Goal: Transaction & Acquisition: Book appointment/travel/reservation

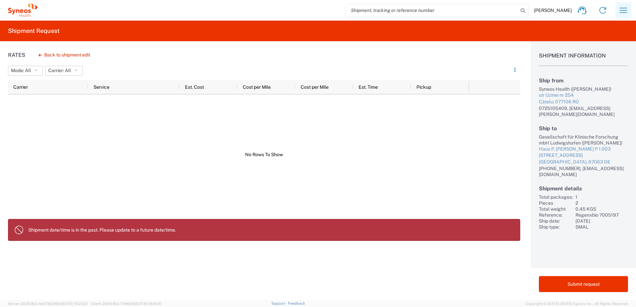
click at [622, 10] on icon "button" at bounding box center [623, 10] width 11 height 11
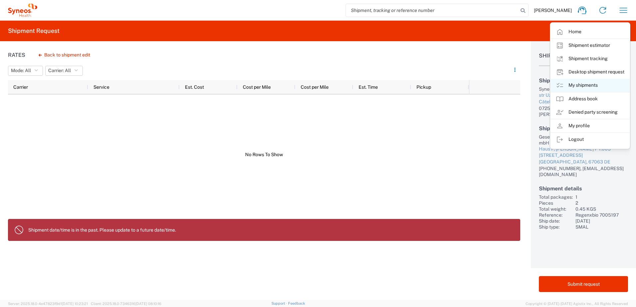
click at [590, 83] on link "My shipments" at bounding box center [589, 85] width 79 height 13
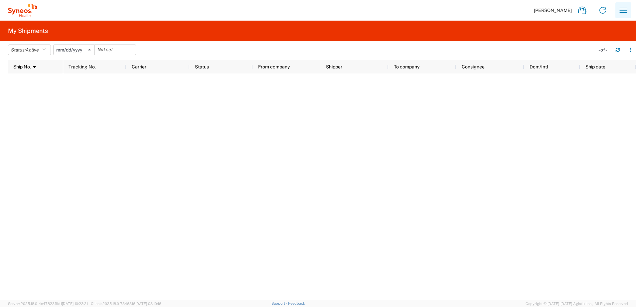
click at [623, 9] on icon "button" at bounding box center [623, 10] width 11 height 11
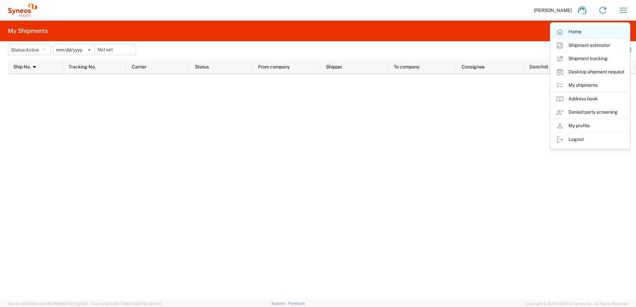
click at [578, 32] on link "Home" at bounding box center [589, 31] width 79 height 13
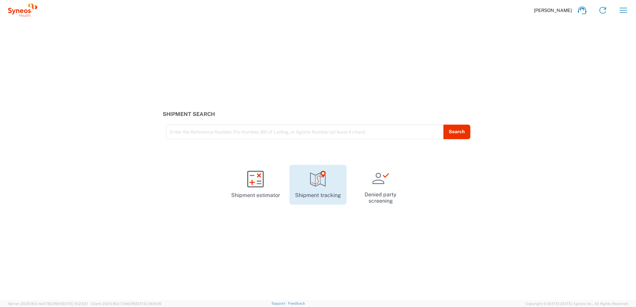
click at [312, 180] on icon at bounding box center [318, 179] width 17 height 17
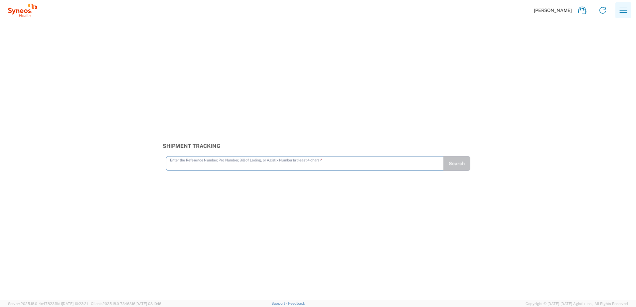
click at [621, 9] on icon "button" at bounding box center [623, 10] width 11 height 11
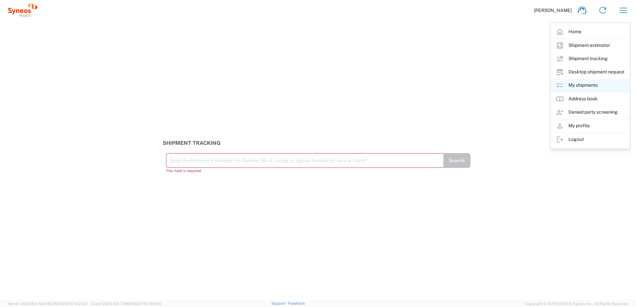
click at [592, 84] on link "My shipments" at bounding box center [589, 85] width 79 height 13
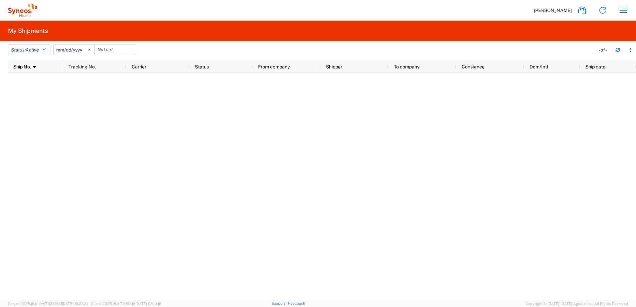
click at [46, 50] on icon "button" at bounding box center [44, 50] width 4 height 5
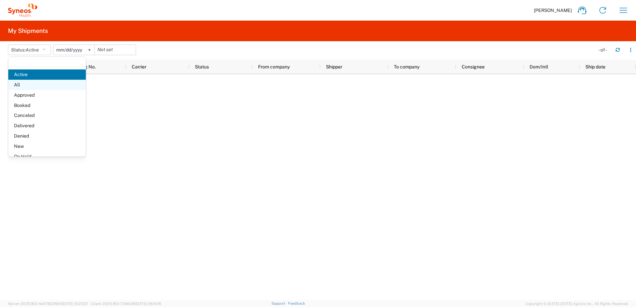
click at [23, 86] on span "All" at bounding box center [46, 85] width 77 height 10
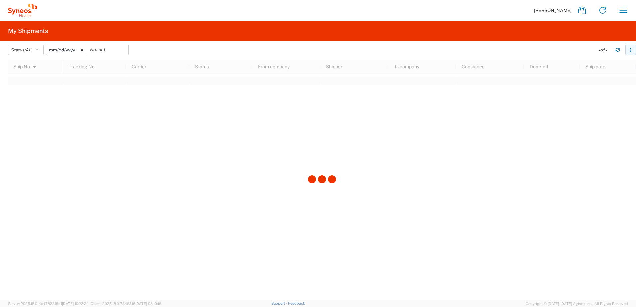
click at [632, 49] on icon "button" at bounding box center [630, 50] width 5 height 5
click at [446, 186] on div at bounding box center [322, 180] width 628 height 240
click at [617, 49] on icon "button" at bounding box center [617, 50] width 5 height 5
click at [39, 52] on icon "button" at bounding box center [37, 50] width 4 height 5
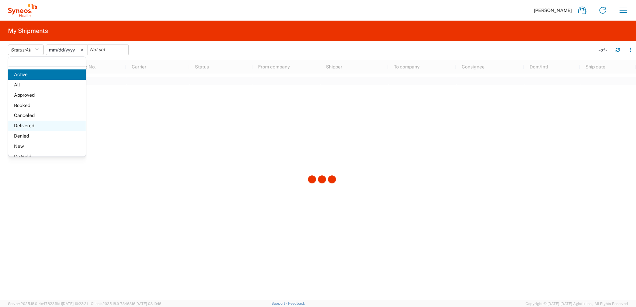
click at [33, 125] on span "Delivered" at bounding box center [46, 126] width 77 height 10
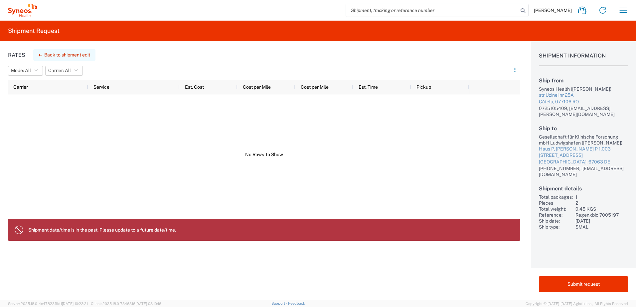
click at [59, 54] on button "Back to shipment edit" at bounding box center [64, 55] width 62 height 12
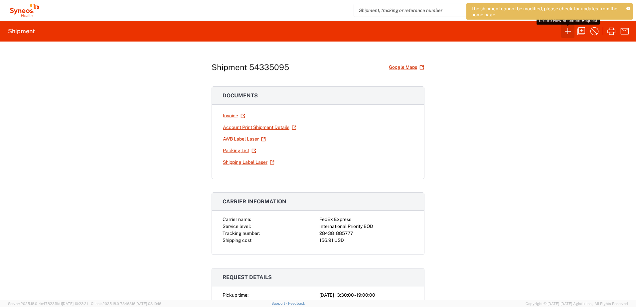
click at [567, 31] on icon "button" at bounding box center [568, 31] width 6 height 6
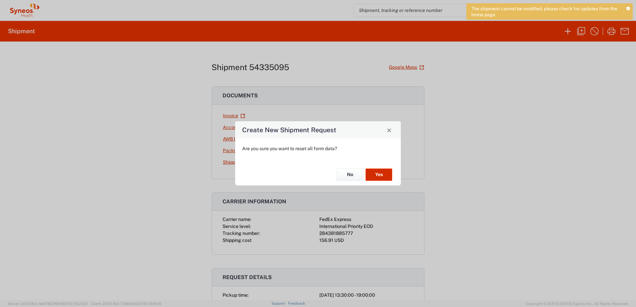
click at [379, 175] on button "Yes" at bounding box center [378, 175] width 27 height 12
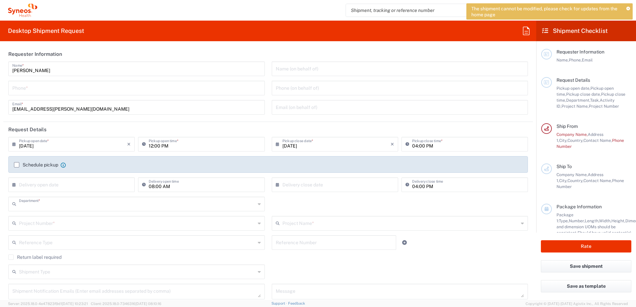
type input "3233"
type input "[GEOGRAPHIC_DATA]"
type input "Syneos Health Romania S.R.L"
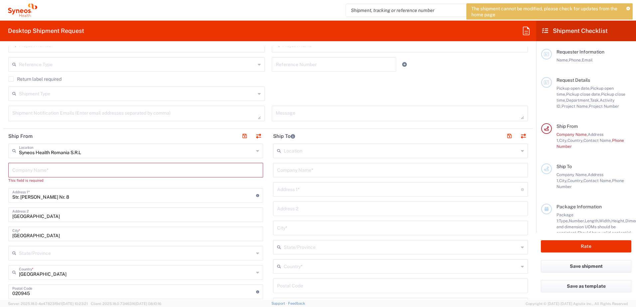
scroll to position [166, 0]
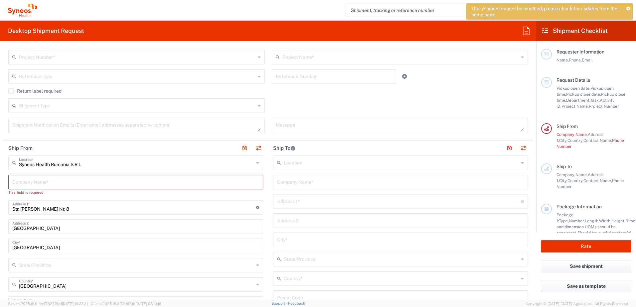
click at [30, 182] on input "text" at bounding box center [135, 182] width 247 height 12
type input "Nicolet"
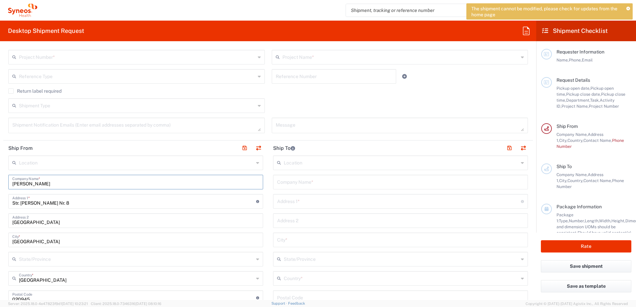
type input "[PERSON_NAME]"
drag, startPoint x: 67, startPoint y: 201, endPoint x: 21, endPoint y: 202, distance: 45.9
click at [21, 202] on input "Str. [PERSON_NAME] Nr. 8" at bounding box center [134, 201] width 244 height 12
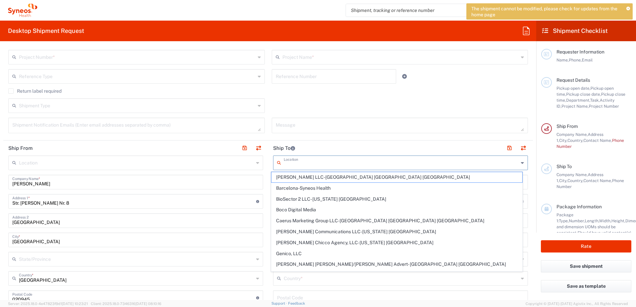
drag, startPoint x: 293, startPoint y: 170, endPoint x: 289, endPoint y: 164, distance: 7.8
click at [289, 164] on input "text" at bounding box center [401, 163] width 235 height 12
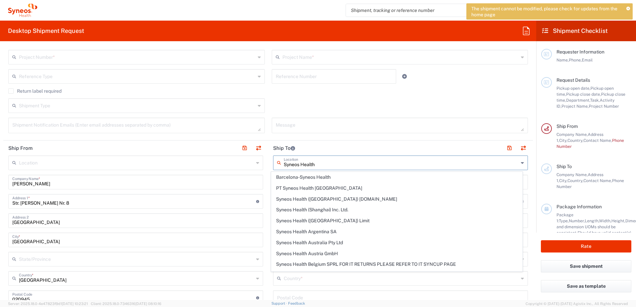
type input "Syneos Health"
click at [256, 178] on input "[PERSON_NAME]" at bounding box center [135, 182] width 247 height 12
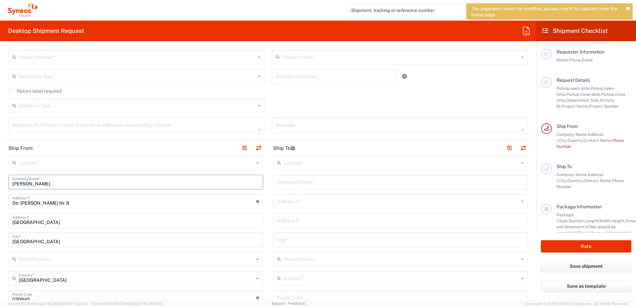
click at [290, 161] on input "text" at bounding box center [401, 163] width 235 height 12
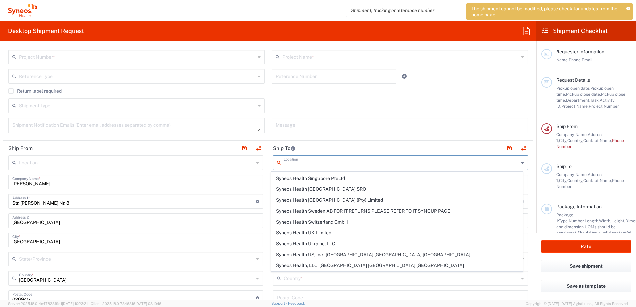
scroll to position [1031, 0]
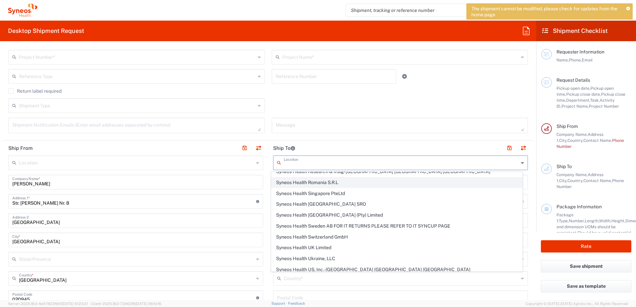
click at [330, 180] on span "Syneos Health Romania S.R.L" at bounding box center [396, 183] width 251 height 10
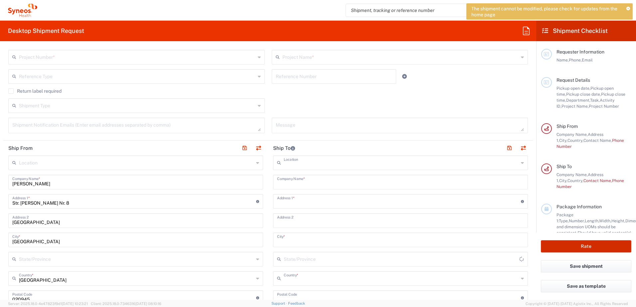
type input "Syneos Health Romania S.R.L"
type input "Str. [PERSON_NAME] Nr. 8"
type input "[GEOGRAPHIC_DATA]"
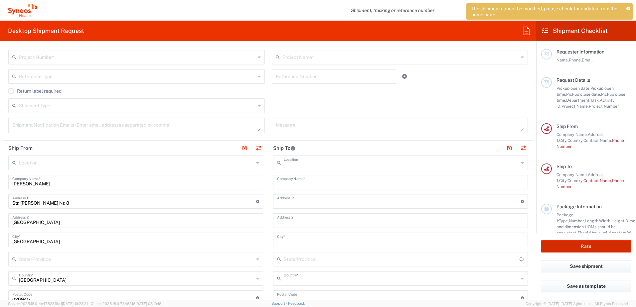
type input "[GEOGRAPHIC_DATA]"
type input "020945"
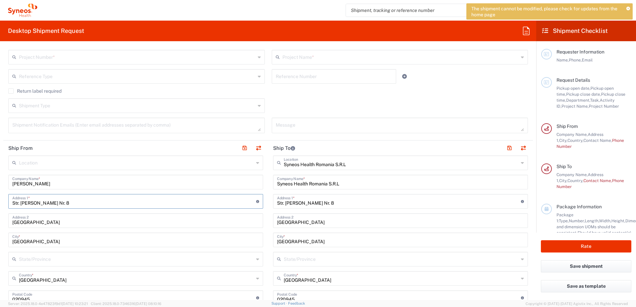
drag, startPoint x: 65, startPoint y: 203, endPoint x: 22, endPoint y: 203, distance: 42.9
click at [22, 203] on input "Str. [PERSON_NAME] Nr. 8" at bounding box center [134, 201] width 244 height 12
type input "str Uzinei 25A"
type input "[EMAIL_ADDRESS][PERSON_NAME][DOMAIN_NAME]"
type input "Not Specified"
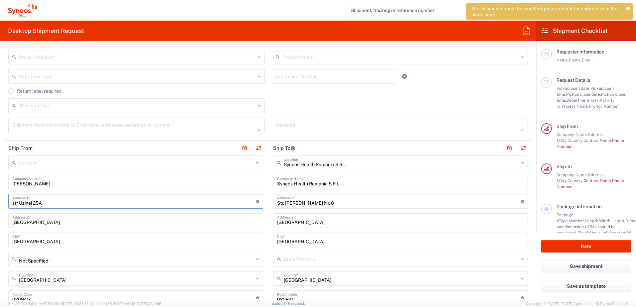
type input "0725105409"
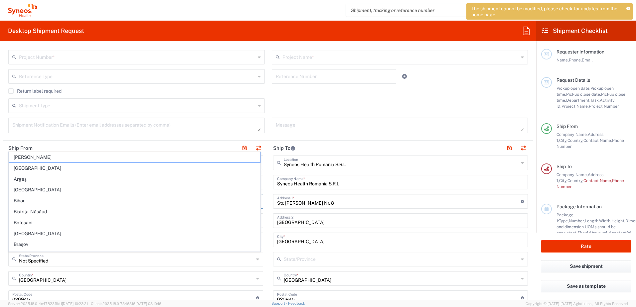
type input "Str. [PERSON_NAME] Nr. 8"
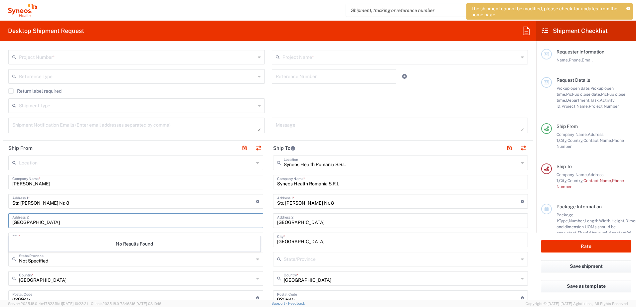
drag, startPoint x: 108, startPoint y: 222, endPoint x: 11, endPoint y: 220, distance: 96.4
click at [11, 220] on div "[GEOGRAPHIC_DATA] Address 2" at bounding box center [135, 220] width 255 height 15
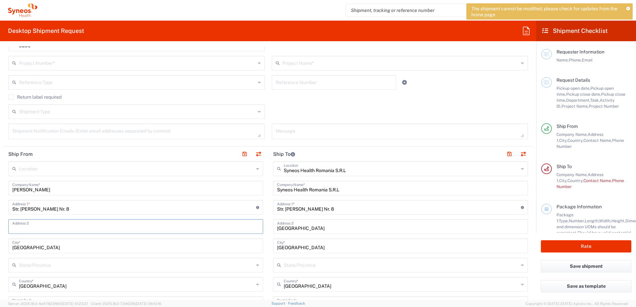
scroll to position [166, 0]
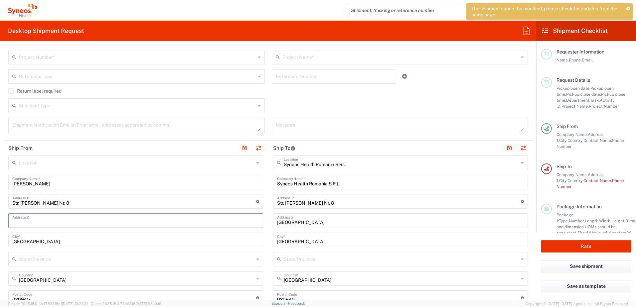
click at [68, 202] on input "Str. [PERSON_NAME] Nr. 8" at bounding box center [134, 201] width 244 height 12
drag, startPoint x: 68, startPoint y: 202, endPoint x: 21, endPoint y: 202, distance: 46.2
click at [21, 202] on input "Str. [PERSON_NAME] Nr. 8" at bounding box center [134, 201] width 244 height 12
type input "str Uzinei 25A"
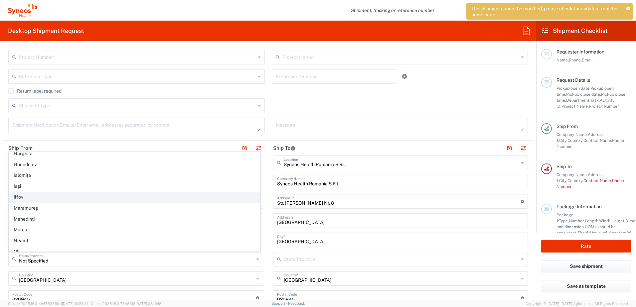
click at [35, 197] on span "Ilfov" at bounding box center [134, 197] width 251 height 10
type input "Ilfov"
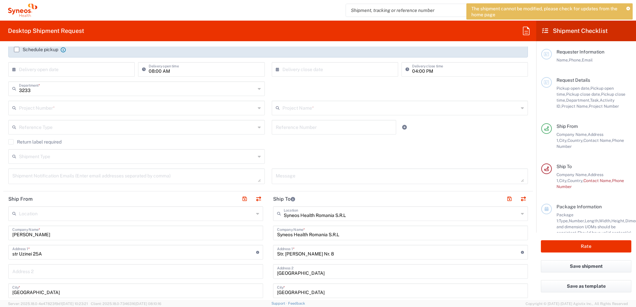
scroll to position [100, 0]
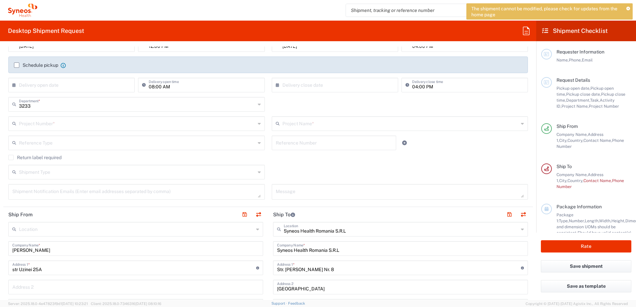
click at [29, 230] on input "text" at bounding box center [136, 229] width 235 height 12
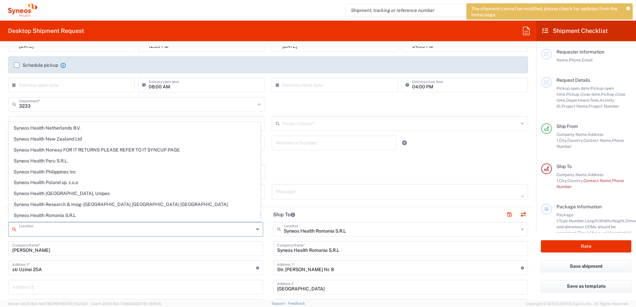
scroll to position [964, 0]
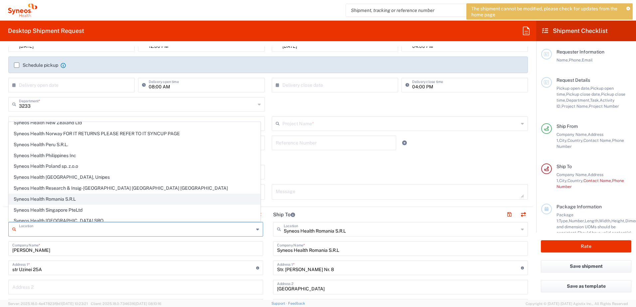
click at [65, 198] on span "Syneos Health Romania S.R.L" at bounding box center [134, 199] width 251 height 10
type input "Syneos Health Romania S.R.L"
type input "Str. [PERSON_NAME] Nr. 8"
type input "[GEOGRAPHIC_DATA]"
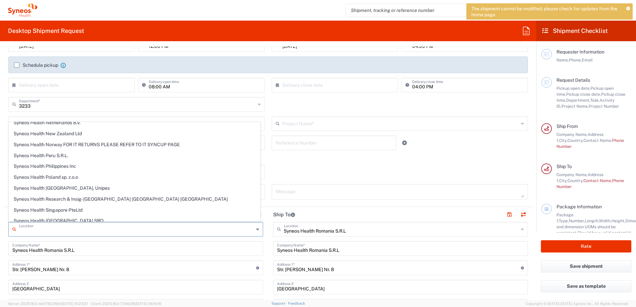
scroll to position [0, 0]
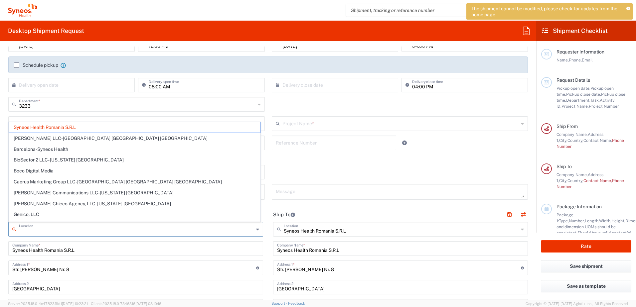
click at [90, 232] on input "text" at bounding box center [136, 229] width 235 height 12
click at [108, 249] on input "Syneos Health Romania S.R.L" at bounding box center [135, 248] width 247 height 12
type input "Syneos Health Romania S.R.L"
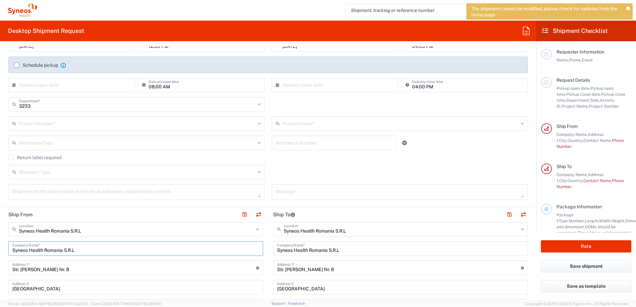
drag, startPoint x: 82, startPoint y: 249, endPoint x: 11, endPoint y: 251, distance: 71.5
click at [11, 251] on div "Syneos Health [GEOGRAPHIC_DATA] S.R.L Company Name *" at bounding box center [135, 248] width 255 height 15
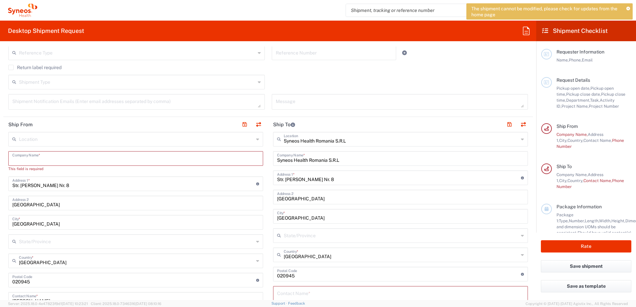
scroll to position [233, 0]
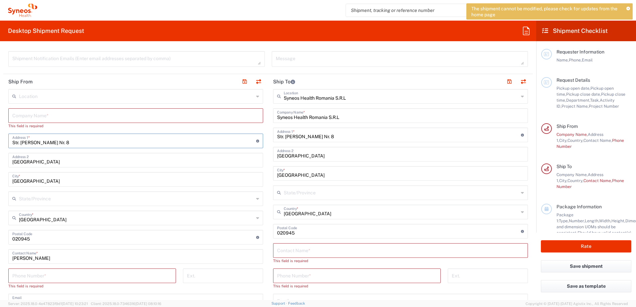
drag, startPoint x: 69, startPoint y: 143, endPoint x: 6, endPoint y: 143, distance: 62.2
click at [6, 143] on main "Location [PERSON_NAME] LLC-[GEOGRAPHIC_DATA] [GEOGRAPHIC_DATA] [GEOGRAPHIC_DATA…" at bounding box center [135, 254] width 265 height 330
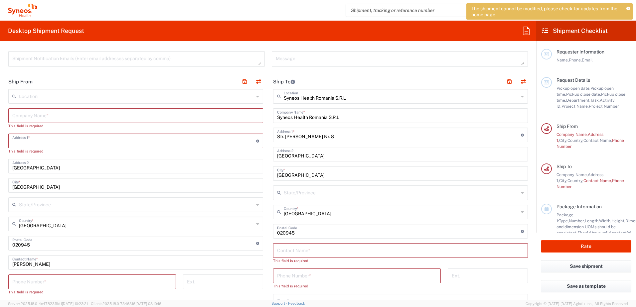
click at [27, 141] on input "text" at bounding box center [134, 141] width 244 height 12
type input "str Uzinei 25A"
type input "Syneos health"
type input "Not Specified"
type input "0725105409"
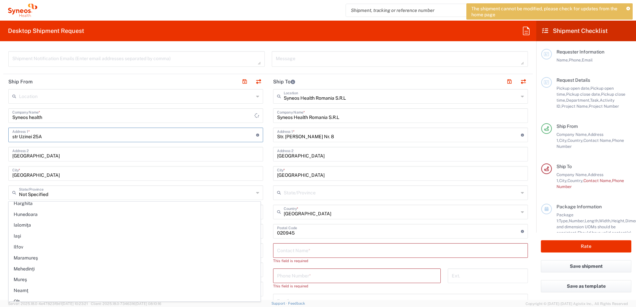
scroll to position [0, 0]
type input "Str. [PERSON_NAME] Nr. 8"
click at [78, 131] on input "Str. [PERSON_NAME] Nr. 8" at bounding box center [134, 135] width 244 height 12
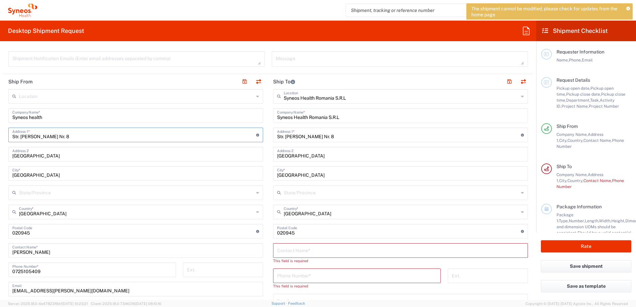
drag, startPoint x: 69, startPoint y: 136, endPoint x: -1, endPoint y: 136, distance: 70.5
click at [0, 136] on html "The shipment cannot be modified, please check for updates from the home page [P…" at bounding box center [318, 153] width 636 height 307
type input "u"
type input "str Uzinei 25A"
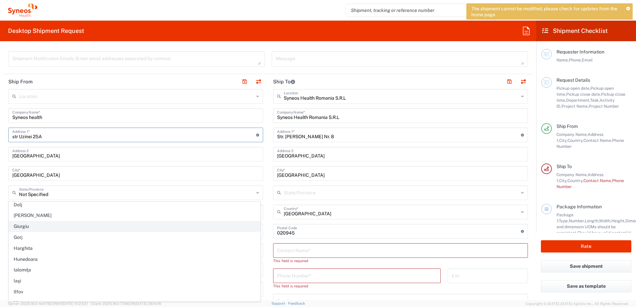
scroll to position [200, 0]
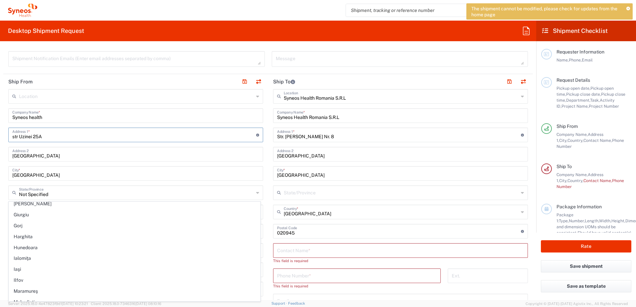
drag, startPoint x: 26, startPoint y: 278, endPoint x: 69, endPoint y: 262, distance: 45.8
click at [26, 278] on span "Ilfov" at bounding box center [134, 280] width 251 height 10
type input "Ilfov"
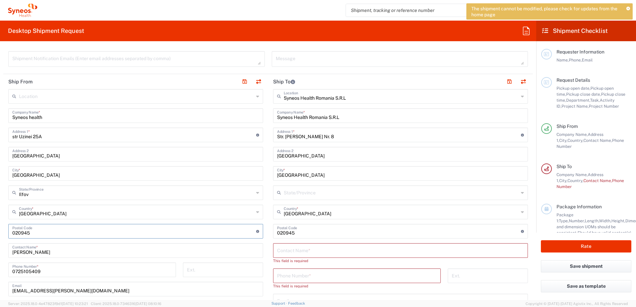
drag, startPoint x: 33, startPoint y: 233, endPoint x: 11, endPoint y: 233, distance: 21.6
click at [11, 233] on div "Postal Code Enter Postal Code here" at bounding box center [135, 231] width 255 height 15
drag, startPoint x: 39, startPoint y: 231, endPoint x: 10, endPoint y: 231, distance: 28.6
click at [10, 231] on div "Postal Code Enter Postal Code here" at bounding box center [135, 231] width 255 height 15
click at [35, 233] on input "undefined" at bounding box center [134, 231] width 244 height 12
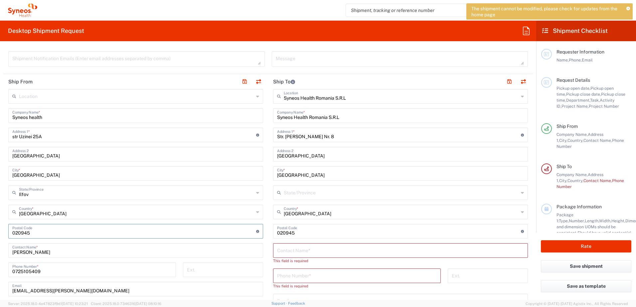
drag, startPoint x: 20, startPoint y: 232, endPoint x: 7, endPoint y: 231, distance: 12.7
click at [7, 231] on main "Location [PERSON_NAME] LLC-[GEOGRAPHIC_DATA] [GEOGRAPHIC_DATA] [GEOGRAPHIC_DATA…" at bounding box center [135, 248] width 265 height 318
paste input "077106"
type input "077106"
drag, startPoint x: 98, startPoint y: 156, endPoint x: 2, endPoint y: 155, distance: 96.4
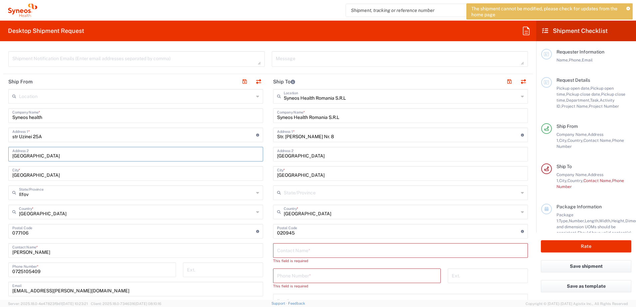
click at [2, 155] on form "Requester Information [PERSON_NAME] Name * Phone * [PERSON_NAME][EMAIL_ADDRESS]…" at bounding box center [268, 174] width 536 height 254
drag, startPoint x: 46, startPoint y: 116, endPoint x: 6, endPoint y: 119, distance: 39.7
click at [6, 119] on main "Location [PERSON_NAME] LLC-[GEOGRAPHIC_DATA] [GEOGRAPHIC_DATA] [GEOGRAPHIC_DATA…" at bounding box center [135, 248] width 265 height 318
type input "[PERSON_NAME]"
click at [281, 250] on input "text" at bounding box center [400, 250] width 247 height 12
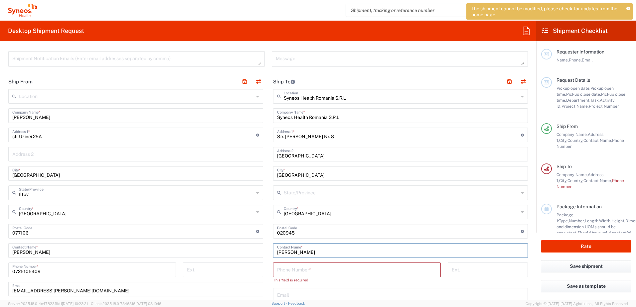
type input "[PERSON_NAME]"
drag, startPoint x: 275, startPoint y: 272, endPoint x: 337, endPoint y: 271, distance: 61.9
click at [277, 272] on input "tel" at bounding box center [357, 270] width 160 height 12
type input "0725105409"
type input "Not Specified"
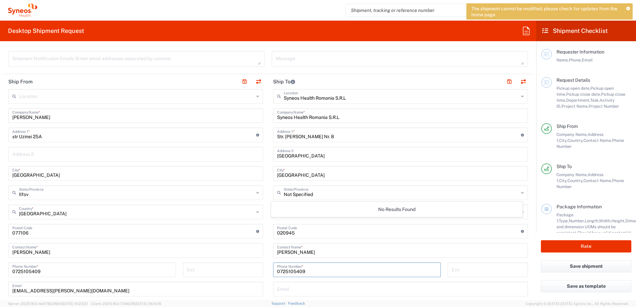
click at [515, 196] on div "Not Specified State/Province" at bounding box center [400, 193] width 255 height 15
click at [315, 194] on input "Not Specified" at bounding box center [401, 193] width 235 height 12
click at [277, 211] on div "No Results Found" at bounding box center [397, 209] width 252 height 15
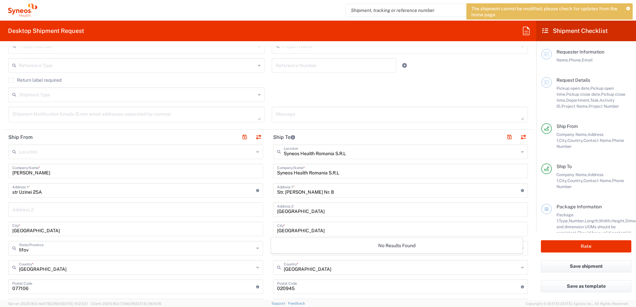
scroll to position [166, 0]
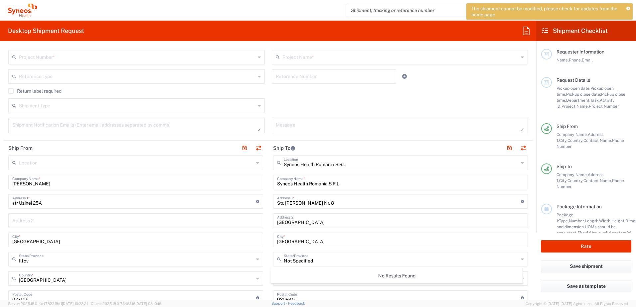
click at [20, 220] on input "text" at bounding box center [135, 220] width 247 height 12
click at [23, 223] on input "Sat catelu, Com Glina" at bounding box center [135, 220] width 247 height 12
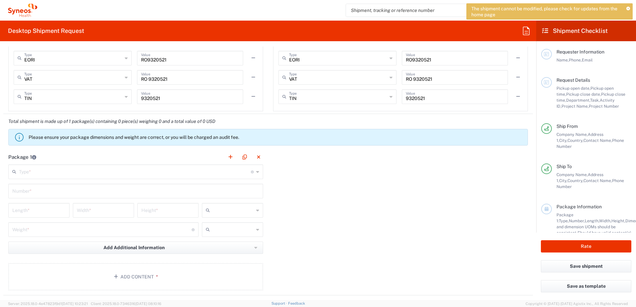
scroll to position [565, 0]
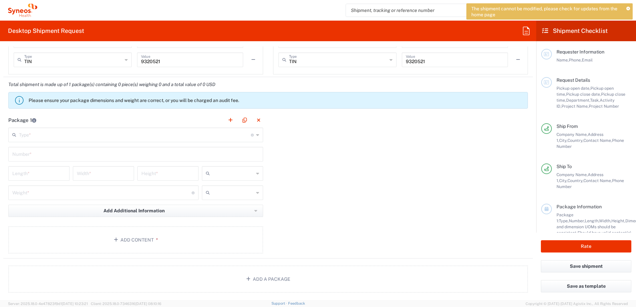
type input "Sat Catelu, Com Glina"
click at [256, 136] on icon at bounding box center [257, 135] width 3 height 11
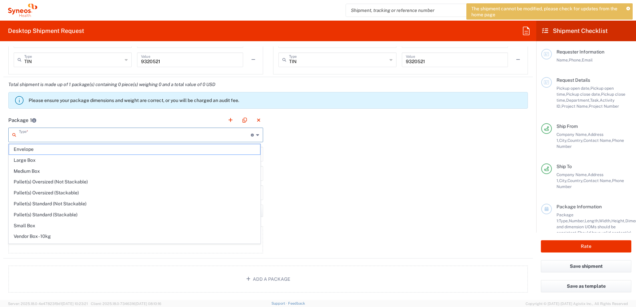
click at [256, 136] on icon at bounding box center [257, 135] width 3 height 11
click at [31, 147] on span "Envelope" at bounding box center [134, 149] width 251 height 10
type input "Envelope"
type input "1"
type input "9.5"
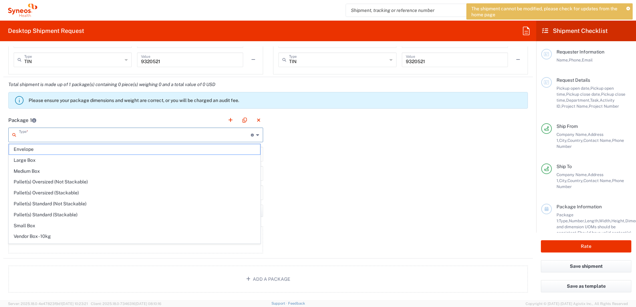
type input "12.5"
type input "0.25"
type input "in"
type input "0.45"
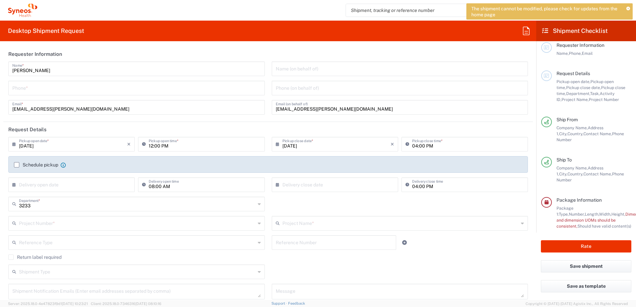
scroll to position [0, 0]
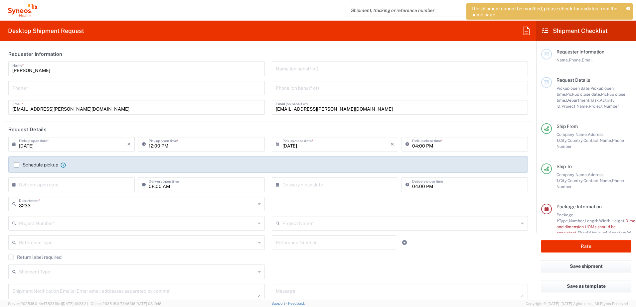
click at [16, 164] on label "Schedule pickup" at bounding box center [36, 164] width 44 height 5
click at [17, 165] on input "Schedule pickup" at bounding box center [17, 165] width 0 height 0
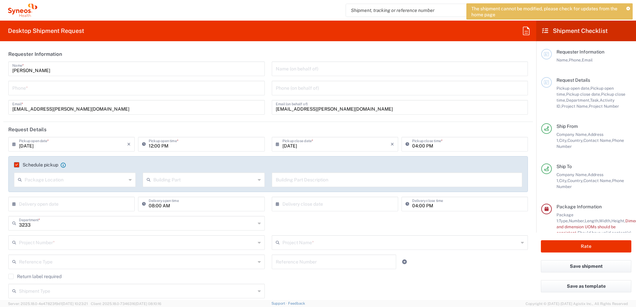
click at [48, 181] on input "text" at bounding box center [76, 180] width 102 height 12
click at [59, 179] on input "text" at bounding box center [76, 180] width 102 height 12
drag, startPoint x: 18, startPoint y: 165, endPoint x: 151, endPoint y: 220, distance: 144.4
click at [18, 164] on label "Schedule pickup" at bounding box center [36, 164] width 44 height 5
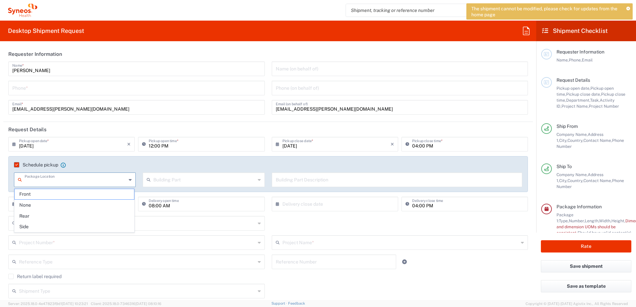
click at [15, 165] on input "Schedule pickup" at bounding box center [15, 165] width 0 height 0
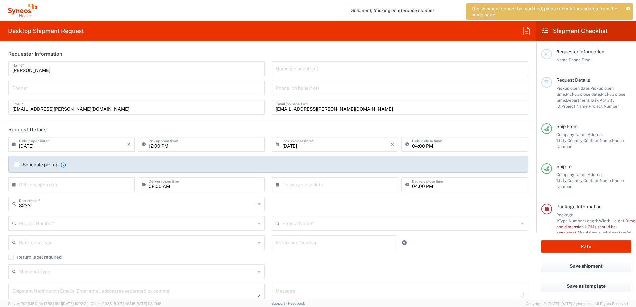
click at [39, 186] on input "text" at bounding box center [73, 185] width 108 height 12
click at [72, 217] on span "3" at bounding box center [73, 216] width 10 height 9
click at [53, 186] on input "[DATE]" at bounding box center [73, 185] width 108 height 12
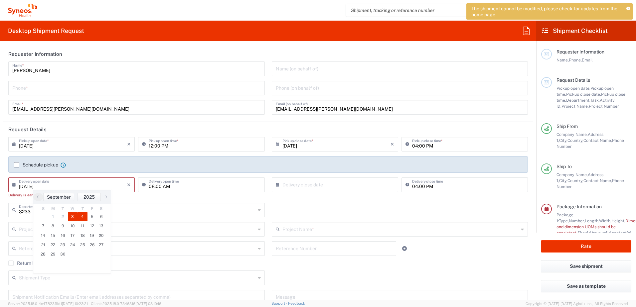
click at [80, 216] on span "4" at bounding box center [82, 216] width 10 height 9
type input "[DATE]"
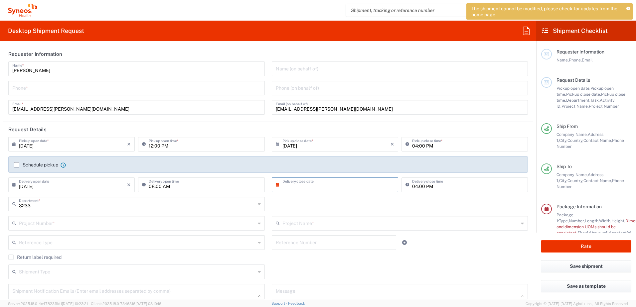
click at [328, 186] on input "text" at bounding box center [336, 185] width 108 height 12
click at [342, 216] on span "4" at bounding box center [343, 216] width 10 height 9
type input "[DATE]"
click at [27, 222] on input "text" at bounding box center [137, 223] width 236 height 12
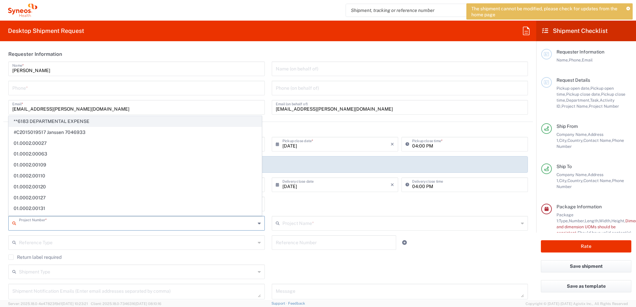
click at [83, 120] on span "**6183 DEPARTMENTAL EXPENSE" at bounding box center [135, 121] width 252 height 10
type input "**6183 DEPARTMENTAL EXPENSE"
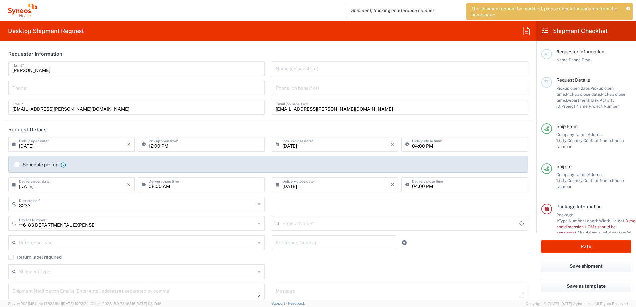
type input "6183"
click at [49, 244] on input "text" at bounding box center [137, 242] width 236 height 12
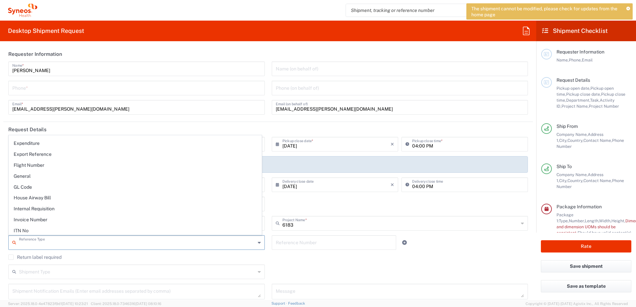
scroll to position [160, 0]
click at [34, 208] on span "General" at bounding box center [135, 210] width 252 height 10
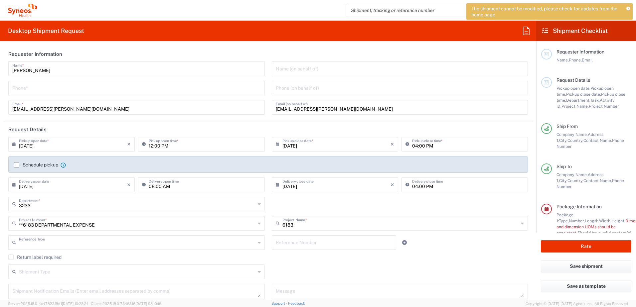
type input "General"
click at [31, 272] on input "text" at bounding box center [137, 272] width 236 height 12
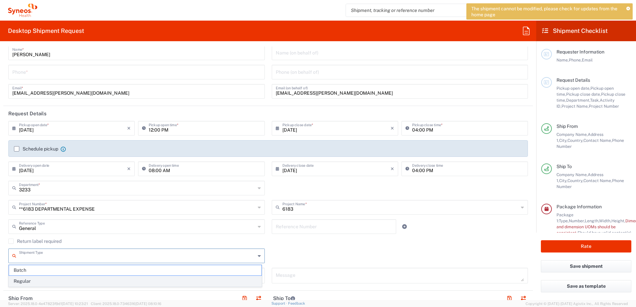
scroll to position [0, 0]
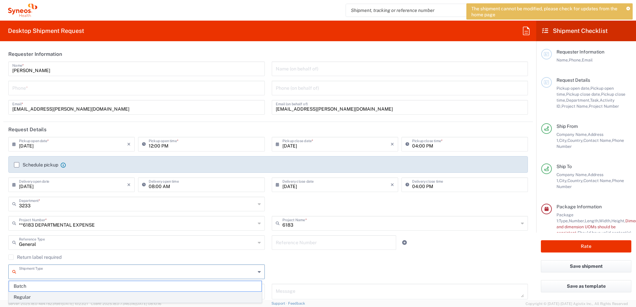
click at [35, 295] on span "Regular" at bounding box center [135, 297] width 252 height 10
type input "Regular"
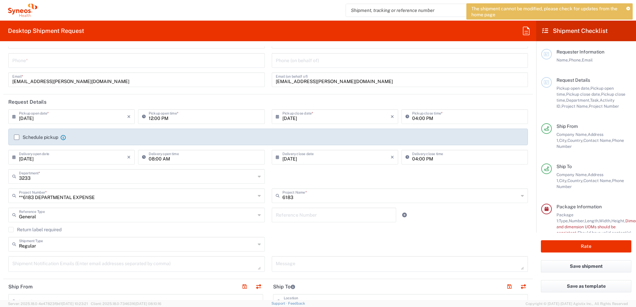
scroll to position [33, 0]
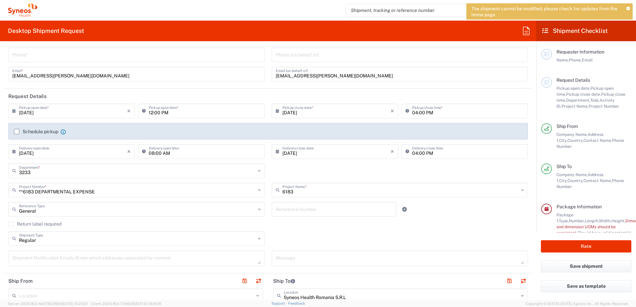
click at [285, 210] on input "text" at bounding box center [334, 209] width 117 height 12
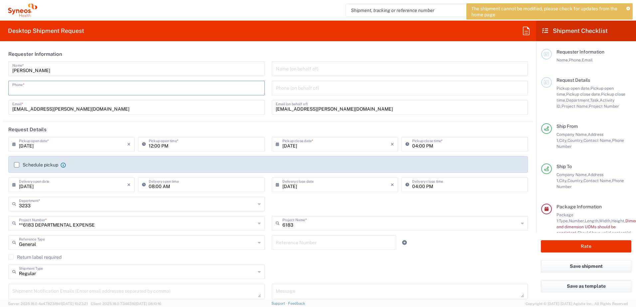
click at [41, 90] on input "tel" at bounding box center [136, 88] width 248 height 12
type input "0725105409"
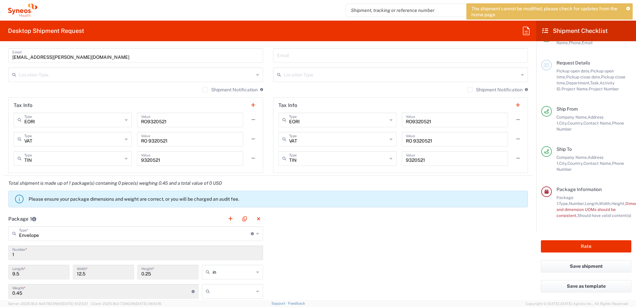
scroll to position [532, 0]
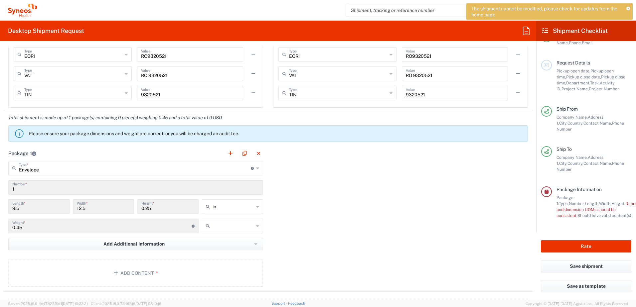
click at [256, 206] on icon at bounding box center [257, 207] width 3 height 11
click at [223, 230] on span "cm" at bounding box center [230, 232] width 59 height 10
type input "24.13"
type input "31.75"
type input "0.64"
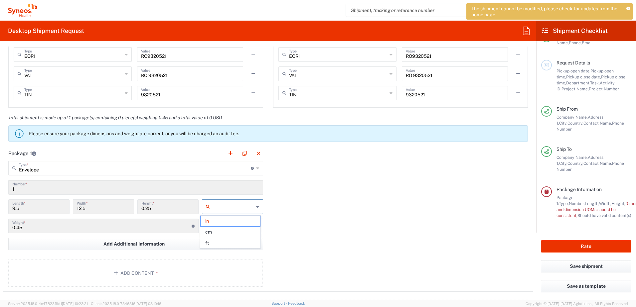
type input "cm"
click at [256, 225] on icon at bounding box center [257, 226] width 3 height 11
click at [218, 239] on span "kgs" at bounding box center [230, 240] width 59 height 10
click at [256, 226] on icon at bounding box center [257, 226] width 3 height 11
type input "kgs"
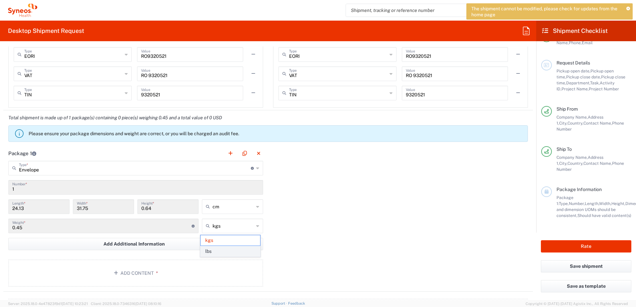
click at [214, 254] on span "lbs" at bounding box center [230, 251] width 59 height 10
type input "0.99"
type input "lbs"
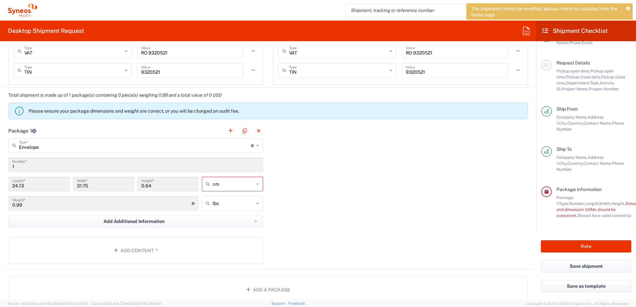
scroll to position [553, 0]
click at [241, 237] on main "Envelope Type * Material used to package goods Envelope Large Box Medium Box Pa…" at bounding box center [135, 204] width 265 height 128
click at [289, 216] on div "Package 1 Envelope Type * Material used to package goods Envelope Large Box Med…" at bounding box center [267, 198] width 529 height 146
click at [68, 204] on input "0.99" at bounding box center [101, 205] width 179 height 12
click at [108, 204] on input "0.99" at bounding box center [101, 205] width 179 height 12
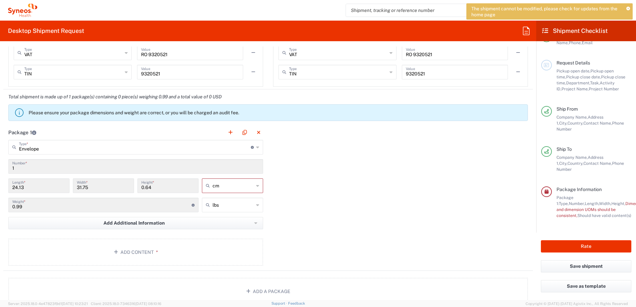
click at [55, 186] on input "24.13" at bounding box center [38, 186] width 53 height 12
click at [160, 188] on input "0.64" at bounding box center [167, 186] width 53 height 12
click at [144, 187] on input "0.64" at bounding box center [167, 186] width 53 height 12
click at [150, 187] on input "0.64" at bounding box center [167, 186] width 53 height 12
click at [70, 166] on input "1" at bounding box center [135, 166] width 247 height 12
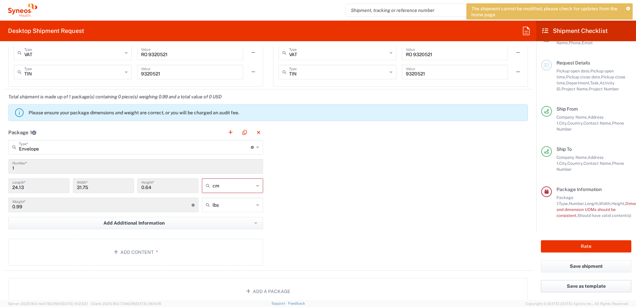
click at [579, 287] on button "Save as template" at bounding box center [586, 286] width 90 height 12
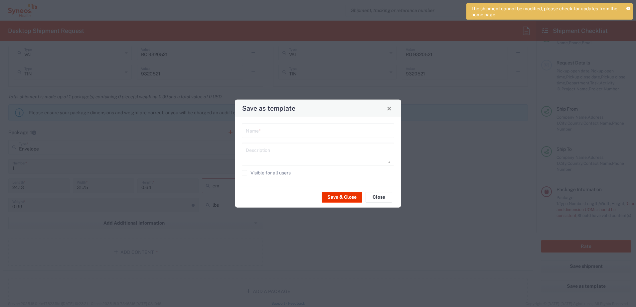
click at [245, 129] on div "Name *" at bounding box center [318, 131] width 152 height 15
click at [264, 132] on input "text" at bounding box center [318, 131] width 144 height 12
type input "nico"
click at [343, 198] on button "Save & Close" at bounding box center [342, 197] width 41 height 11
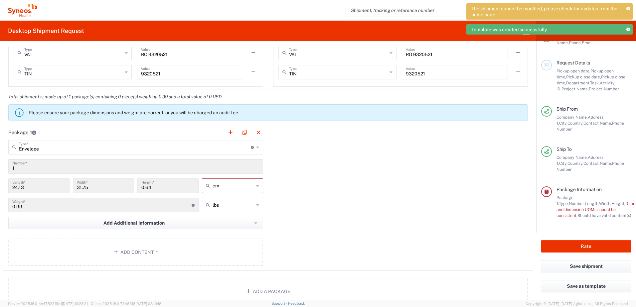
click at [499, 131] on div "Package 1 Envelope Type * Material used to package goods Envelope Large Box Med…" at bounding box center [267, 198] width 529 height 146
click at [627, 29] on icon at bounding box center [628, 30] width 4 height 4
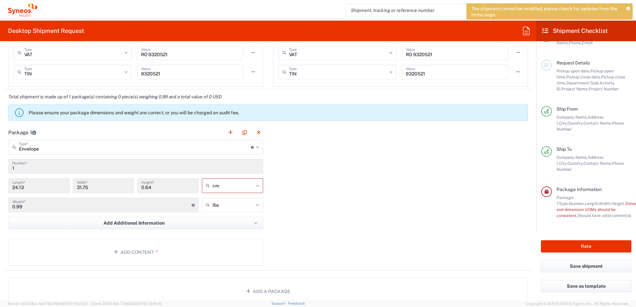
click at [547, 32] on icon at bounding box center [545, 31] width 6 height 6
click at [629, 9] on icon at bounding box center [628, 9] width 4 height 4
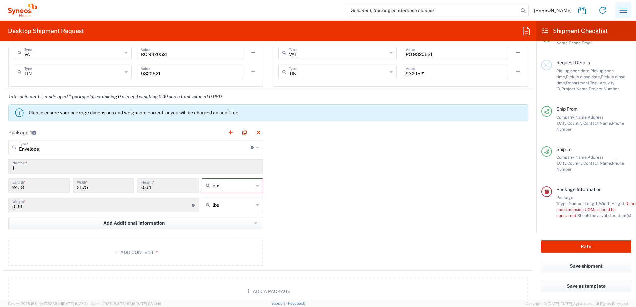
click at [623, 11] on icon "button" at bounding box center [623, 10] width 11 height 11
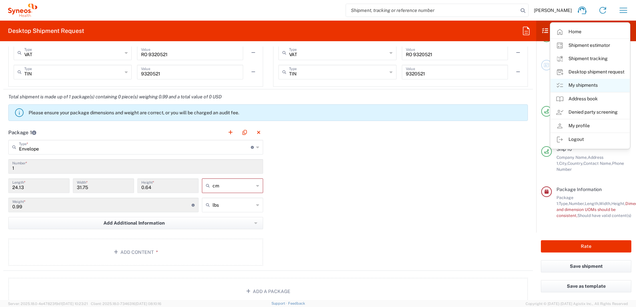
click at [582, 83] on link "My shipments" at bounding box center [589, 85] width 79 height 13
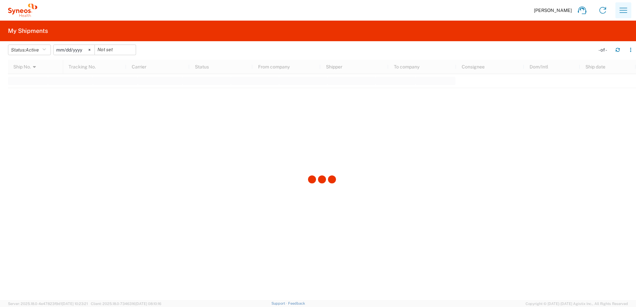
click at [623, 9] on icon "button" at bounding box center [623, 10] width 11 height 11
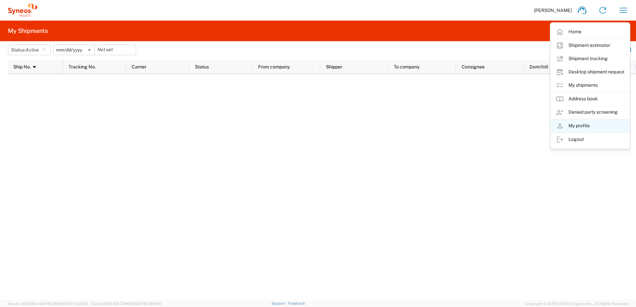
click at [586, 124] on link "My profile" at bounding box center [589, 125] width 79 height 13
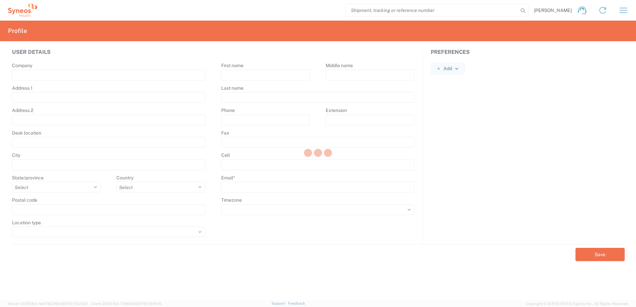
type input "Str. [PERSON_NAME] Nr. 8"
type input "[GEOGRAPHIC_DATA]"
select select
select select "RO"
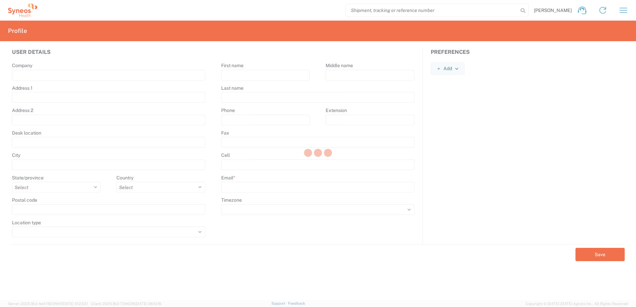
type input "020945"
select select
type input "Nicoleta"
type input "[PERSON_NAME]"
type input "[EMAIL_ADDRESS][PERSON_NAME][DOMAIN_NAME]"
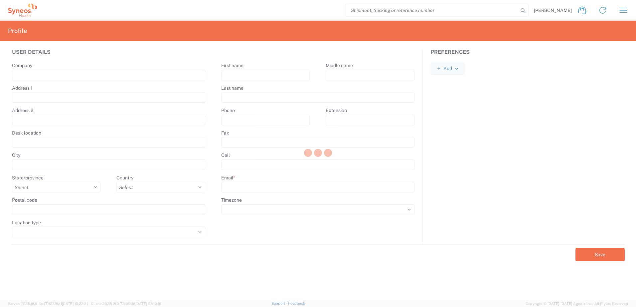
select select
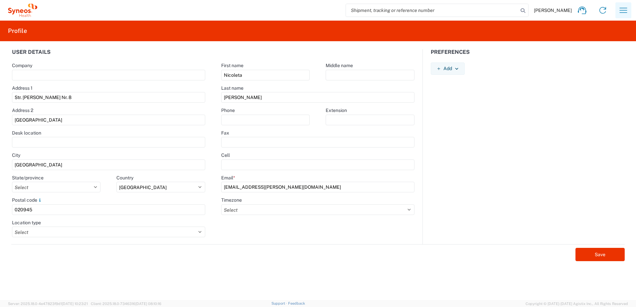
click at [622, 9] on icon "button" at bounding box center [623, 10] width 11 height 11
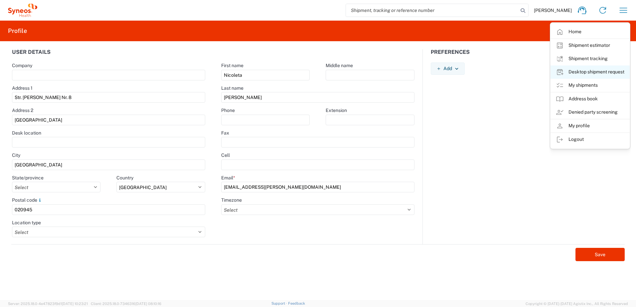
click at [586, 71] on link "Desktop shipment request" at bounding box center [589, 72] width 79 height 13
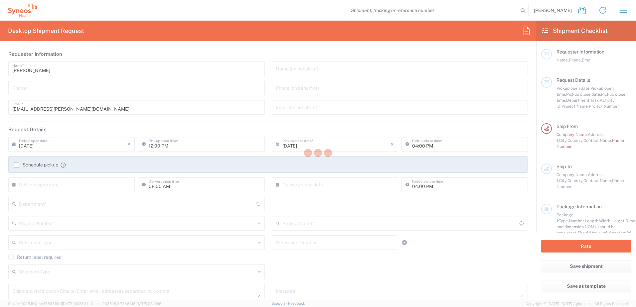
type input "3233"
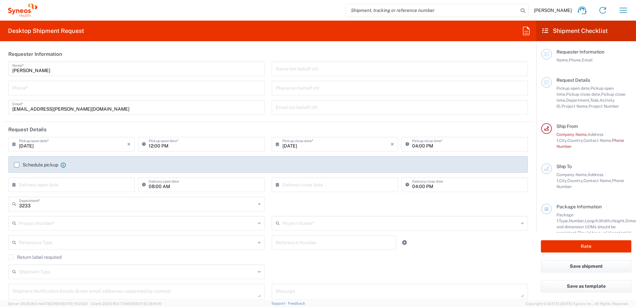
click at [527, 31] on icon at bounding box center [526, 31] width 11 height 11
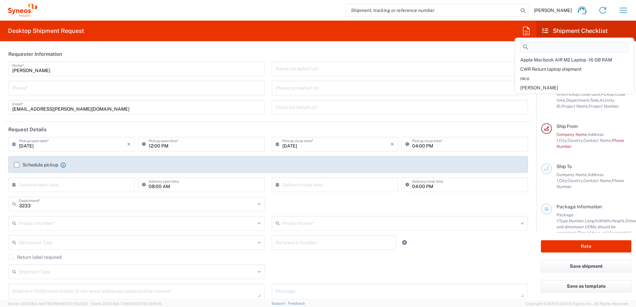
click at [536, 48] on input at bounding box center [574, 47] width 108 height 11
click at [546, 32] on icon at bounding box center [545, 31] width 6 height 6
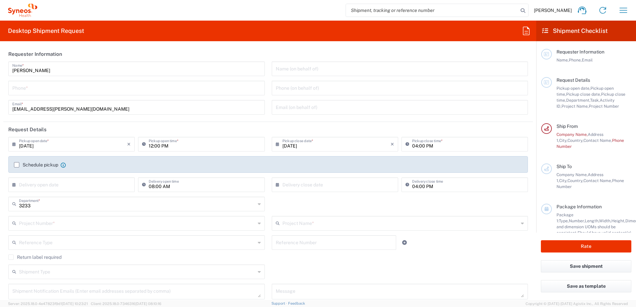
click at [568, 32] on h2 "Shipment Checklist" at bounding box center [575, 31] width 66 height 8
click at [624, 11] on icon "button" at bounding box center [623, 10] width 11 height 11
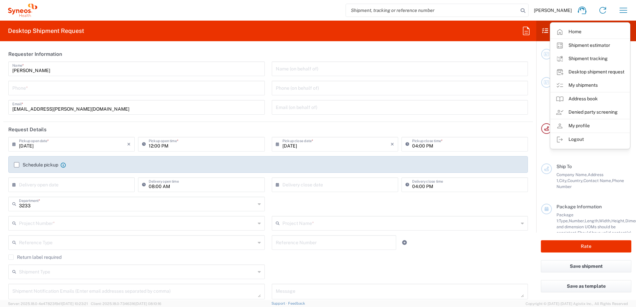
drag, startPoint x: 586, startPoint y: 44, endPoint x: 611, endPoint y: 43, distance: 24.3
click at [586, 44] on link "Shipment estimator" at bounding box center [589, 45] width 79 height 13
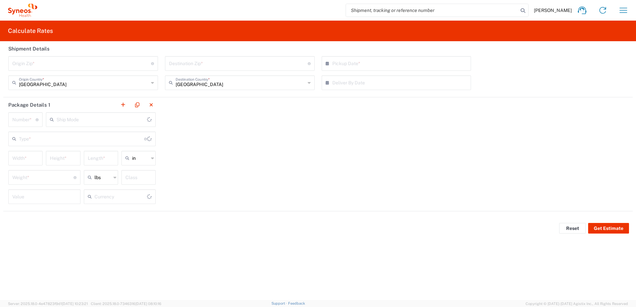
type input "US Dollar"
click at [623, 11] on icon "button" at bounding box center [623, 10] width 11 height 11
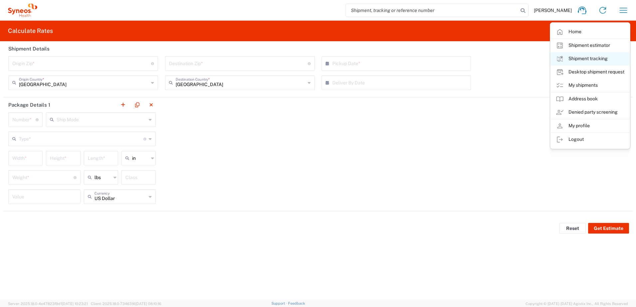
click at [590, 58] on link "Shipment tracking" at bounding box center [589, 58] width 79 height 13
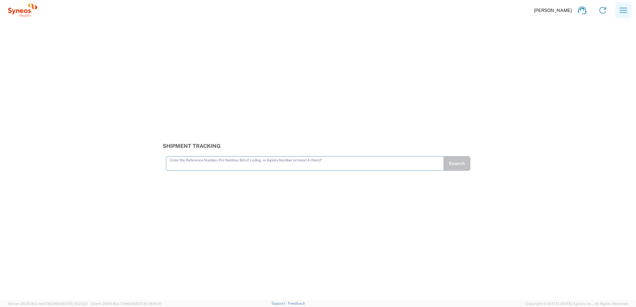
click at [619, 10] on icon "button" at bounding box center [623, 10] width 11 height 11
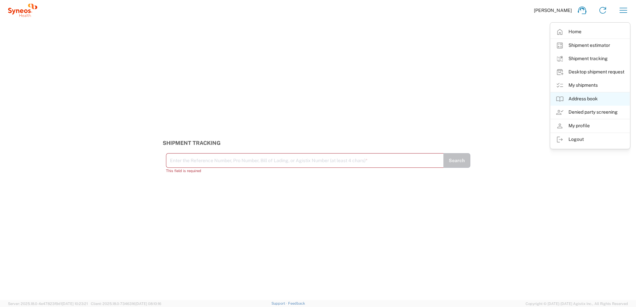
click at [587, 97] on link "Address book" at bounding box center [589, 98] width 79 height 13
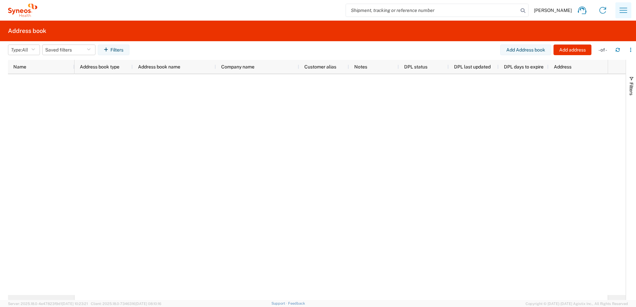
click at [623, 11] on icon "button" at bounding box center [623, 10] width 11 height 11
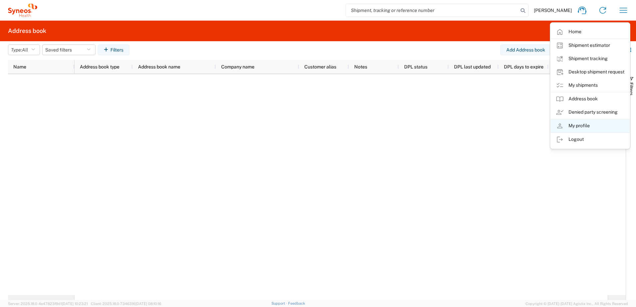
click at [586, 124] on link "My profile" at bounding box center [589, 125] width 79 height 13
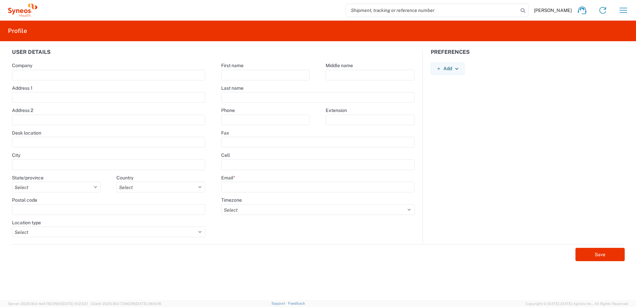
type input "Str. [PERSON_NAME] Nr. 8"
type input "[GEOGRAPHIC_DATA]"
select select
select select "RO"
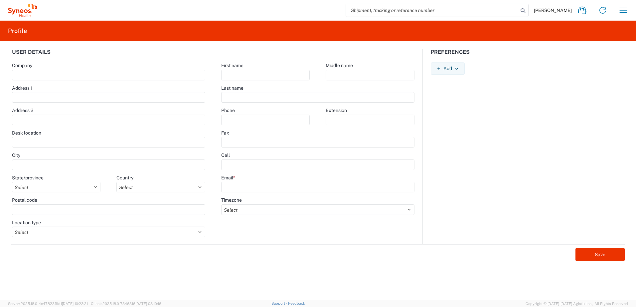
type input "020945"
select select
type input "Nicoleta"
type input "[PERSON_NAME]"
type input "[EMAIL_ADDRESS][PERSON_NAME][DOMAIN_NAME]"
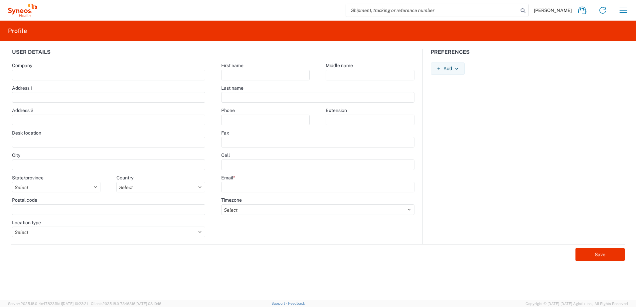
select select
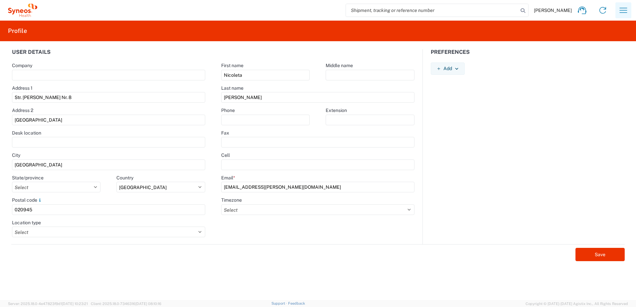
click at [624, 9] on icon "button" at bounding box center [623, 10] width 11 height 11
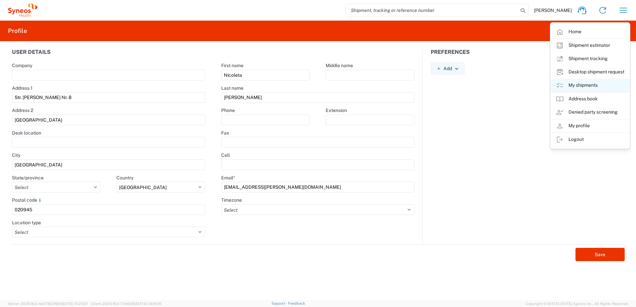
click at [582, 83] on link "My shipments" at bounding box center [589, 85] width 79 height 13
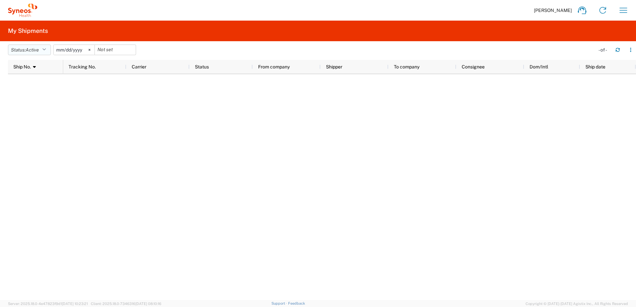
click at [46, 49] on icon "button" at bounding box center [44, 50] width 4 height 5
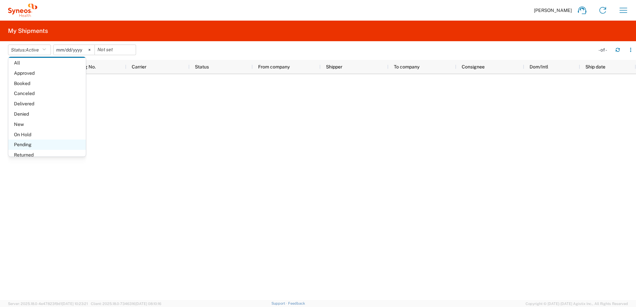
scroll to position [39, 0]
click at [29, 148] on span "Shipped" at bounding box center [46, 149] width 77 height 10
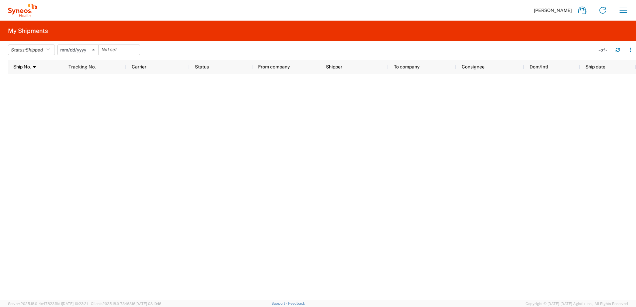
drag, startPoint x: 604, startPoint y: 0, endPoint x: 489, endPoint y: 184, distance: 216.1
click at [489, 184] on div at bounding box center [349, 187] width 573 height 226
click at [631, 51] on icon "button" at bounding box center [630, 50] width 5 height 5
click at [622, 7] on icon "button" at bounding box center [623, 10] width 11 height 11
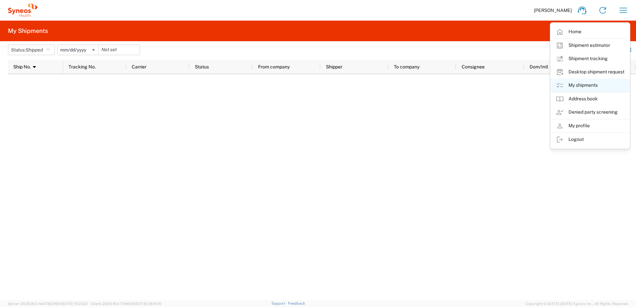
click at [557, 84] on icon at bounding box center [560, 85] width 8 height 8
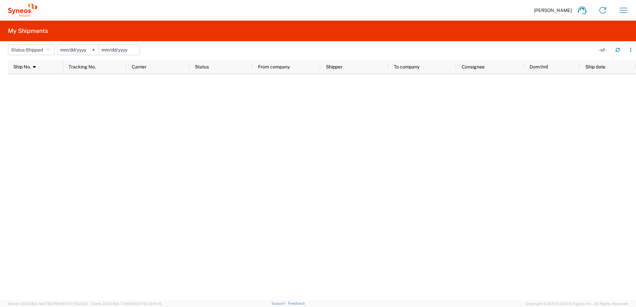
click at [123, 53] on input "date" at bounding box center [119, 50] width 41 height 10
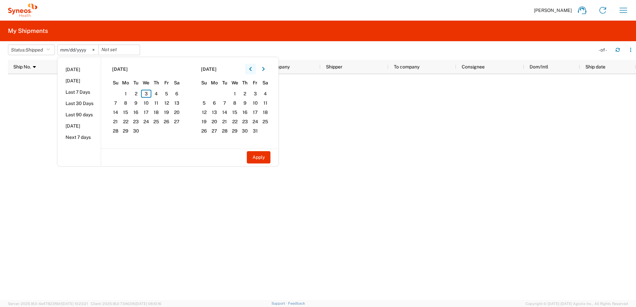
click at [251, 69] on icon "button" at bounding box center [250, 69] width 3 height 5
click at [251, 69] on icon "button" at bounding box center [250, 69] width 2 height 4
click at [138, 92] on span "1" at bounding box center [136, 94] width 10 height 8
click at [260, 159] on button "Apply" at bounding box center [259, 157] width 24 height 12
type input "[DATE]"
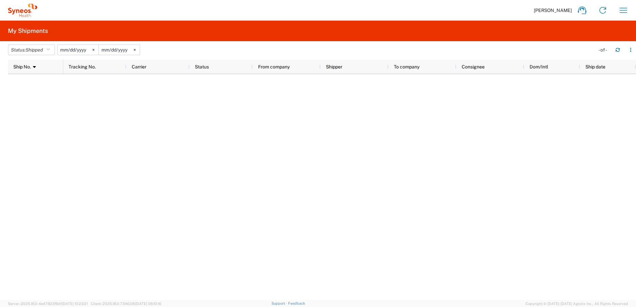
click at [122, 49] on input "[DATE]" at bounding box center [119, 50] width 41 height 10
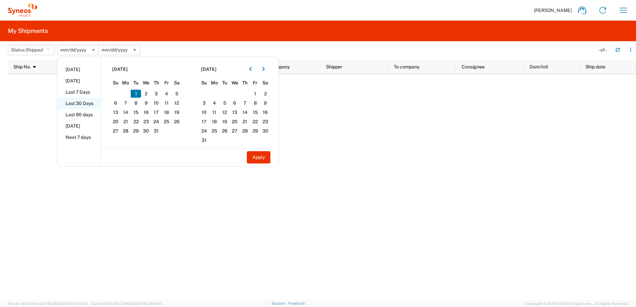
click at [86, 102] on li "Last 30 Days" at bounding box center [79, 103] width 43 height 11
type input "[DATE]"
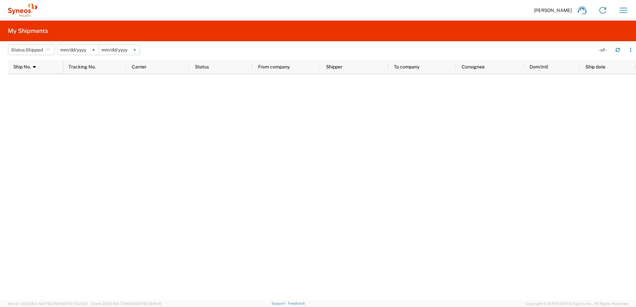
click at [136, 49] on icon at bounding box center [135, 50] width 2 height 2
click at [119, 48] on input "date" at bounding box center [119, 50] width 41 height 10
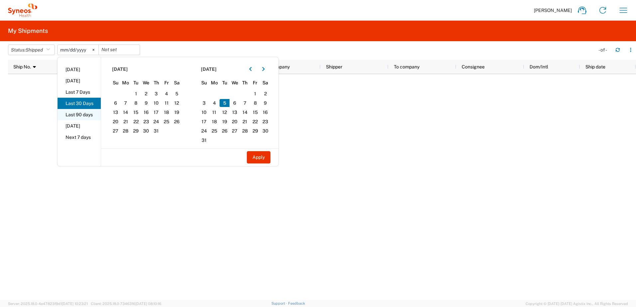
click at [83, 116] on li "Last 90 days" at bounding box center [79, 114] width 43 height 11
type input "[DATE]"
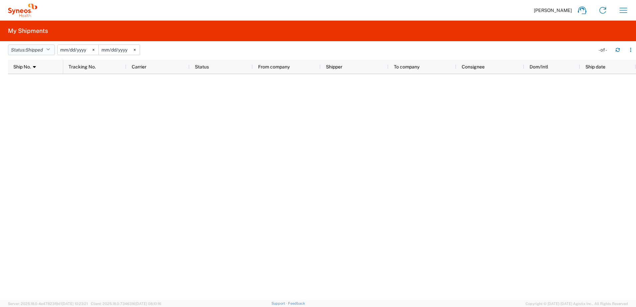
click at [50, 50] on icon "button" at bounding box center [48, 50] width 4 height 5
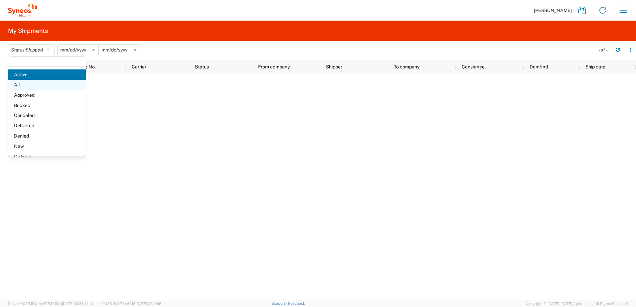
click at [28, 86] on span "All" at bounding box center [46, 85] width 77 height 10
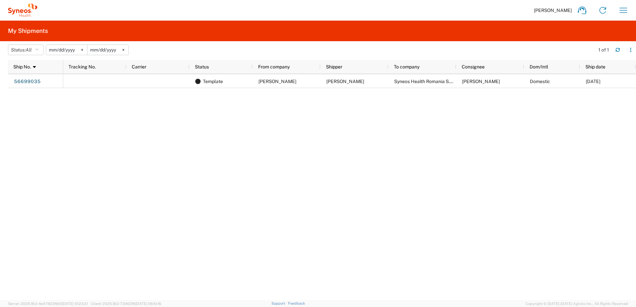
click at [118, 50] on input "[DATE]" at bounding box center [107, 50] width 41 height 10
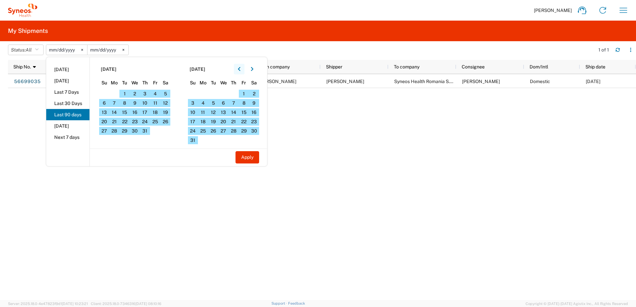
click at [240, 69] on icon "button" at bounding box center [239, 69] width 3 height 5
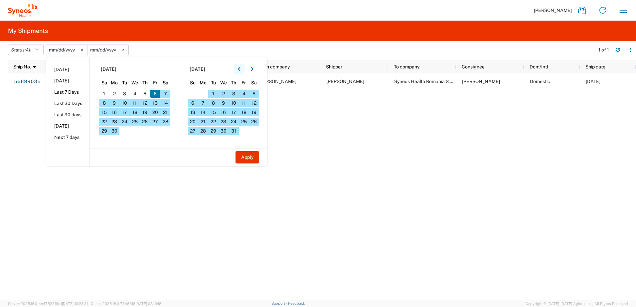
click at [240, 69] on icon "button" at bounding box center [239, 69] width 3 height 5
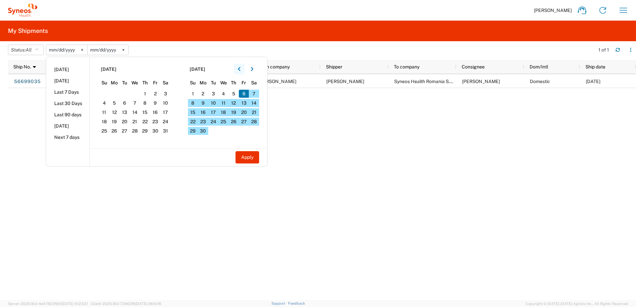
click at [240, 69] on icon "button" at bounding box center [239, 69] width 2 height 4
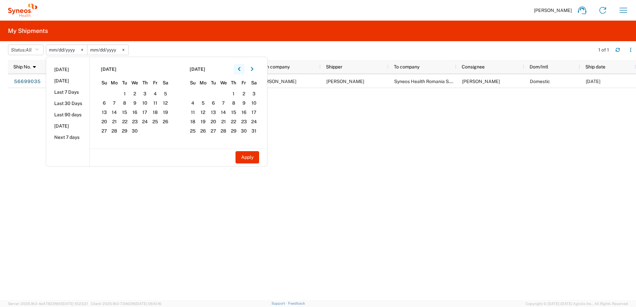
click at [240, 69] on icon "button" at bounding box center [239, 69] width 2 height 4
click at [157, 130] on span "28" at bounding box center [155, 131] width 10 height 8
click at [253, 157] on button "Apply" at bounding box center [247, 157] width 24 height 12
type input "[DATE]"
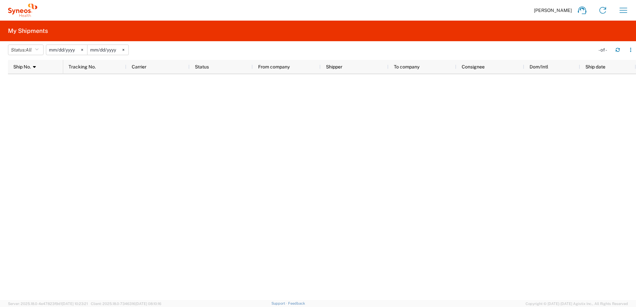
click at [75, 50] on input "[DATE]" at bounding box center [66, 50] width 41 height 10
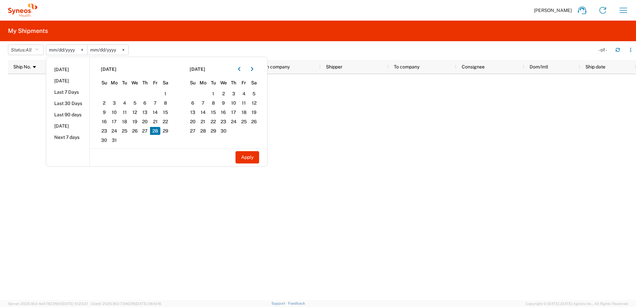
click at [155, 131] on span "28" at bounding box center [155, 131] width 10 height 8
click at [247, 159] on button "Apply" at bounding box center [247, 157] width 24 height 12
type input "[DATE]"
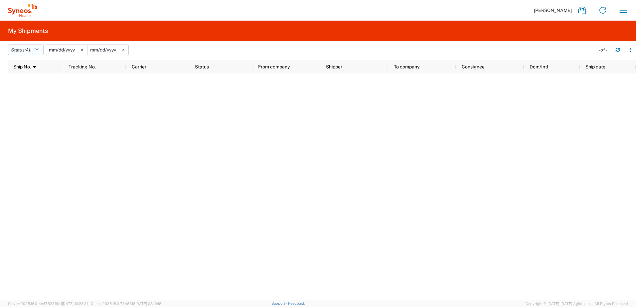
click at [38, 50] on icon "button" at bounding box center [37, 50] width 4 height 5
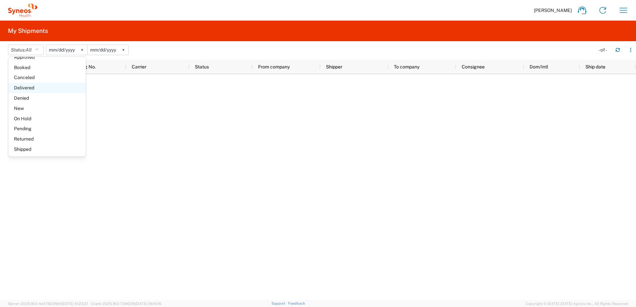
scroll to position [39, 0]
click at [24, 146] on span "Shipped" at bounding box center [46, 149] width 77 height 10
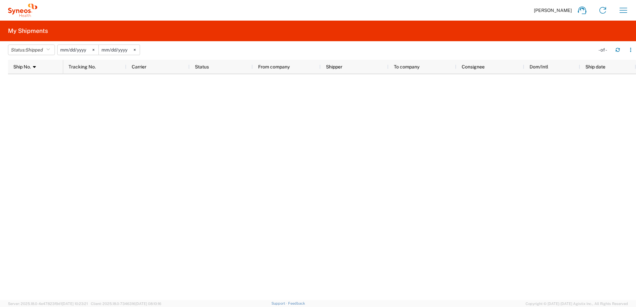
click at [81, 51] on input "[DATE]" at bounding box center [78, 50] width 41 height 10
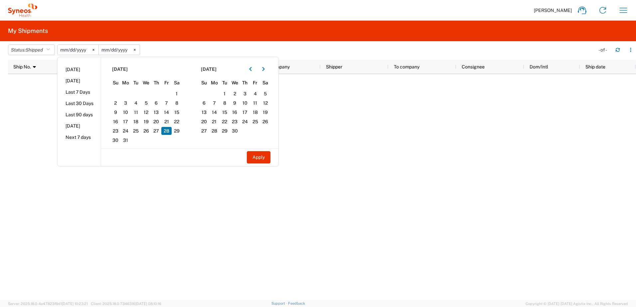
click at [98, 50] on svg-icon at bounding box center [93, 50] width 10 height 10
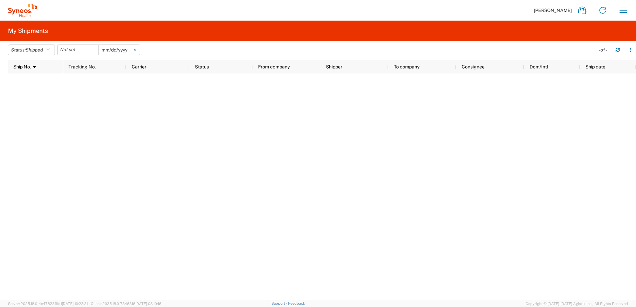
click at [135, 50] on icon at bounding box center [135, 50] width 2 height 2
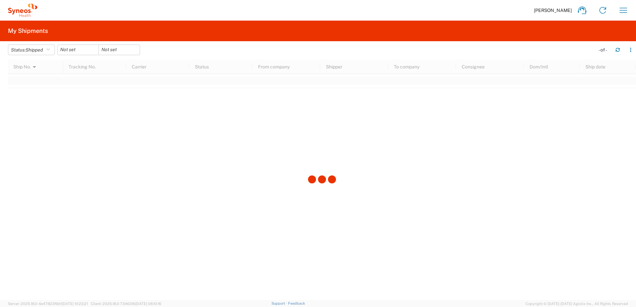
click at [136, 146] on div at bounding box center [322, 180] width 628 height 240
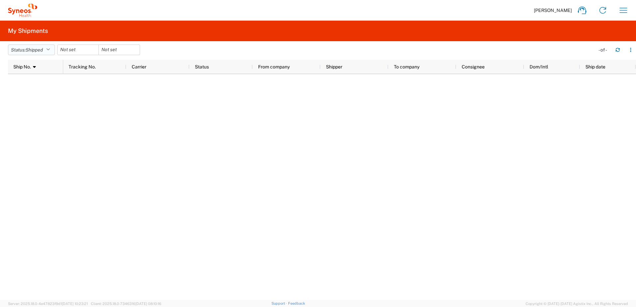
click at [50, 49] on icon "button" at bounding box center [48, 50] width 4 height 5
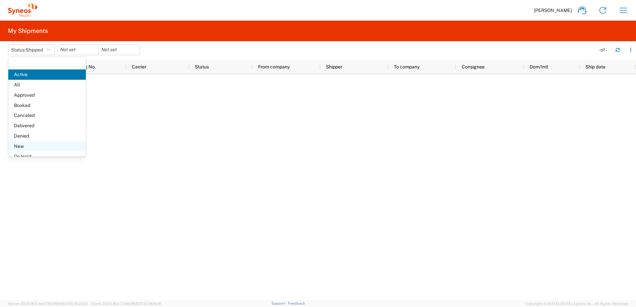
click at [27, 146] on span "New" at bounding box center [46, 146] width 77 height 10
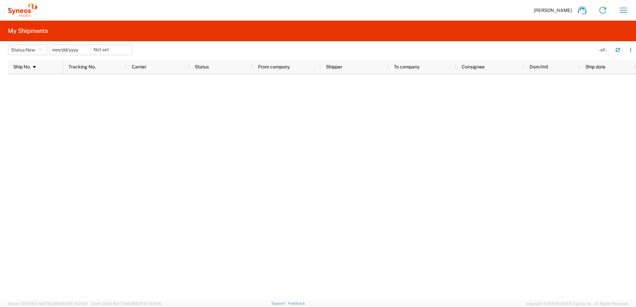
click at [77, 51] on input "date" at bounding box center [70, 50] width 41 height 10
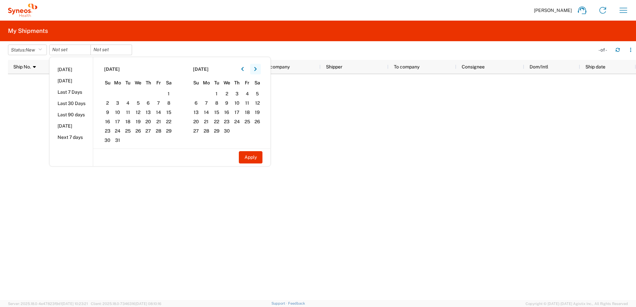
click at [257, 69] on icon "button" at bounding box center [255, 69] width 3 height 5
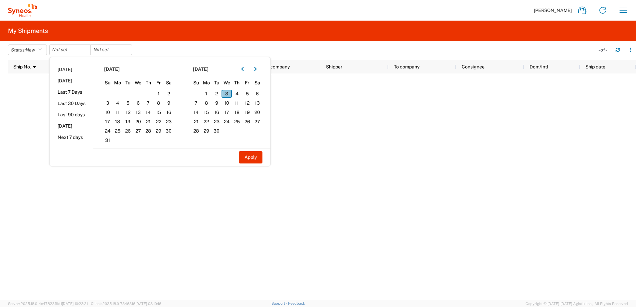
click at [226, 93] on span "3" at bounding box center [226, 94] width 10 height 8
click at [247, 157] on button "Apply" at bounding box center [251, 157] width 24 height 12
type input "[DATE]"
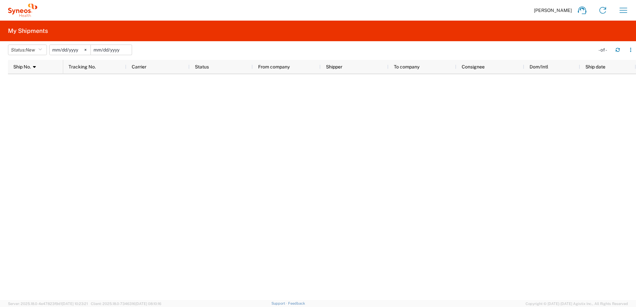
click at [118, 50] on input "date" at bounding box center [111, 50] width 41 height 10
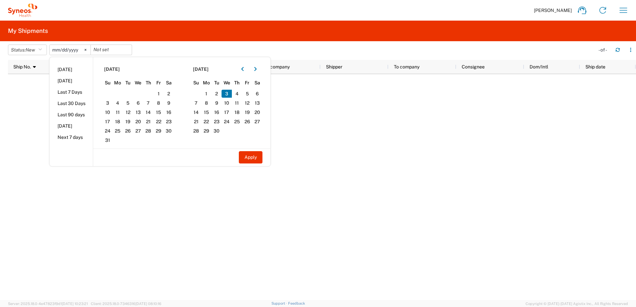
drag, startPoint x: 227, startPoint y: 93, endPoint x: 253, endPoint y: 187, distance: 96.8
click at [228, 93] on span "3" at bounding box center [226, 94] width 10 height 8
click at [249, 158] on button "Apply" at bounding box center [251, 157] width 24 height 12
type input "[DATE]"
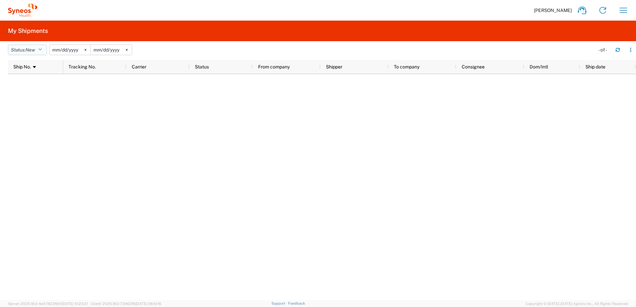
click at [42, 49] on icon "button" at bounding box center [40, 50] width 4 height 5
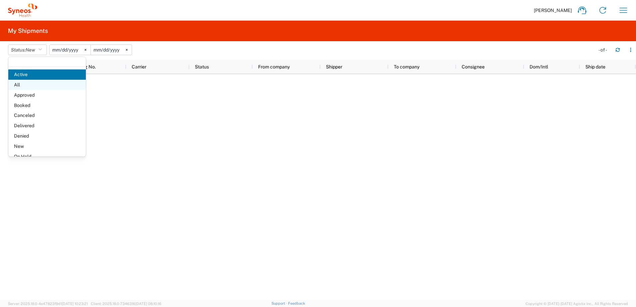
click at [27, 85] on span "All" at bounding box center [46, 85] width 77 height 10
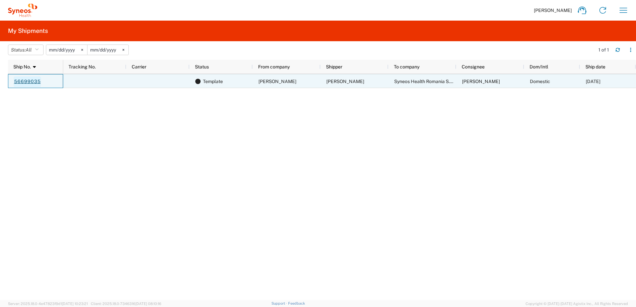
click at [27, 82] on link "56699035" at bounding box center [27, 81] width 27 height 11
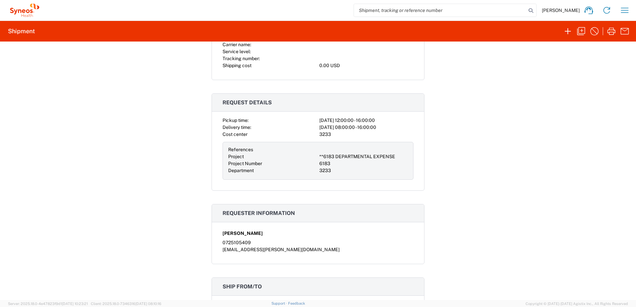
scroll to position [117, 0]
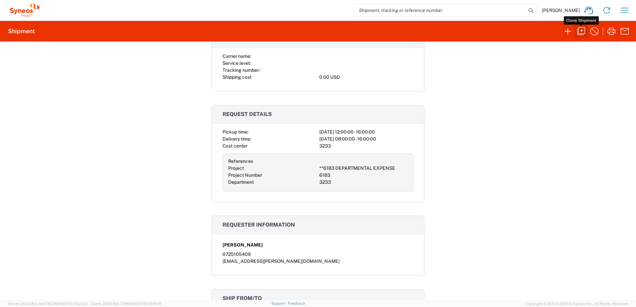
click at [582, 31] on icon "button" at bounding box center [581, 31] width 11 height 11
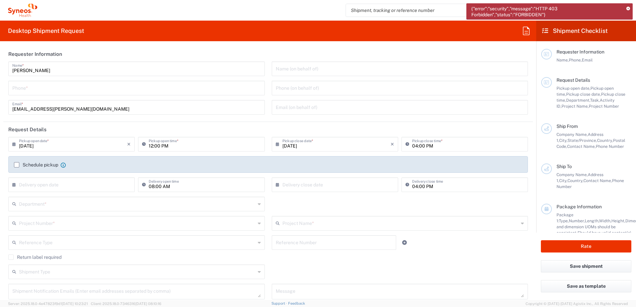
click at [546, 32] on icon at bounding box center [545, 31] width 6 height 6
click at [526, 32] on icon at bounding box center [526, 31] width 11 height 11
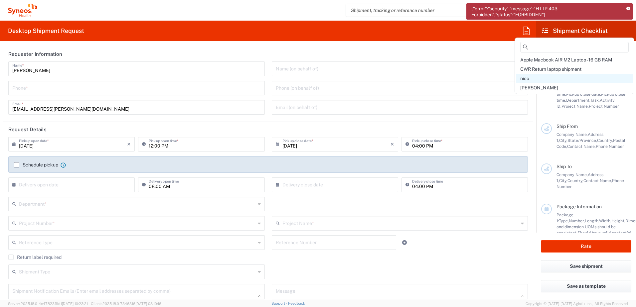
click at [527, 77] on span "nico" at bounding box center [524, 78] width 9 height 5
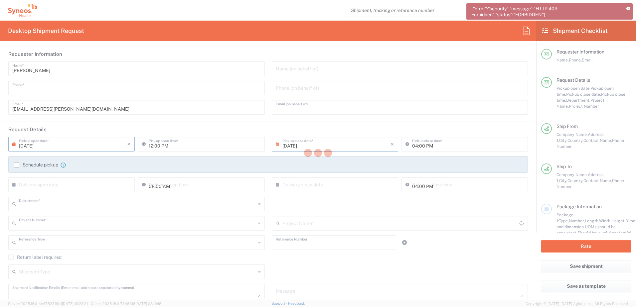
type input "0725105409"
type input "[EMAIL_ADDRESS][PERSON_NAME][DOMAIN_NAME]"
type input "3233"
type input "**6183 DEPARTMENTAL EXPENSE"
type input "Project"
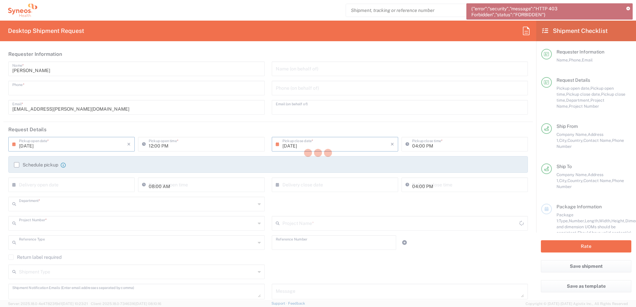
type input "**6183 DEPARTMENTAL EXPENSE"
type textarea "[EMAIL_ADDRESS][PERSON_NAME][DOMAIN_NAME]"
type input "[PERSON_NAME]"
type input "str Uzinei 25A"
type input "Sat Catelu, Com Glina"
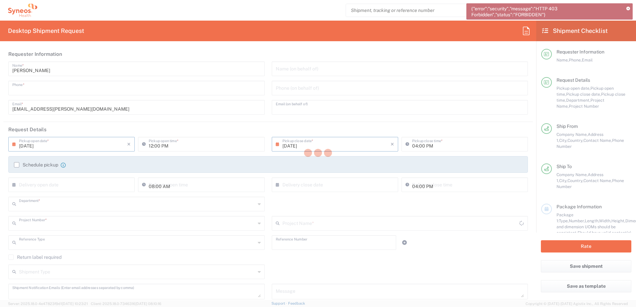
type input "[GEOGRAPHIC_DATA]"
type input "077106"
type input "[PERSON_NAME]"
type input "0725105409"
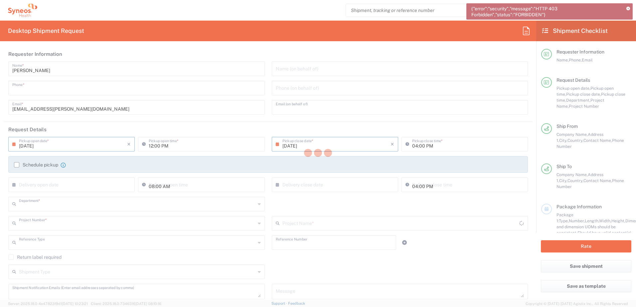
type input "[EMAIL_ADDRESS][PERSON_NAME][DOMAIN_NAME]"
type input "Syneos Health Romania S.R.L"
type input "Str. [PERSON_NAME] Nr. 8"
type input "[GEOGRAPHIC_DATA]"
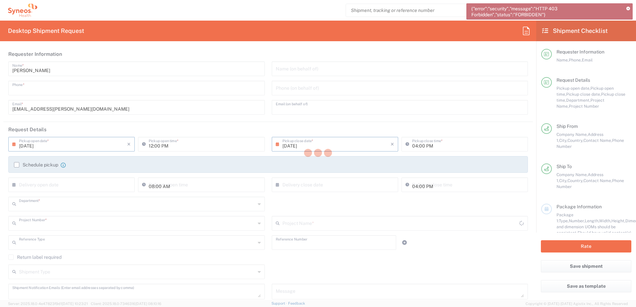
type input "[GEOGRAPHIC_DATA]"
type input "020945"
type input "[PERSON_NAME]"
type input "0725105409"
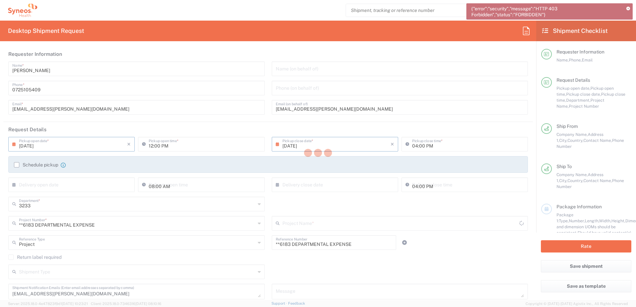
type input "6183"
type input "Ilfov"
type input "Envelope"
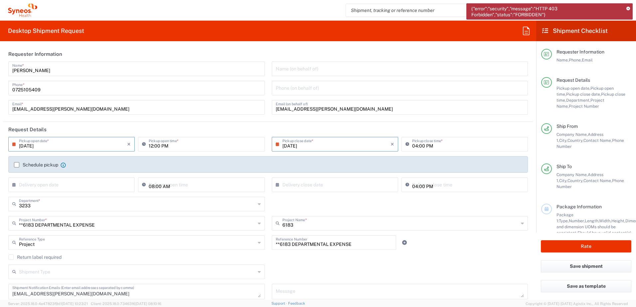
click at [526, 32] on icon at bounding box center [526, 31] width 11 height 11
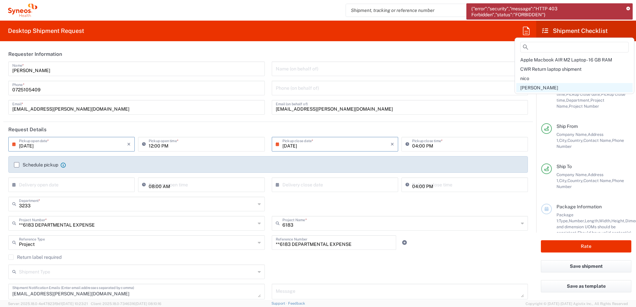
click at [530, 87] on span "[PERSON_NAME]" at bounding box center [539, 87] width 38 height 5
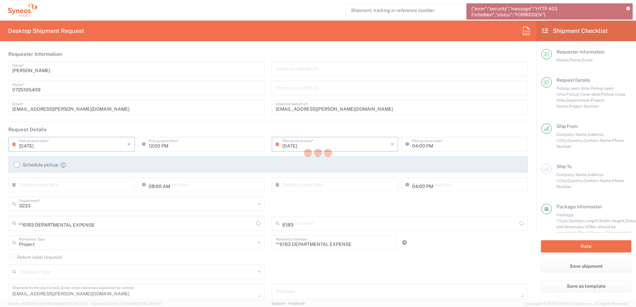
type input "01:30 PM"
type input "07:00 PM"
type input "3230"
type input "Syneos Health Romania S.R.L"
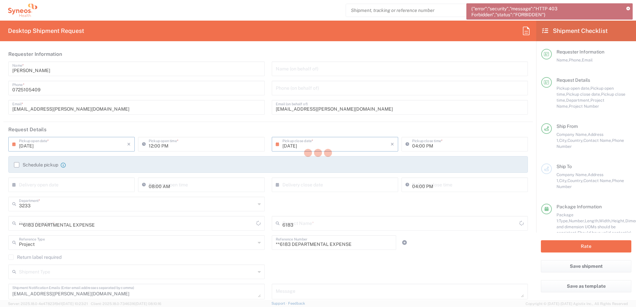
type input "Str. [PERSON_NAME] Nr. 8"
type input "[GEOGRAPHIC_DATA]"
type input "020945"
type input "[PERSON_NAME]"
type input "[PERSON_NAME][EMAIL_ADDRESS][PERSON_NAME][DOMAIN_NAME]"
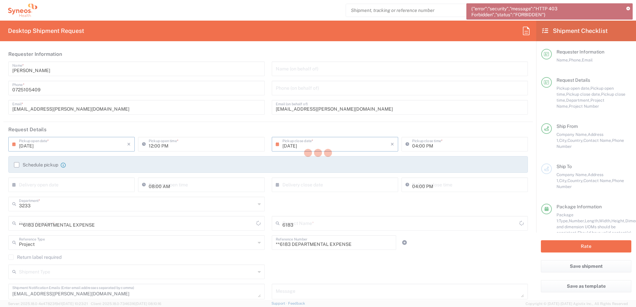
type input "Business (General)"
type input "Personal Effects"
type input "3230 DEPARTMENTAL EXPENSE"
type input "Envelope"
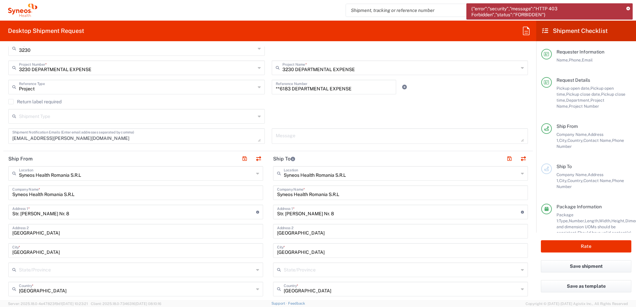
scroll to position [166, 0]
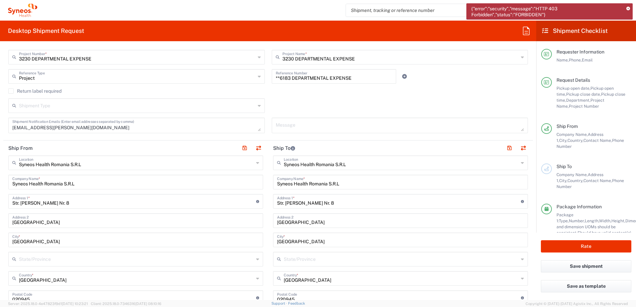
click at [564, 175] on span "Company Name," at bounding box center [571, 174] width 31 height 5
click at [84, 163] on input "text" at bounding box center [136, 163] width 235 height 12
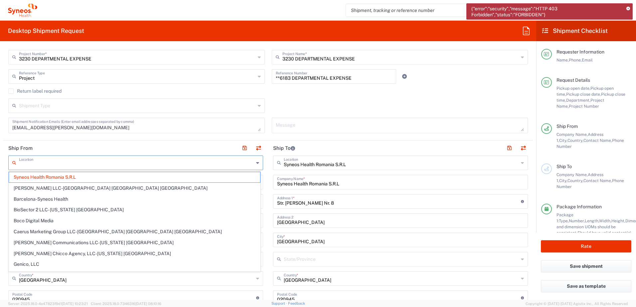
click at [94, 144] on header "Ship From" at bounding box center [135, 148] width 265 height 15
type input "Syneos Health Romania S.R.L"
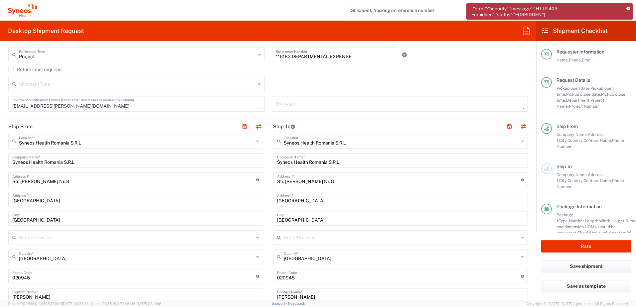
scroll to position [200, 0]
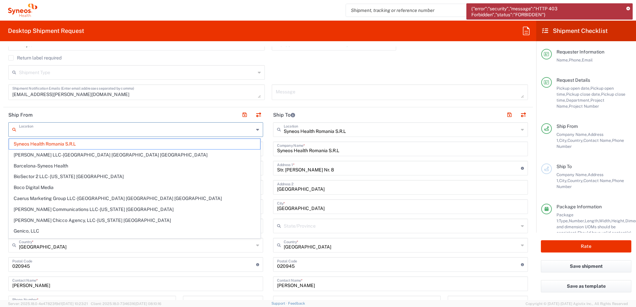
click at [94, 130] on input "text" at bounding box center [136, 129] width 235 height 12
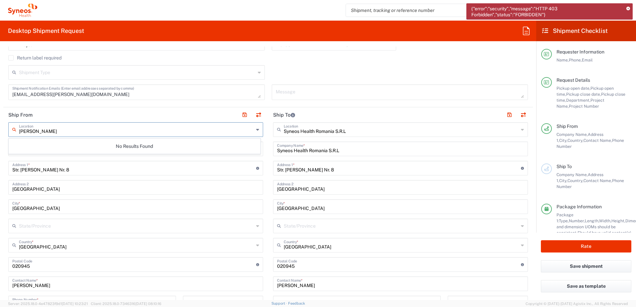
type input "[PERSON_NAME]"
click at [72, 169] on input "Str. [PERSON_NAME] Nr. 8" at bounding box center [134, 168] width 244 height 12
drag, startPoint x: 64, startPoint y: 169, endPoint x: 22, endPoint y: 168, distance: 41.6
click at [22, 168] on input "Str. [PERSON_NAME] Nr. 8" at bounding box center [134, 168] width 244 height 12
type input "str Uzinei 25A"
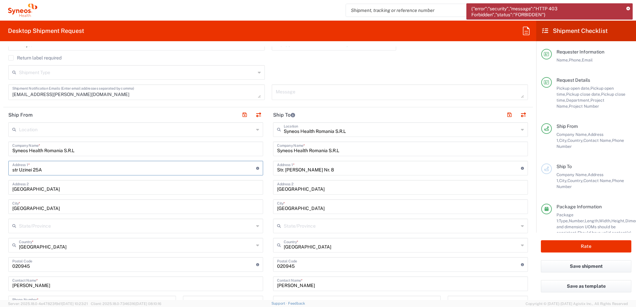
type input "Not Specified"
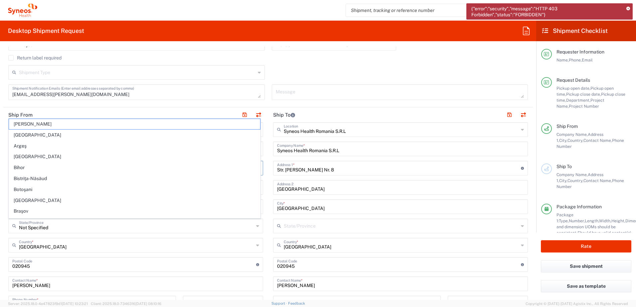
type input "Str. [PERSON_NAME] Nr. 8"
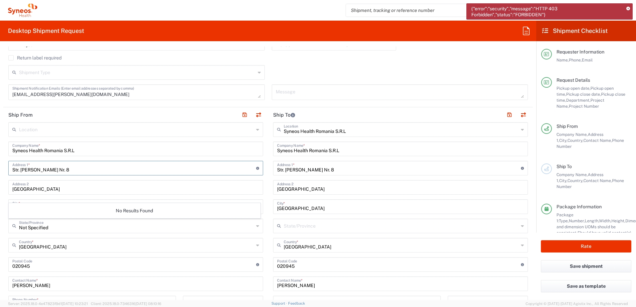
drag, startPoint x: 68, startPoint y: 168, endPoint x: 22, endPoint y: 169, distance: 46.2
click at [22, 169] on input "Str. [PERSON_NAME] Nr. 8" at bounding box center [134, 168] width 244 height 12
type input "str Uzinei 25A"
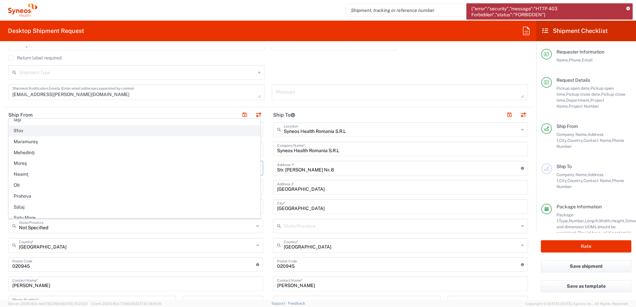
click at [23, 129] on span "Ilfov" at bounding box center [134, 131] width 251 height 10
type input "Ilfov"
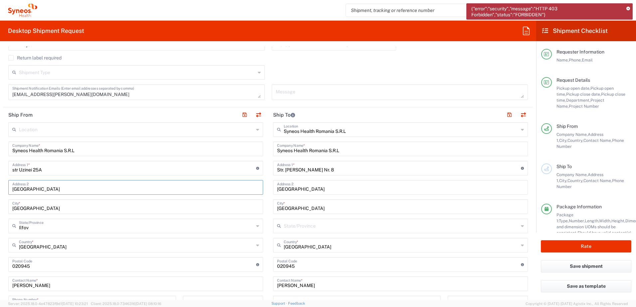
drag, startPoint x: 95, startPoint y: 190, endPoint x: 12, endPoint y: 190, distance: 83.5
click at [12, 190] on div "[GEOGRAPHIC_DATA] Address 2" at bounding box center [135, 187] width 255 height 15
drag, startPoint x: 33, startPoint y: 266, endPoint x: 10, endPoint y: 264, distance: 22.4
click at [10, 264] on div "Postal Code Enter Postal Code here" at bounding box center [135, 264] width 255 height 15
click at [20, 189] on input "text" at bounding box center [135, 187] width 247 height 12
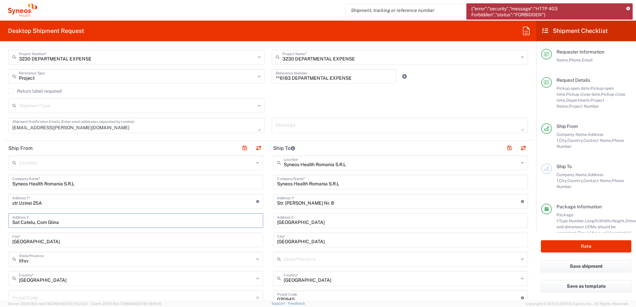
scroll to position [200, 0]
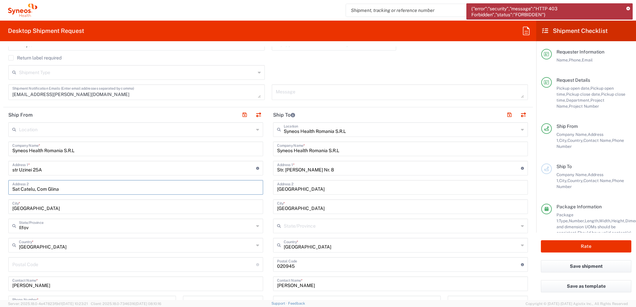
type input "Sat Catelu, Com Glina"
click at [38, 129] on input "text" at bounding box center [136, 129] width 235 height 12
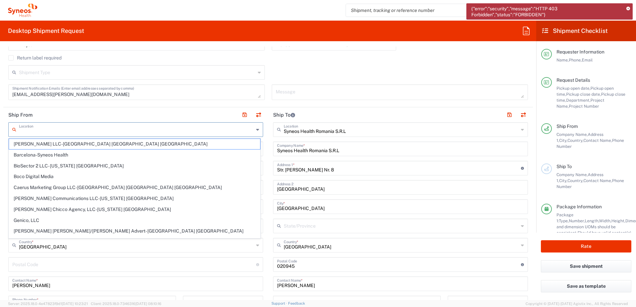
click at [89, 110] on header "Ship From" at bounding box center [135, 114] width 265 height 15
click at [37, 130] on input "text" at bounding box center [136, 129] width 235 height 12
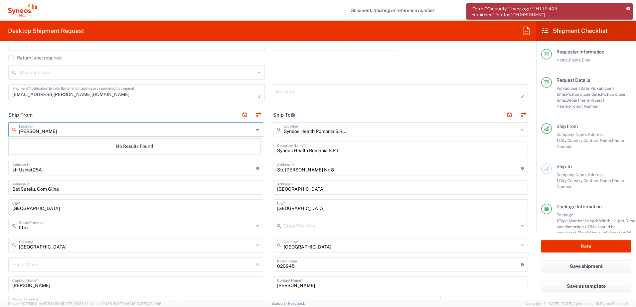
type input "[PERSON_NAME]"
click at [87, 195] on div "Nicoleta Flo Location No Results Found Syneos Health [GEOGRAPHIC_DATA] S.R.L Co…" at bounding box center [135, 281] width 255 height 318
click at [84, 152] on input "Syneos Health Romania S.R.L" at bounding box center [135, 149] width 247 height 12
drag, startPoint x: 85, startPoint y: 151, endPoint x: 7, endPoint y: 148, distance: 78.9
click at [7, 148] on main "Location No Results Found Syneos Health [GEOGRAPHIC_DATA] S.R.L Company Name * …" at bounding box center [135, 281] width 265 height 318
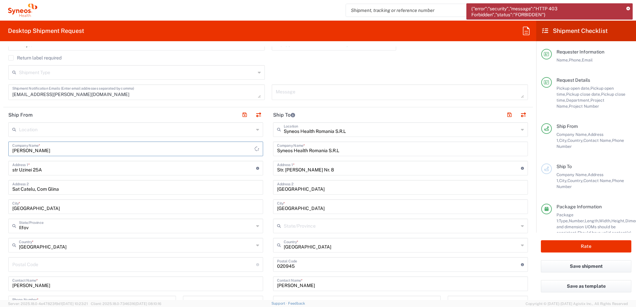
type input "[PERSON_NAME]"
click at [130, 212] on input "[GEOGRAPHIC_DATA]" at bounding box center [135, 207] width 247 height 12
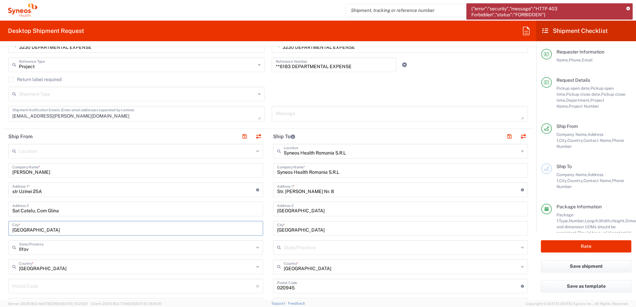
scroll to position [166, 0]
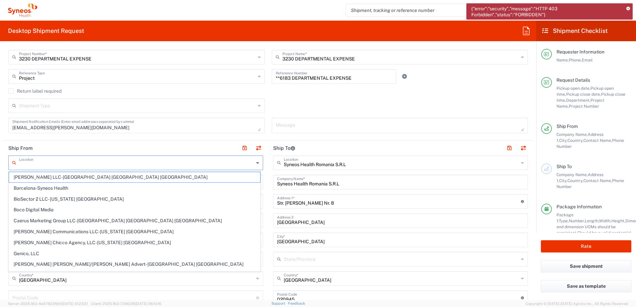
click at [30, 163] on input "text" at bounding box center [136, 163] width 235 height 12
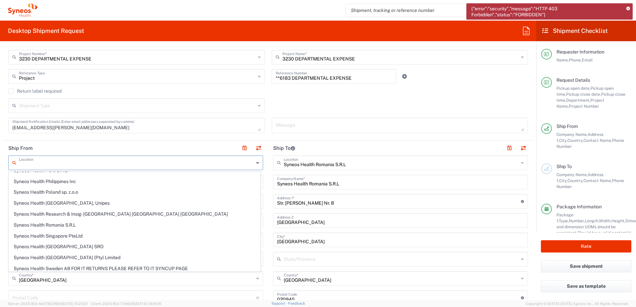
scroll to position [998, 0]
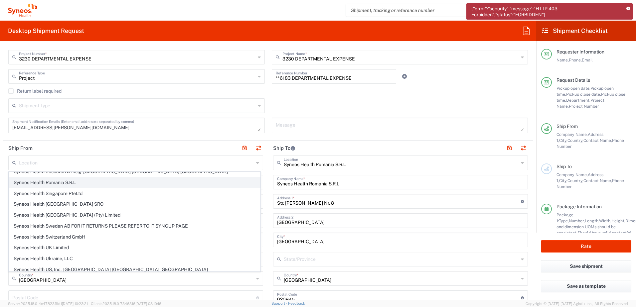
click at [56, 183] on span "Syneos Health Romania S.R.L" at bounding box center [134, 183] width 251 height 10
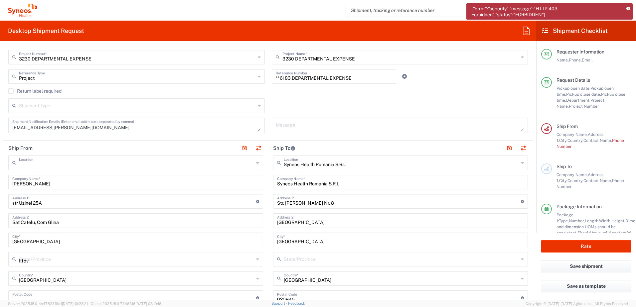
type input "Syneos Health Romania S.R.L"
type input "Str. [PERSON_NAME] Nr. 8"
type input "[GEOGRAPHIC_DATA]"
type input "020945"
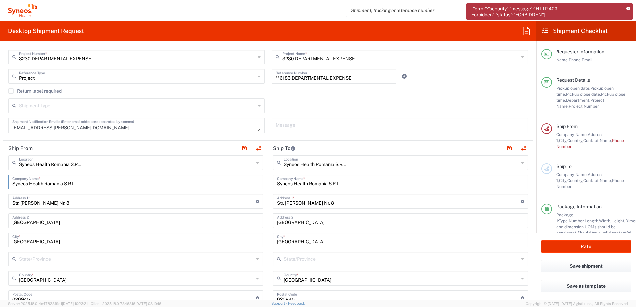
drag, startPoint x: 79, startPoint y: 184, endPoint x: 9, endPoint y: 183, distance: 70.8
click at [9, 183] on div "Syneos Health [GEOGRAPHIC_DATA] S.R.L Company Name *" at bounding box center [135, 182] width 255 height 15
type input "[PERSON_NAME]"
drag, startPoint x: 57, startPoint y: 202, endPoint x: 8, endPoint y: 201, distance: 49.6
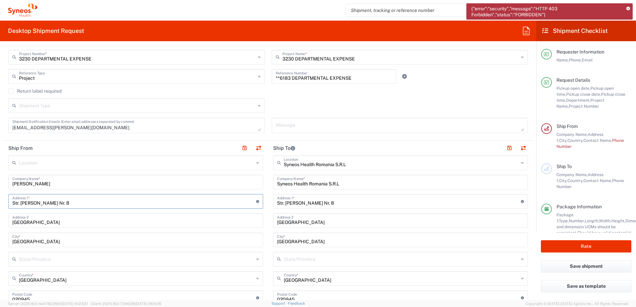
type input "uzinei nr 25A"
drag, startPoint x: 100, startPoint y: 222, endPoint x: 6, endPoint y: 223, distance: 94.1
type input "sat catelu, Com Glina"
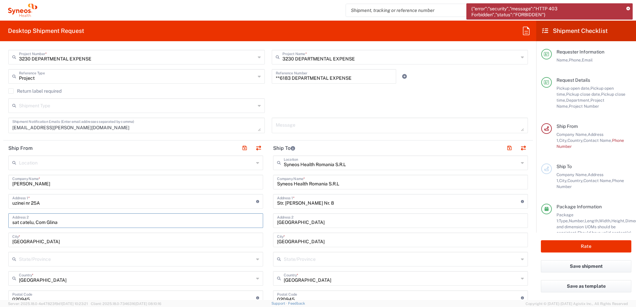
click at [45, 262] on input "text" at bounding box center [136, 259] width 235 height 12
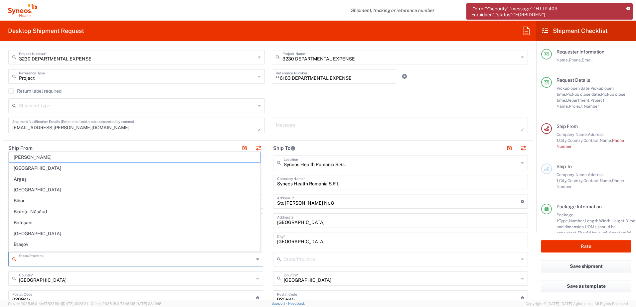
type input "Ilfov"
type input "0725105409"
click at [134, 265] on input "Ilfov" at bounding box center [136, 259] width 235 height 12
click at [318, 256] on input "text" at bounding box center [401, 259] width 235 height 12
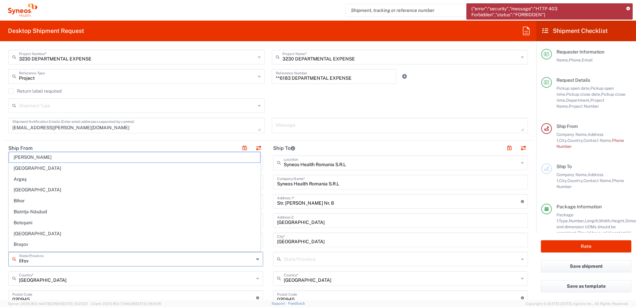
click at [162, 215] on input "sat catelu, Com Glina" at bounding box center [135, 220] width 247 height 12
click at [37, 258] on input "Ilfov" at bounding box center [136, 259] width 235 height 12
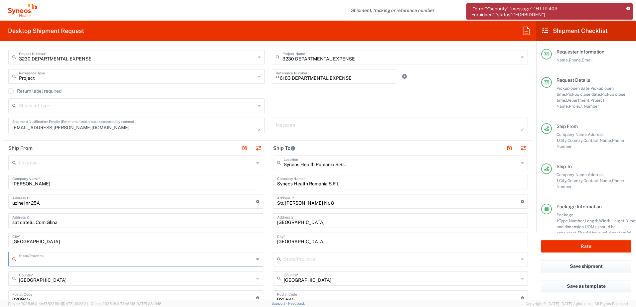
click at [33, 261] on input "text" at bounding box center [136, 259] width 235 height 12
click at [256, 260] on icon at bounding box center [257, 259] width 3 height 11
drag, startPoint x: 82, startPoint y: 259, endPoint x: 98, endPoint y: 257, distance: 15.7
click at [82, 259] on input "text" at bounding box center [136, 259] width 235 height 12
click at [22, 261] on input "text" at bounding box center [136, 259] width 235 height 12
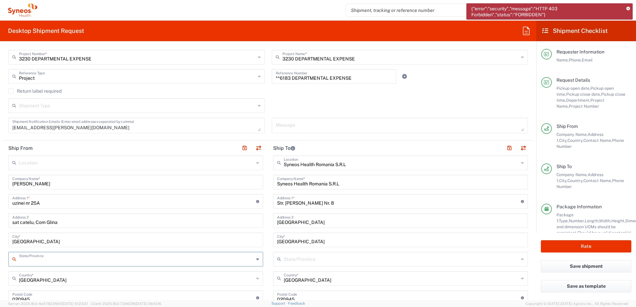
click at [23, 261] on input "text" at bounding box center [136, 259] width 235 height 12
type input "[GEOGRAPHIC_DATA]"
click at [0, 0] on span "Syneos Health [GEOGRAPHIC_DATA] (Pty) Limited" at bounding box center [0, 0] width 0 height 0
click at [31, 241] on input "[GEOGRAPHIC_DATA]" at bounding box center [135, 240] width 247 height 12
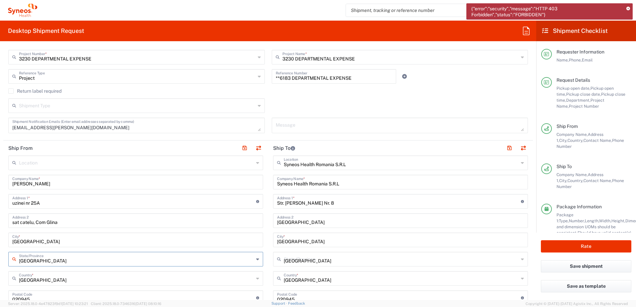
click at [39, 240] on input "[GEOGRAPHIC_DATA]" at bounding box center [135, 240] width 247 height 12
type input "Syneos Health [GEOGRAPHIC_DATA] (Pty) Limited"
type input "[STREET_ADDRESS][PERSON_NAME]"
type input "College Court"
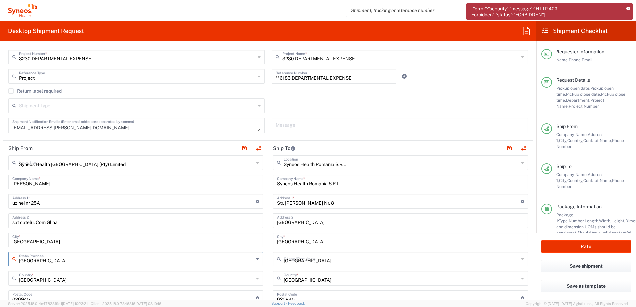
type input "Bloemfontein"
type input "Argeş"
type input "[GEOGRAPHIC_DATA]"
type input "9301"
type input "Sender/Shipper"
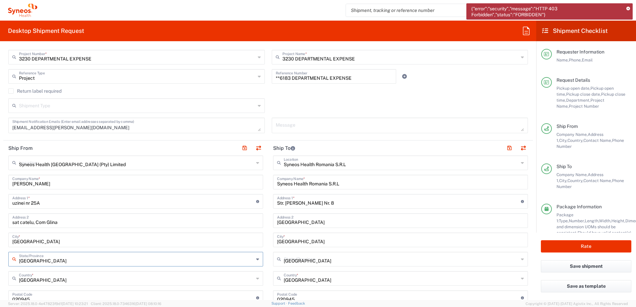
type input "Sender/Shipper"
type input "Delivery Duty Paid"
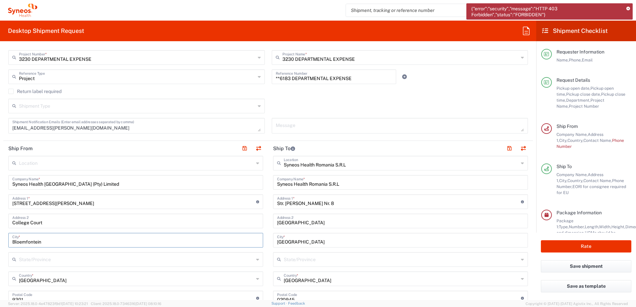
scroll to position [166, 0]
drag, startPoint x: 101, startPoint y: 184, endPoint x: 109, endPoint y: 185, distance: 8.3
click at [101, 184] on input "Syneos Health [GEOGRAPHIC_DATA] (Pty) Limited" at bounding box center [135, 182] width 247 height 12
click at [159, 185] on input "Syneos Health [GEOGRAPHIC_DATA] (Pty) Limited" at bounding box center [135, 182] width 247 height 12
click at [90, 162] on input "text" at bounding box center [136, 163] width 235 height 12
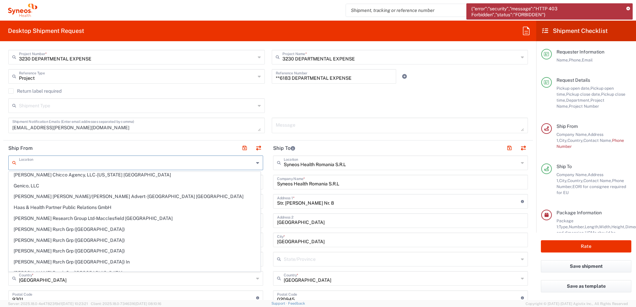
scroll to position [0, 0]
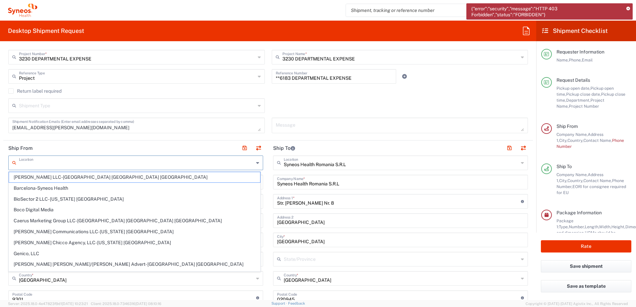
click at [526, 32] on icon at bounding box center [526, 31] width 11 height 11
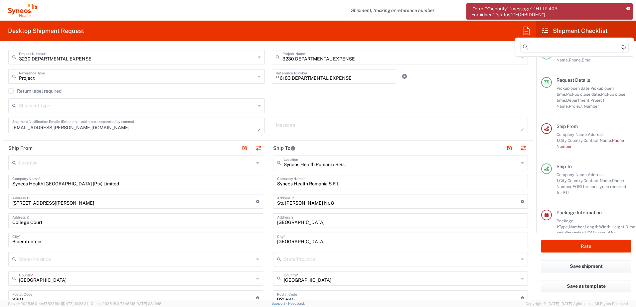
click at [526, 32] on icon at bounding box center [526, 31] width 11 height 11
click at [544, 29] on icon at bounding box center [545, 31] width 6 height 6
click at [524, 31] on icon at bounding box center [526, 31] width 11 height 11
click at [536, 46] on input at bounding box center [574, 47] width 108 height 11
click at [535, 86] on span "[PERSON_NAME]" at bounding box center [539, 87] width 38 height 5
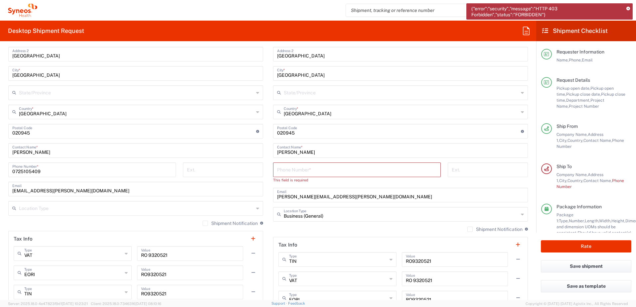
scroll to position [333, 0]
click at [286, 170] on input "tel" at bounding box center [357, 170] width 160 height 12
click at [398, 189] on input "[PERSON_NAME][EMAIL_ADDRESS][PERSON_NAME][DOMAIN_NAME]" at bounding box center [400, 195] width 247 height 12
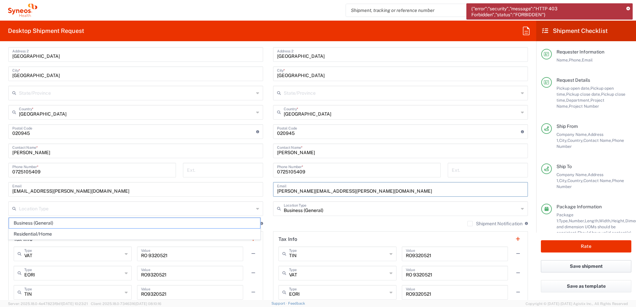
scroll to position [23, 0]
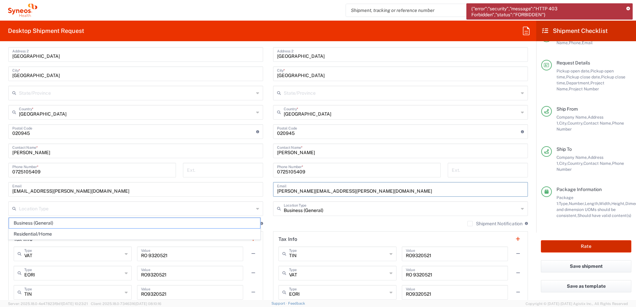
click at [587, 247] on button "Rate" at bounding box center [586, 246] width 90 height 12
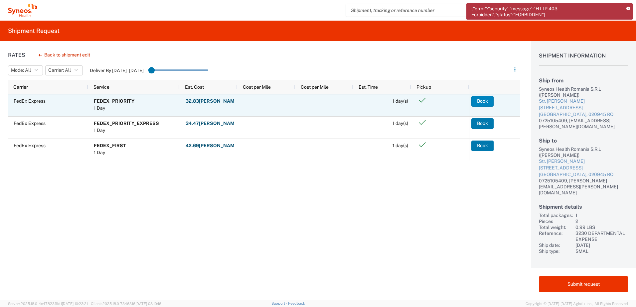
click at [480, 103] on button "Book" at bounding box center [482, 101] width 22 height 11
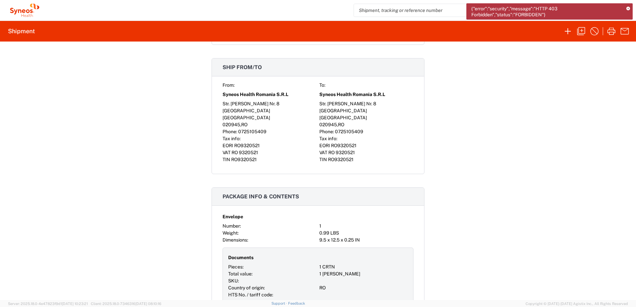
scroll to position [299, 0]
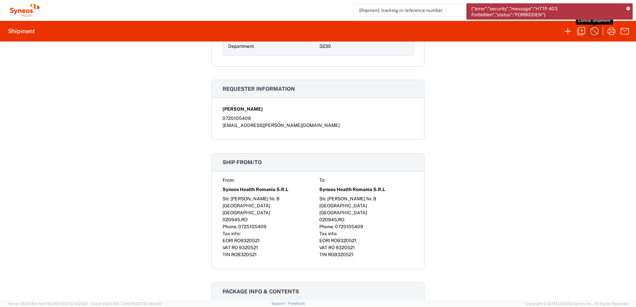
click at [592, 31] on icon "button" at bounding box center [594, 31] width 11 height 11
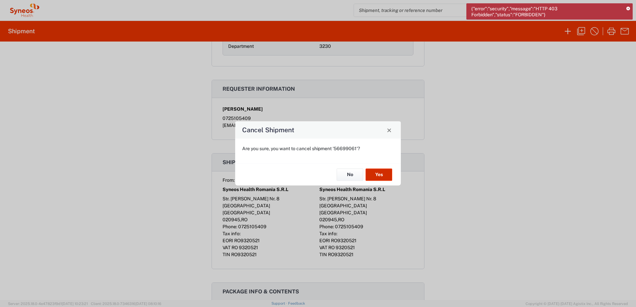
click at [373, 175] on button "Yes" at bounding box center [378, 175] width 27 height 12
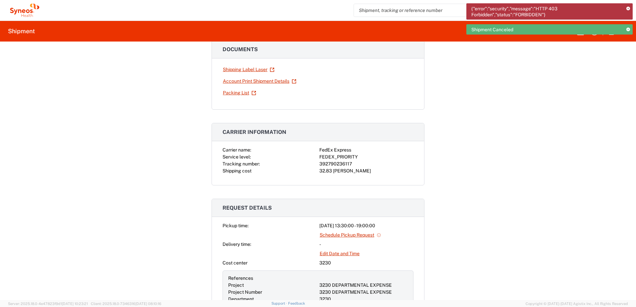
scroll to position [33, 0]
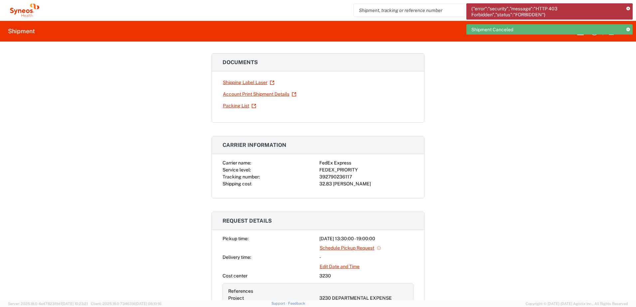
click at [627, 29] on icon at bounding box center [628, 30] width 4 height 4
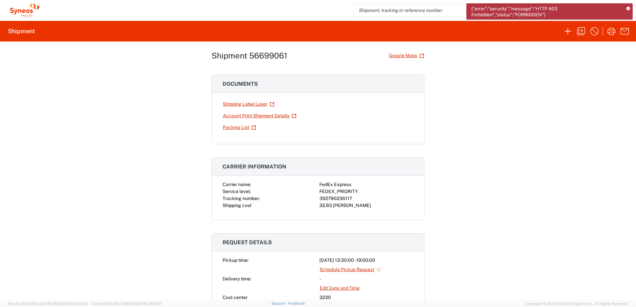
scroll to position [0, 0]
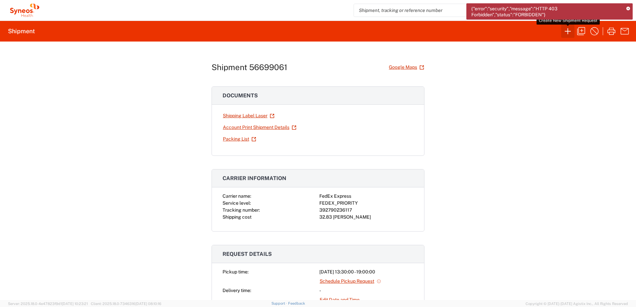
click at [567, 32] on icon "button" at bounding box center [567, 31] width 11 height 11
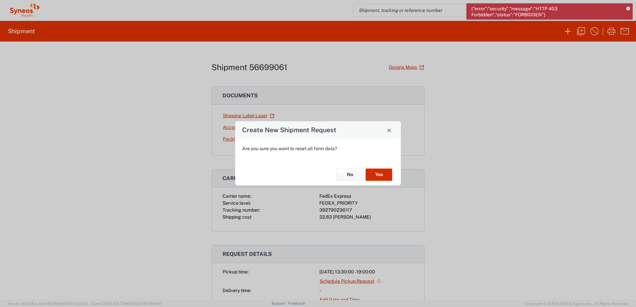
click at [374, 174] on button "Yes" at bounding box center [378, 175] width 27 height 12
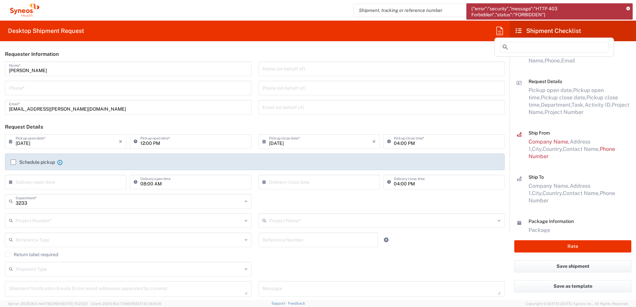
click at [500, 33] on icon at bounding box center [499, 31] width 7 height 8
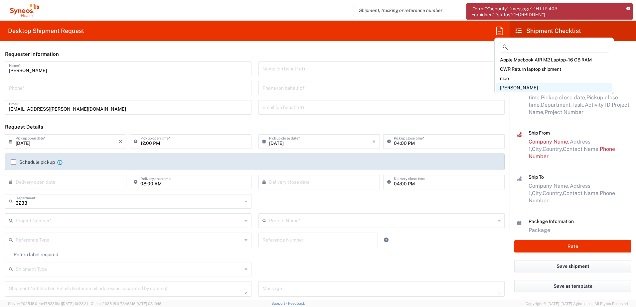
click at [509, 87] on span "[PERSON_NAME]" at bounding box center [519, 87] width 38 height 5
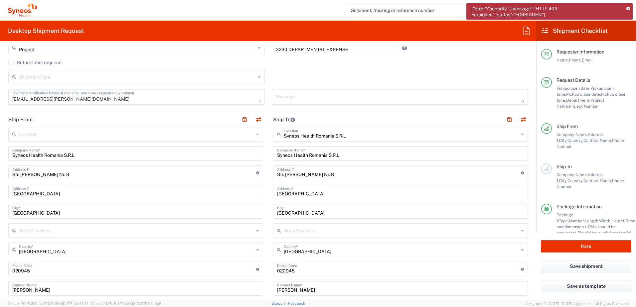
scroll to position [200, 0]
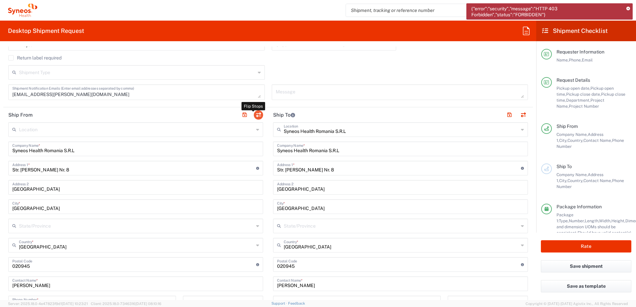
click at [257, 114] on button "button" at bounding box center [258, 114] width 9 height 9
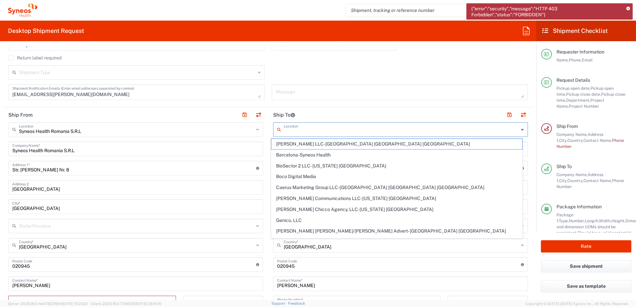
click at [294, 128] on input "text" at bounding box center [401, 129] width 235 height 12
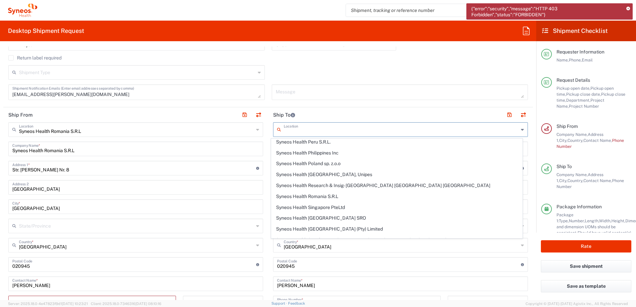
scroll to position [998, 0]
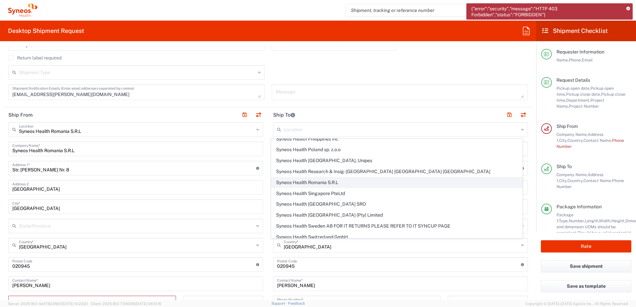
click at [320, 181] on span "Syneos Health Romania S.R.L" at bounding box center [396, 183] width 251 height 10
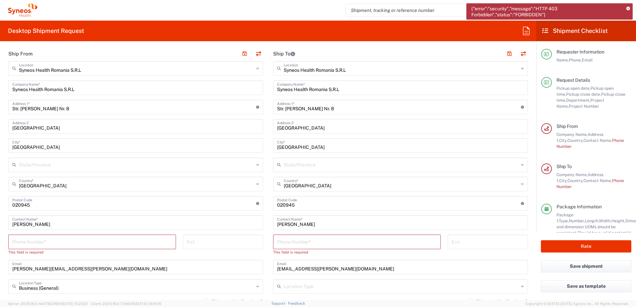
scroll to position [266, 0]
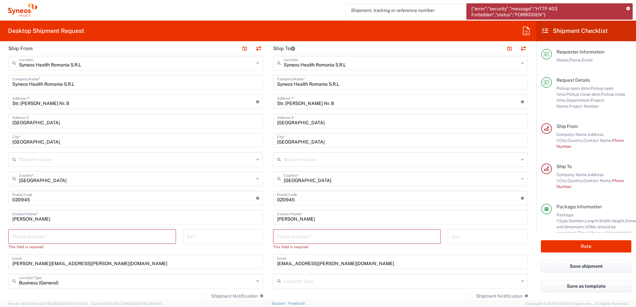
click at [313, 218] on input "[PERSON_NAME]" at bounding box center [400, 217] width 247 height 12
click at [284, 236] on input "tel" at bounding box center [357, 236] width 160 height 12
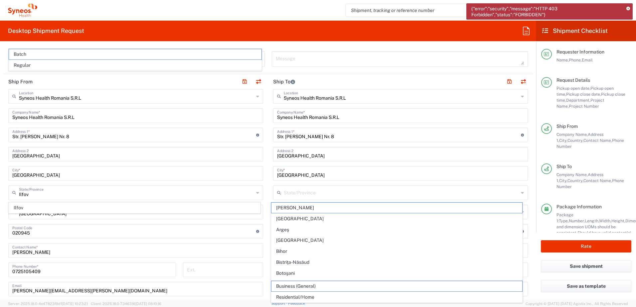
scroll to position [200, 0]
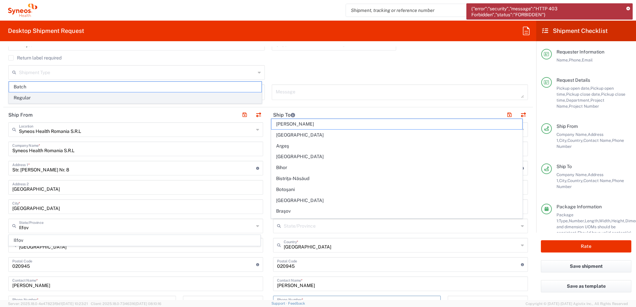
click at [40, 98] on span "Regular" at bounding box center [135, 98] width 252 height 10
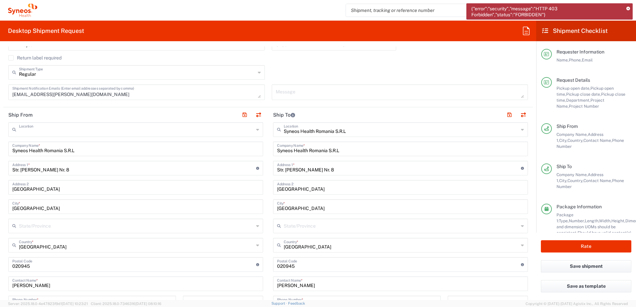
click at [96, 132] on input "text" at bounding box center [136, 129] width 235 height 12
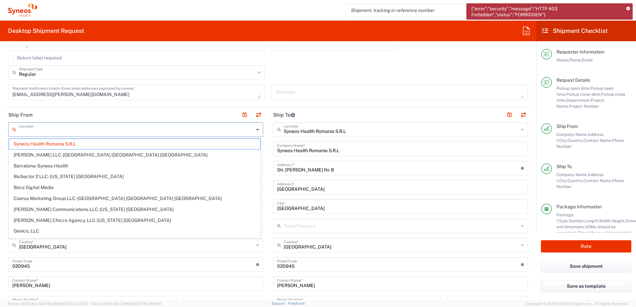
click at [199, 130] on input "text" at bounding box center [136, 129] width 235 height 12
click at [87, 143] on span "Syneos Health Romania S.R.L" at bounding box center [134, 144] width 251 height 10
click at [63, 129] on input "text" at bounding box center [136, 129] width 235 height 12
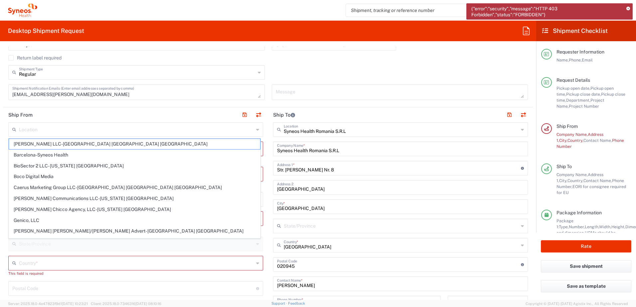
click at [3, 170] on form "Requester Information [PERSON_NAME] Name * [PHONE_NUMBER] Phone * [EMAIL_ADDRES…" at bounding box center [268, 174] width 536 height 254
click at [41, 130] on input "text" at bounding box center [136, 129] width 235 height 12
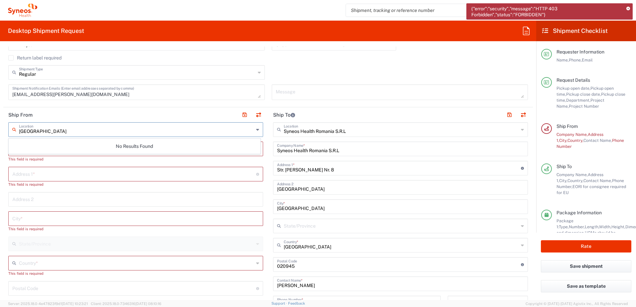
click at [150, 145] on div "No Results Found" at bounding box center [135, 146] width 252 height 15
drag, startPoint x: 44, startPoint y: 132, endPoint x: 10, endPoint y: 131, distance: 33.9
click at [10, 131] on div "[GEOGRAPHIC_DATA] Location" at bounding box center [135, 129] width 255 height 15
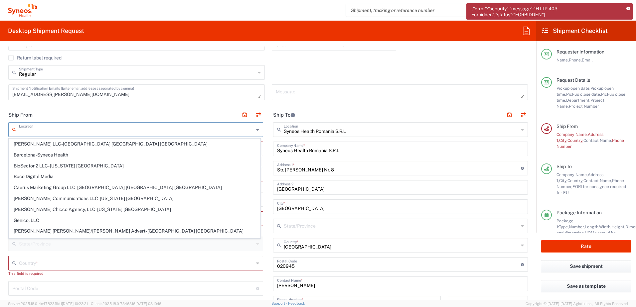
click at [201, 112] on header "Ship From" at bounding box center [135, 114] width 265 height 15
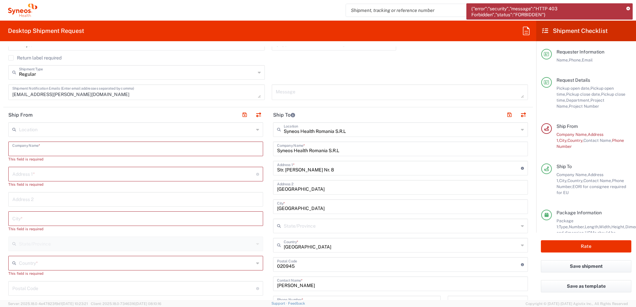
click at [34, 149] on input "text" at bounding box center [135, 149] width 247 height 12
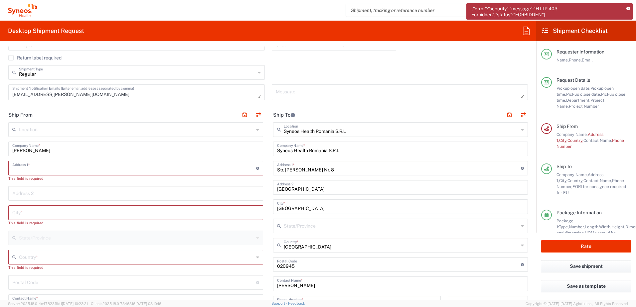
click at [29, 169] on input "text" at bounding box center [134, 168] width 244 height 12
click at [23, 194] on div "Address 2" at bounding box center [135, 193] width 255 height 15
click at [24, 220] on div "This field is required" at bounding box center [135, 223] width 255 height 6
click at [24, 212] on input "text" at bounding box center [135, 212] width 247 height 12
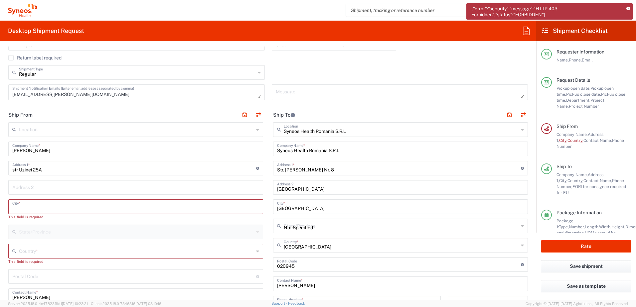
click at [24, 212] on input "text" at bounding box center [135, 207] width 247 height 12
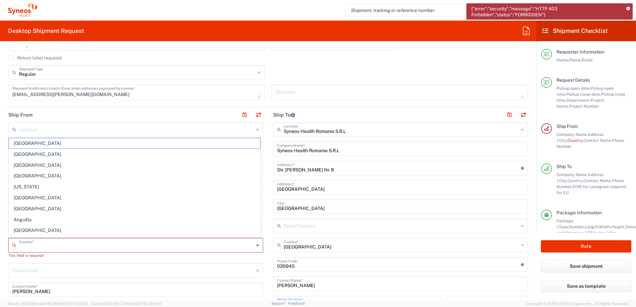
click at [26, 246] on input "text" at bounding box center [136, 245] width 235 height 12
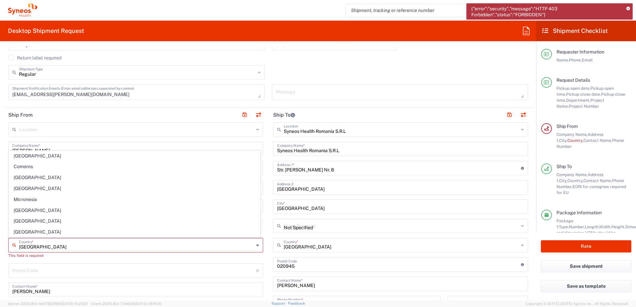
click at [23, 272] on input "undefined" at bounding box center [134, 270] width 244 height 12
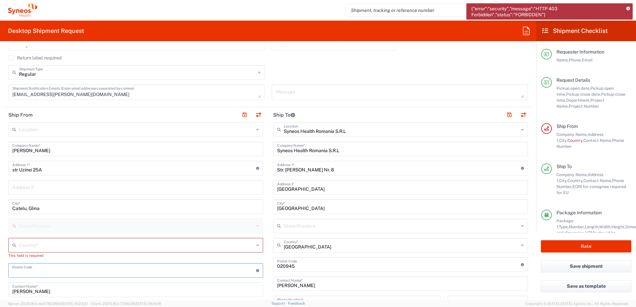
click at [38, 290] on input "[PERSON_NAME]" at bounding box center [135, 290] width 247 height 12
drag, startPoint x: 40, startPoint y: 290, endPoint x: 11, endPoint y: 290, distance: 28.6
click at [11, 290] on div "[PERSON_NAME] Contact Name *" at bounding box center [135, 290] width 255 height 15
click at [26, 246] on input "text" at bounding box center [136, 245] width 235 height 12
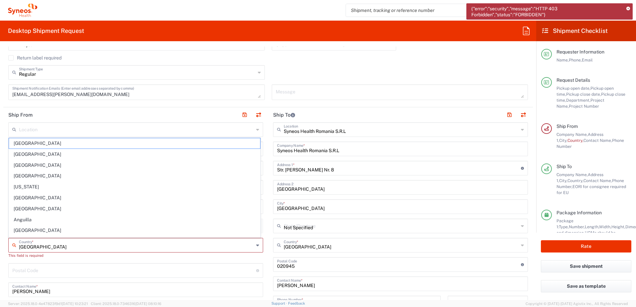
click at [53, 269] on input "undefined" at bounding box center [134, 270] width 244 height 12
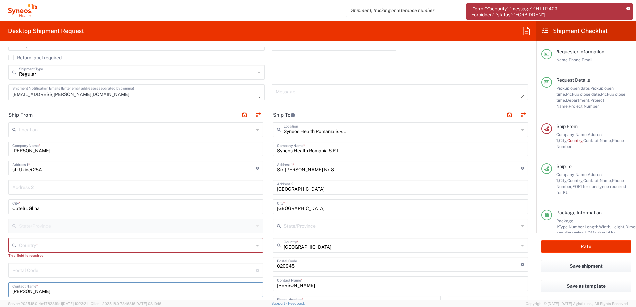
click at [54, 285] on input "[PERSON_NAME]" at bounding box center [135, 290] width 247 height 12
click at [23, 243] on input "text" at bounding box center [136, 245] width 235 height 12
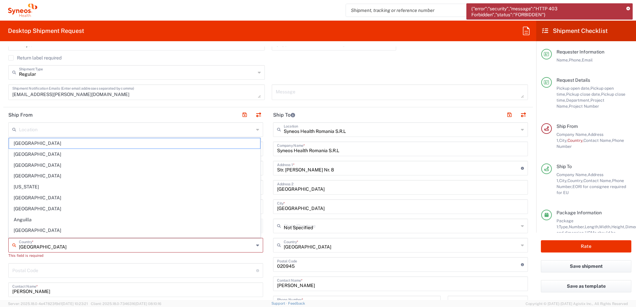
click at [242, 115] on button "button" at bounding box center [244, 114] width 9 height 9
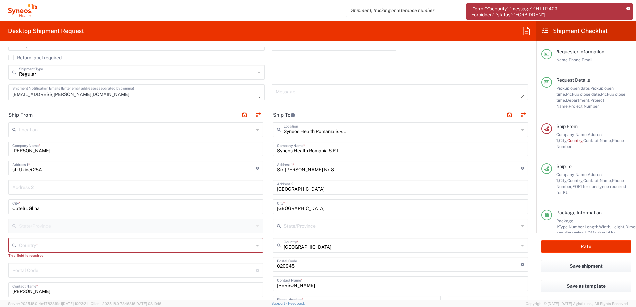
click at [20, 247] on input "text" at bounding box center [136, 245] width 235 height 12
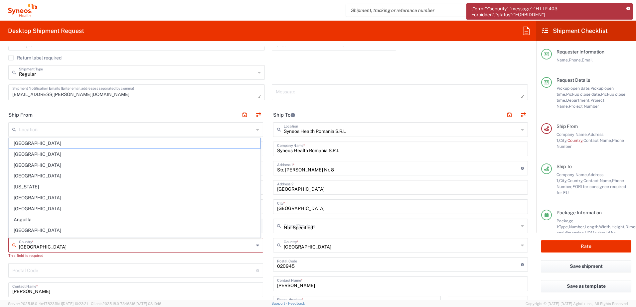
click at [49, 242] on input "[GEOGRAPHIC_DATA]" at bounding box center [136, 245] width 235 height 12
click at [47, 243] on input "[GEOGRAPHIC_DATA]" at bounding box center [136, 245] width 235 height 12
click at [49, 246] on input "[GEOGRAPHIC_DATA]" at bounding box center [136, 245] width 235 height 12
click at [38, 258] on div "This field is required" at bounding box center [135, 256] width 255 height 6
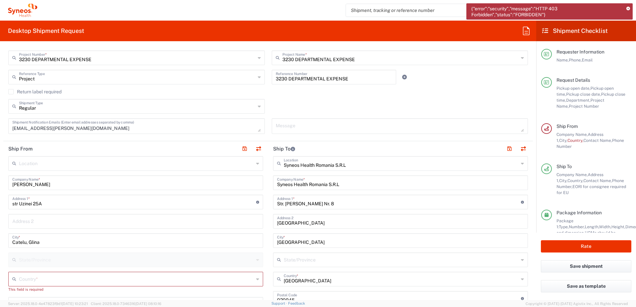
scroll to position [166, 0]
drag, startPoint x: 20, startPoint y: 221, endPoint x: 29, endPoint y: 223, distance: 9.1
click at [20, 221] on input "text" at bounding box center [135, 220] width 247 height 12
drag, startPoint x: 91, startPoint y: 181, endPoint x: 66, endPoint y: 226, distance: 52.1
click at [91, 181] on input "[PERSON_NAME]" at bounding box center [135, 182] width 247 height 12
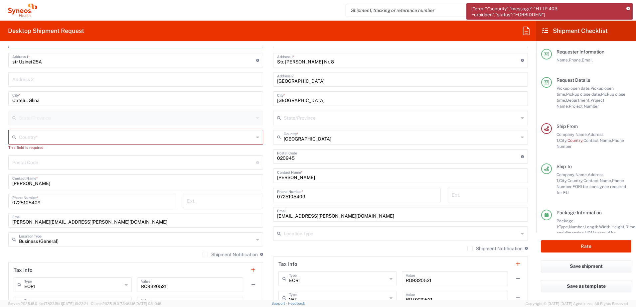
scroll to position [333, 0]
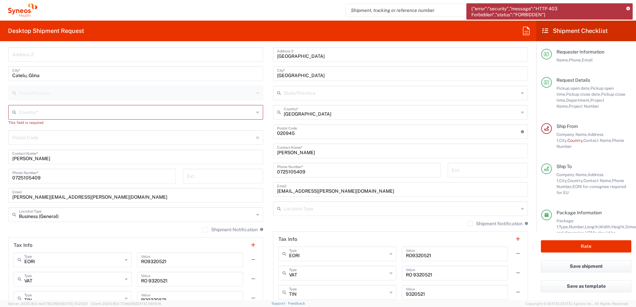
click at [256, 112] on icon at bounding box center [257, 112] width 3 height 11
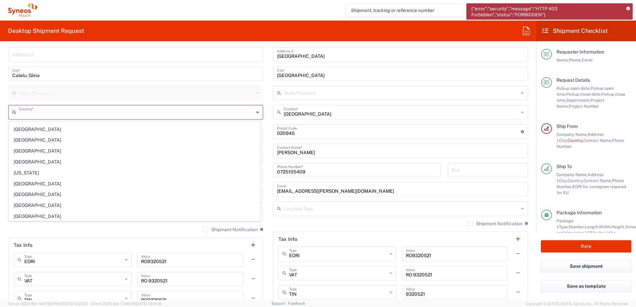
scroll to position [1895, 0]
click at [30, 204] on span "[GEOGRAPHIC_DATA]" at bounding box center [134, 205] width 251 height 10
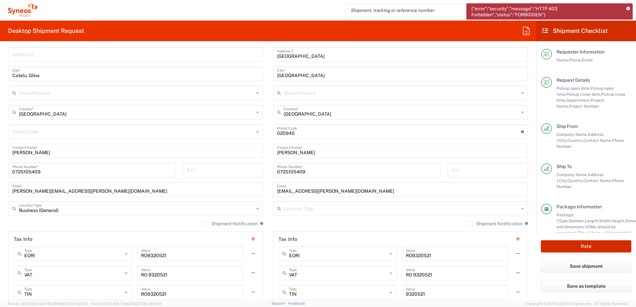
click at [572, 245] on button "Rate" at bounding box center [586, 246] width 90 height 12
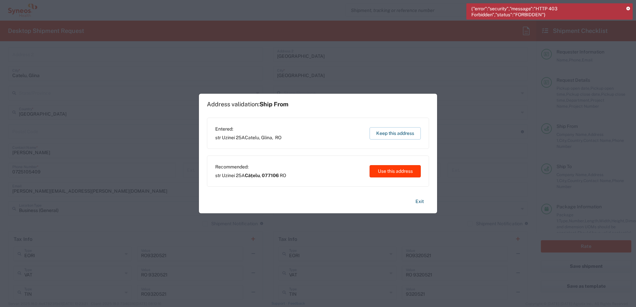
click at [396, 173] on button "Use this address" at bounding box center [394, 171] width 51 height 12
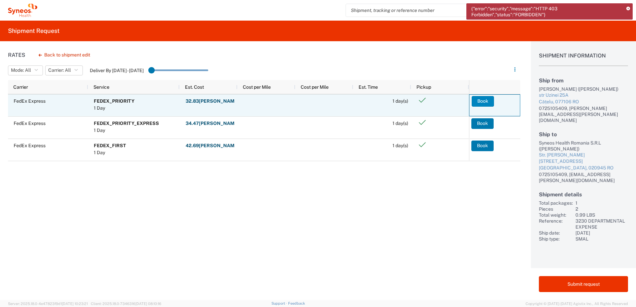
click at [481, 100] on button "Book" at bounding box center [483, 101] width 22 height 11
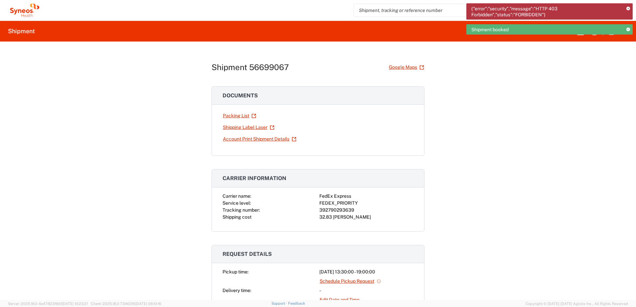
click at [500, 29] on span "Shipment booked" at bounding box center [489, 30] width 37 height 6
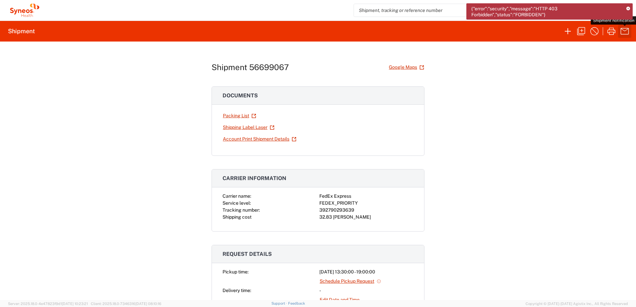
click at [628, 31] on icon "button" at bounding box center [624, 31] width 8 height 6
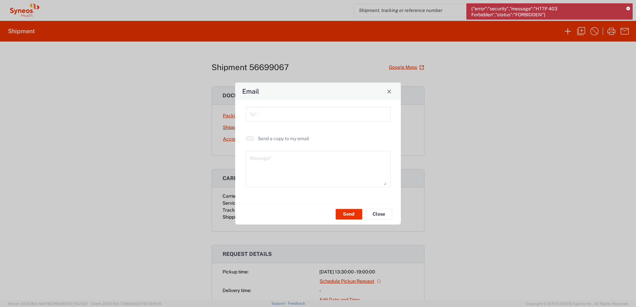
click at [277, 115] on input "text" at bounding box center [318, 114] width 137 height 12
click at [390, 92] on button "Close" at bounding box center [388, 91] width 9 height 9
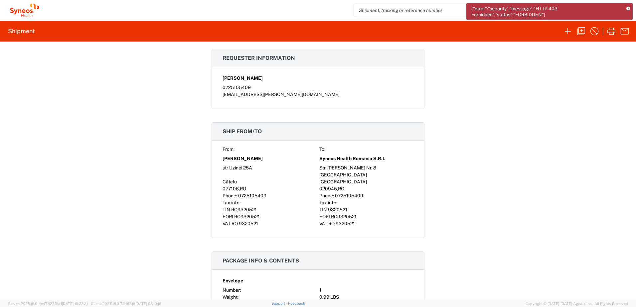
scroll to position [333, 0]
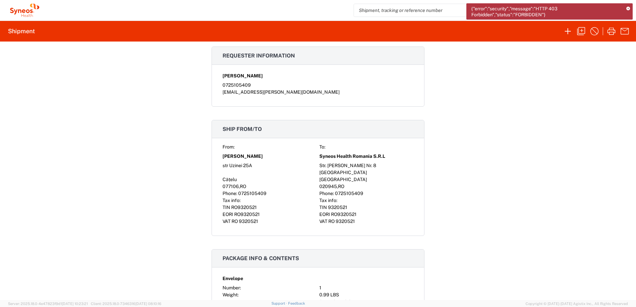
click at [335, 193] on span "0725105409" at bounding box center [349, 193] width 28 height 5
click at [267, 189] on div "077106 , RO" at bounding box center [269, 186] width 94 height 7
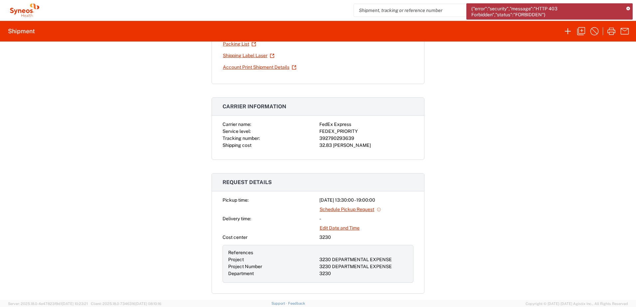
scroll to position [0, 0]
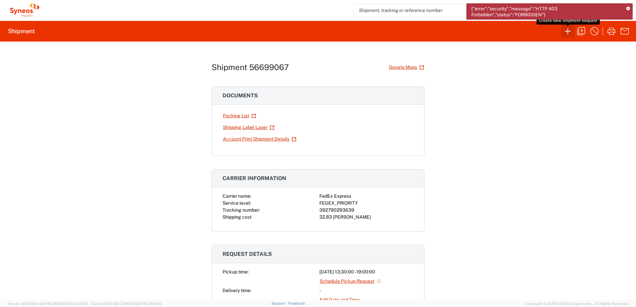
click at [566, 33] on icon "button" at bounding box center [567, 31] width 11 height 11
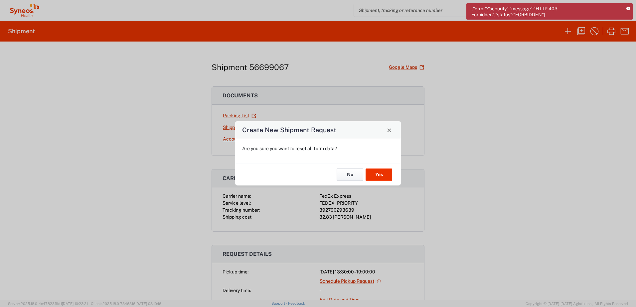
click at [350, 175] on button "No" at bounding box center [350, 175] width 27 height 12
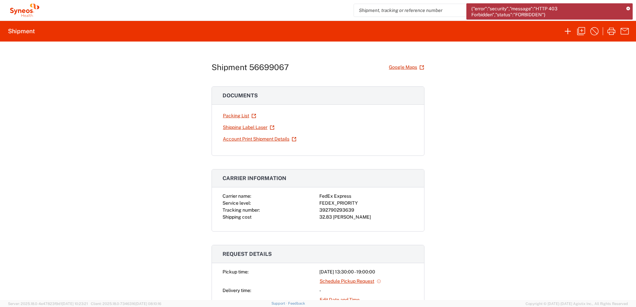
click at [628, 8] on icon at bounding box center [628, 9] width 4 height 4
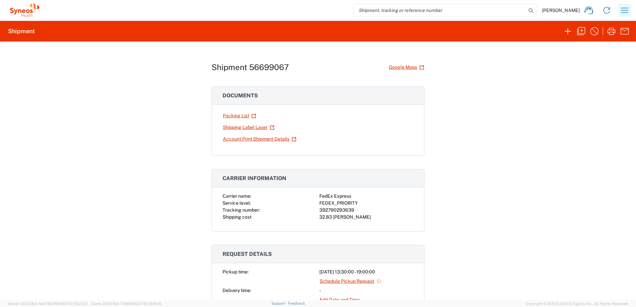
click at [621, 11] on icon "button" at bounding box center [624, 10] width 11 height 11
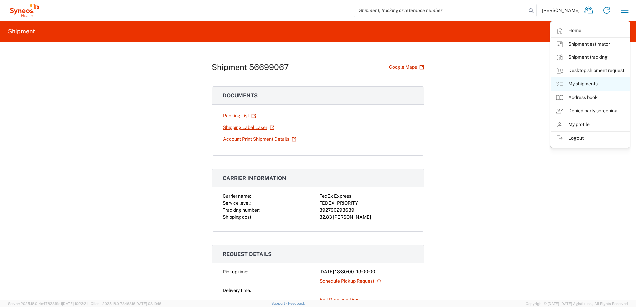
click at [586, 82] on link "My shipments" at bounding box center [589, 83] width 79 height 13
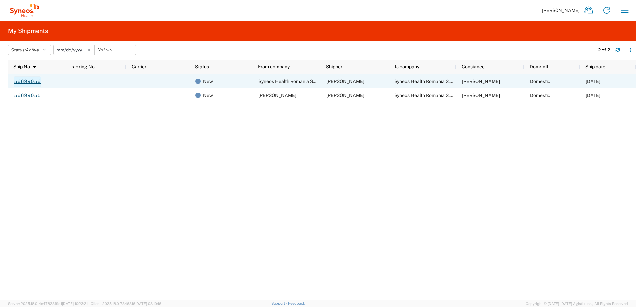
click at [37, 79] on link "56699056" at bounding box center [27, 81] width 27 height 11
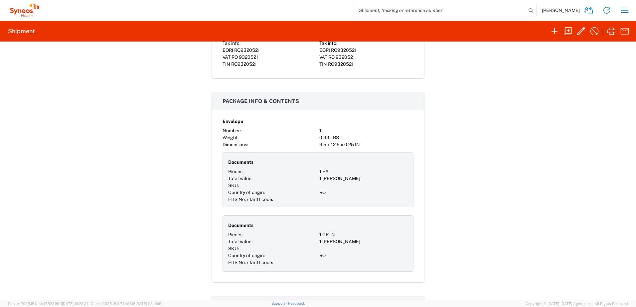
scroll to position [135, 0]
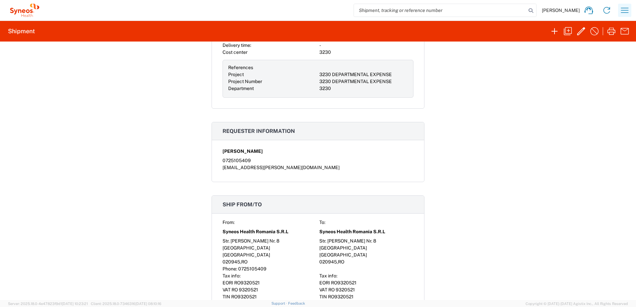
click at [624, 8] on icon "button" at bounding box center [625, 10] width 8 height 5
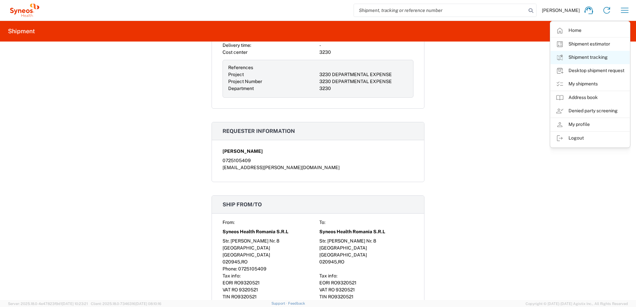
click at [590, 56] on link "Shipment tracking" at bounding box center [589, 57] width 79 height 13
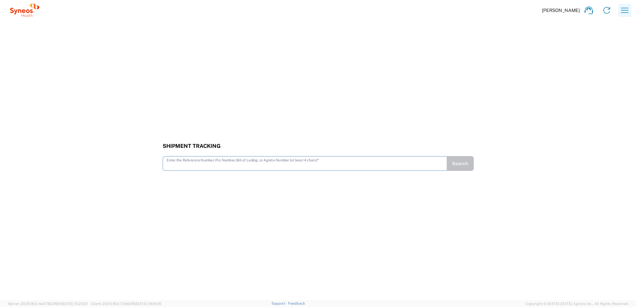
click at [624, 8] on icon "button" at bounding box center [624, 10] width 11 height 11
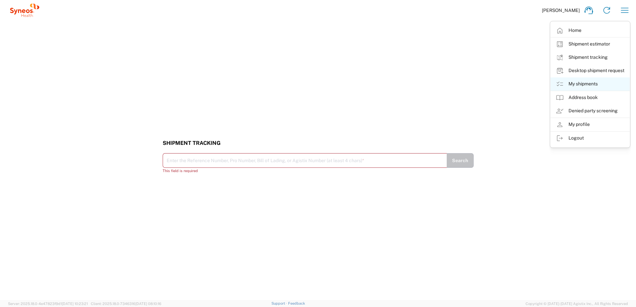
click at [596, 83] on link "My shipments" at bounding box center [589, 83] width 79 height 13
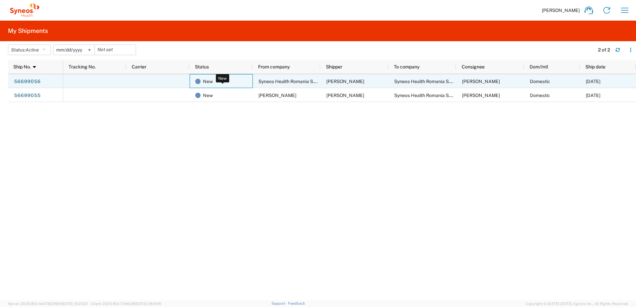
click at [207, 81] on span "New" at bounding box center [208, 81] width 10 height 14
click at [222, 78] on div "New" at bounding box center [222, 81] width 55 height 14
click at [206, 80] on span "New" at bounding box center [208, 81] width 10 height 14
click at [596, 80] on span "[DATE]" at bounding box center [593, 81] width 15 height 5
click at [408, 80] on span "Syneos Health Romania S.R.L" at bounding box center [425, 81] width 62 height 5
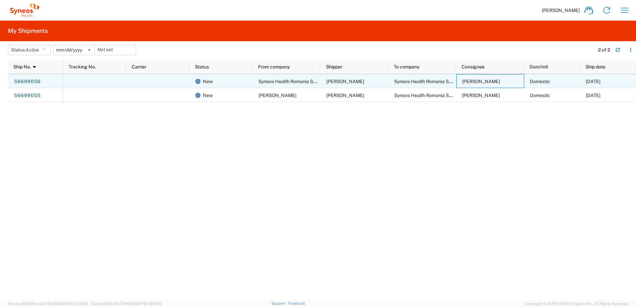
click at [486, 80] on span "[PERSON_NAME]" at bounding box center [481, 81] width 38 height 5
click at [542, 81] on span "Domestic" at bounding box center [540, 81] width 20 height 5
click at [597, 80] on span "[DATE]" at bounding box center [593, 81] width 15 height 5
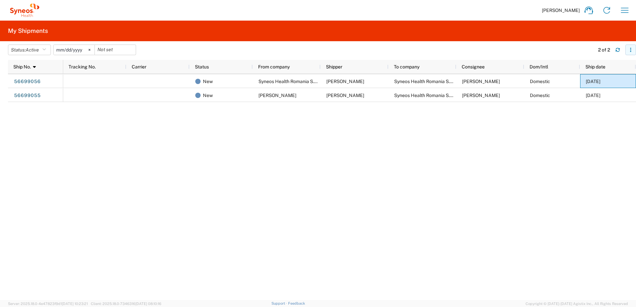
click at [630, 50] on icon "button" at bounding box center [630, 50] width 5 height 5
click at [586, 169] on div "New Syneos Health [GEOGRAPHIC_DATA] S.R.L [PERSON_NAME] Syneos Health [GEOGRAPH…" at bounding box center [349, 187] width 573 height 226
click at [623, 9] on icon "button" at bounding box center [624, 10] width 11 height 11
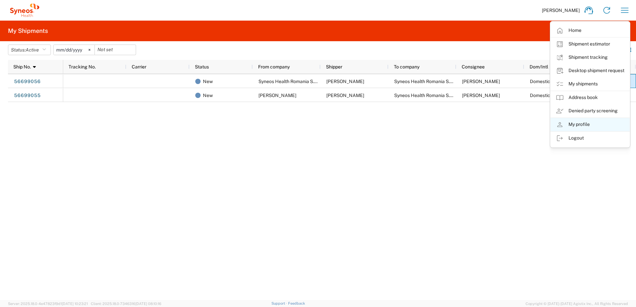
click at [582, 124] on link "My profile" at bounding box center [589, 124] width 79 height 13
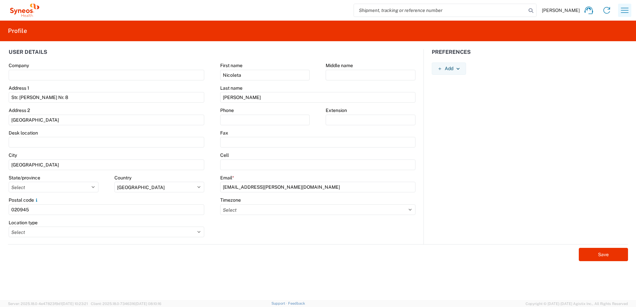
click at [623, 9] on icon "button" at bounding box center [624, 10] width 11 height 11
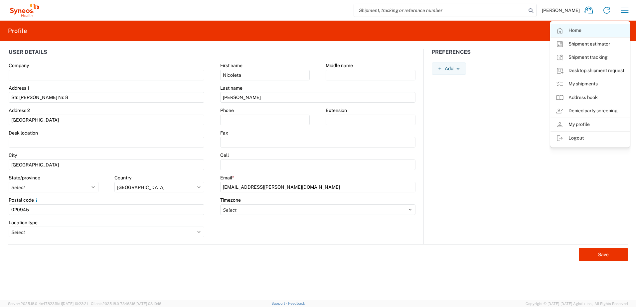
click at [589, 31] on link "Home" at bounding box center [589, 30] width 79 height 13
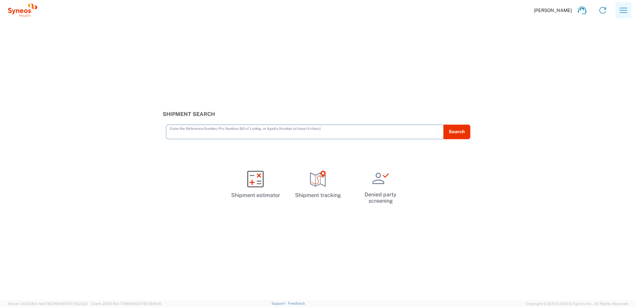
click at [624, 10] on icon "button" at bounding box center [623, 10] width 8 height 5
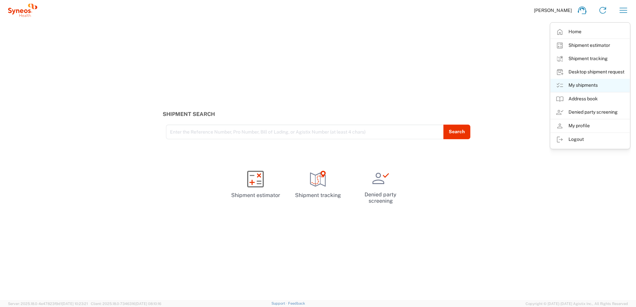
click at [589, 83] on link "My shipments" at bounding box center [589, 85] width 79 height 13
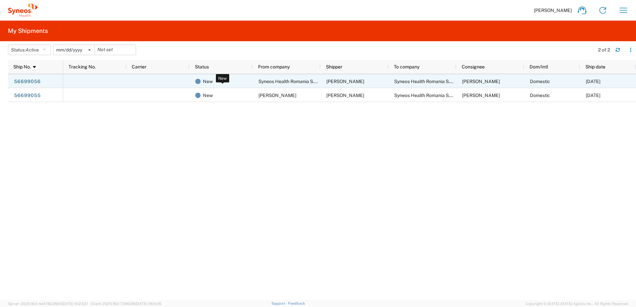
click at [208, 82] on span "New" at bounding box center [208, 81] width 10 height 14
click at [269, 82] on span "Syneos Health Romania S.R.L" at bounding box center [289, 81] width 62 height 5
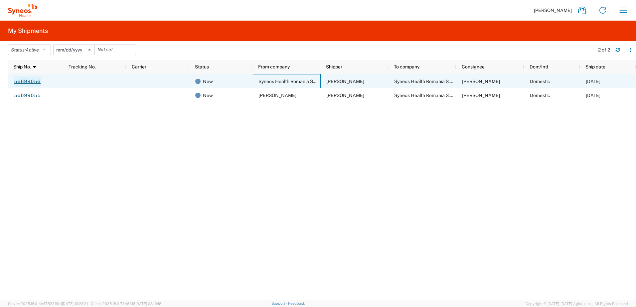
click at [21, 81] on link "56699056" at bounding box center [27, 81] width 27 height 11
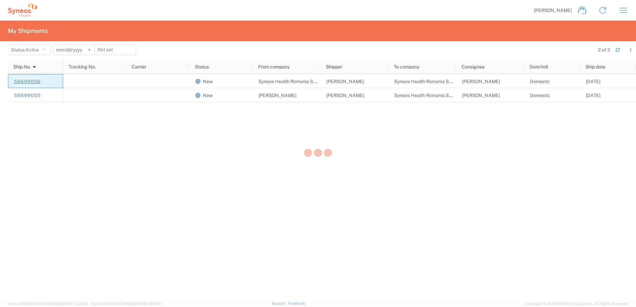
click at [21, 81] on div at bounding box center [318, 153] width 636 height 307
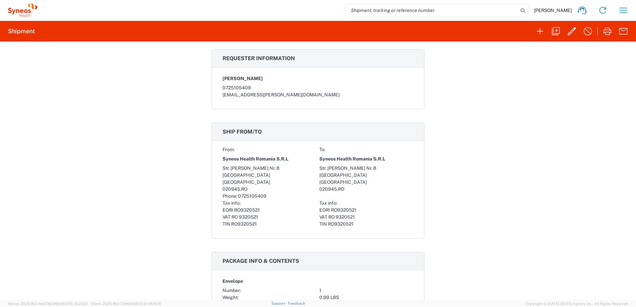
scroll to position [233, 0]
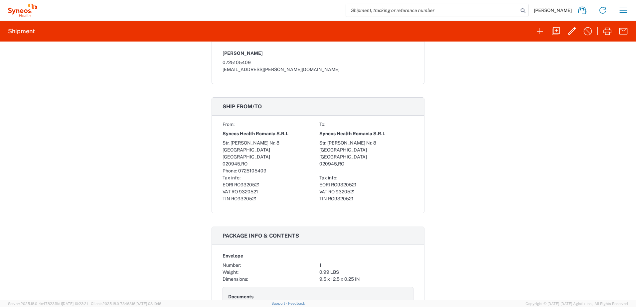
click at [238, 106] on span "Ship from/to" at bounding box center [241, 106] width 39 height 6
click at [337, 198] on span "RO9320521" at bounding box center [341, 198] width 26 height 5
click at [375, 194] on div "VAT RO 9320521" at bounding box center [366, 192] width 94 height 7
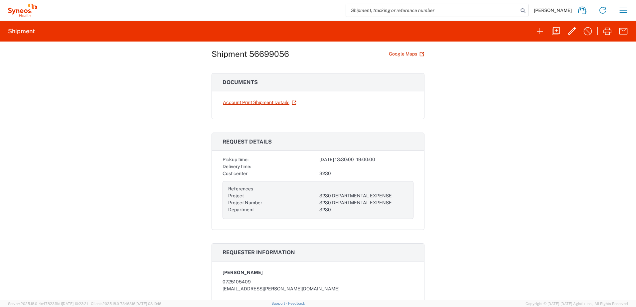
scroll to position [0, 0]
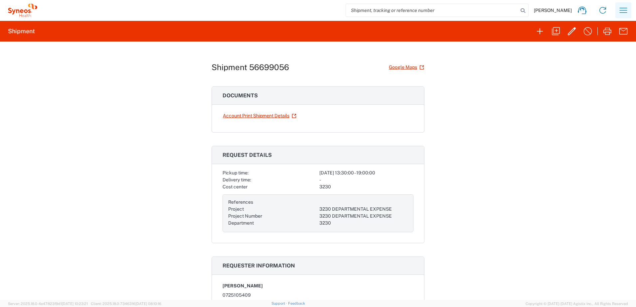
click at [623, 10] on icon "button" at bounding box center [623, 10] width 11 height 11
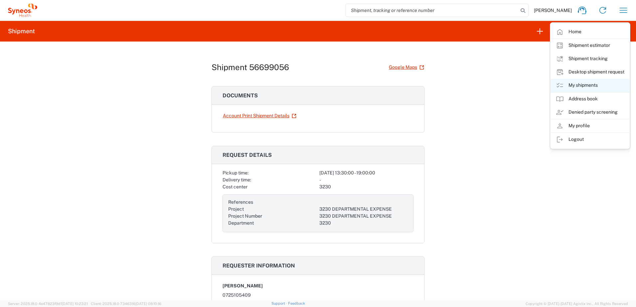
click at [588, 84] on link "My shipments" at bounding box center [589, 85] width 79 height 13
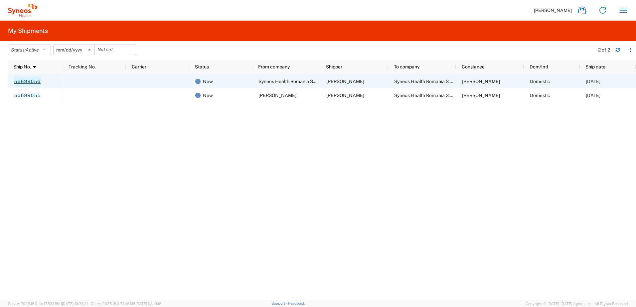
click at [26, 77] on link "56699056" at bounding box center [27, 81] width 27 height 11
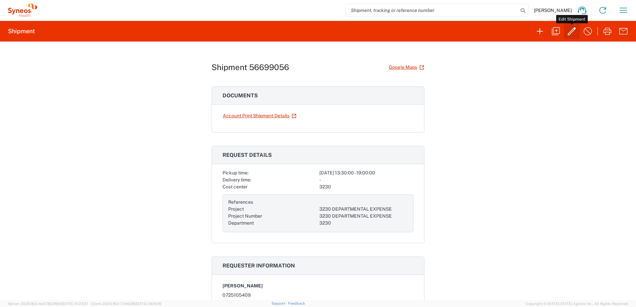
click at [567, 33] on icon "button" at bounding box center [571, 31] width 11 height 11
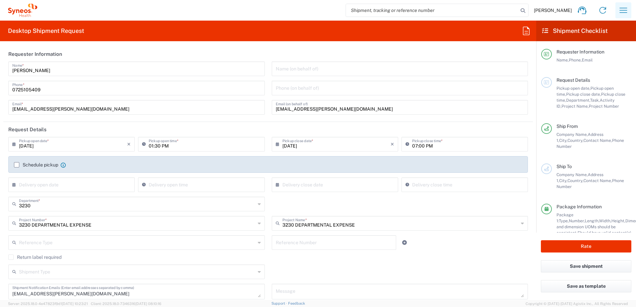
click at [619, 10] on icon "button" at bounding box center [623, 10] width 11 height 11
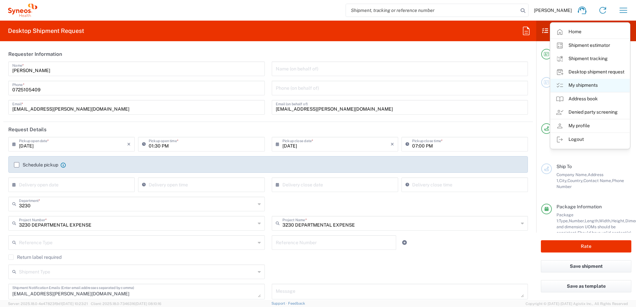
click at [585, 86] on link "My shipments" at bounding box center [589, 85] width 79 height 13
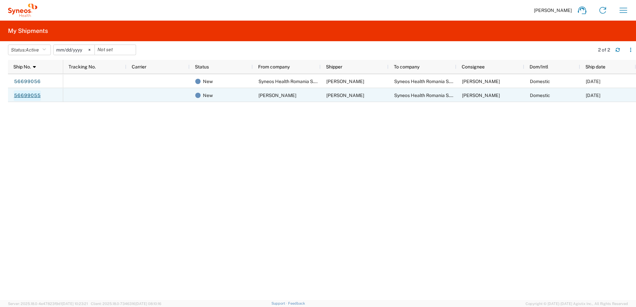
click at [24, 94] on link "56699055" at bounding box center [27, 95] width 27 height 11
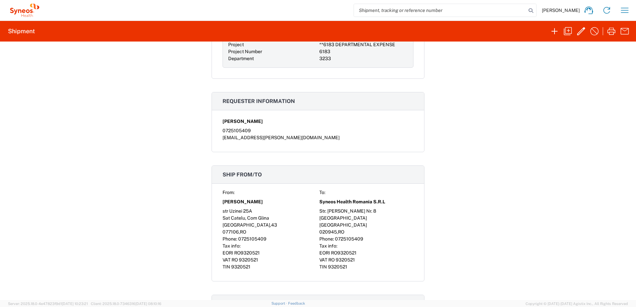
scroll to position [166, 0]
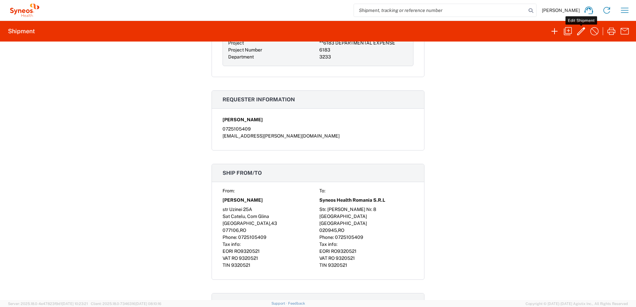
click at [581, 30] on icon "button" at bounding box center [581, 31] width 8 height 8
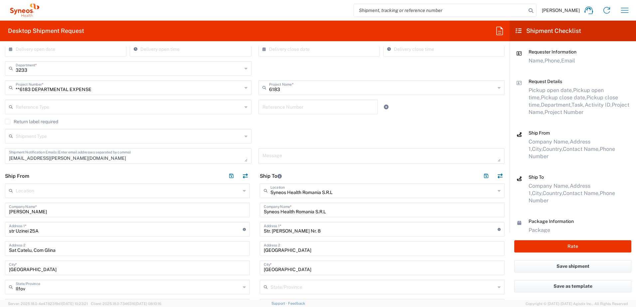
scroll to position [100, 0]
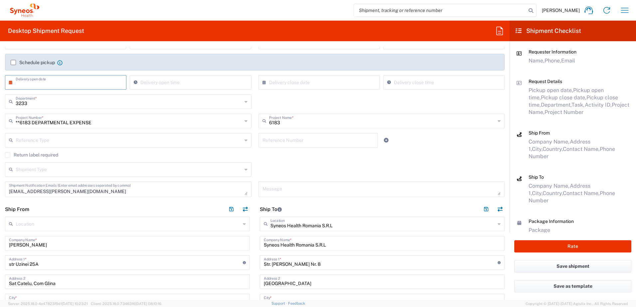
click at [35, 85] on input "text" at bounding box center [67, 82] width 103 height 12
click at [52, 85] on input "text" at bounding box center [67, 82] width 103 height 12
click at [30, 85] on input "text" at bounding box center [67, 82] width 103 height 12
click at [12, 84] on icon at bounding box center [12, 82] width 7 height 11
click at [58, 84] on input "text" at bounding box center [67, 82] width 103 height 12
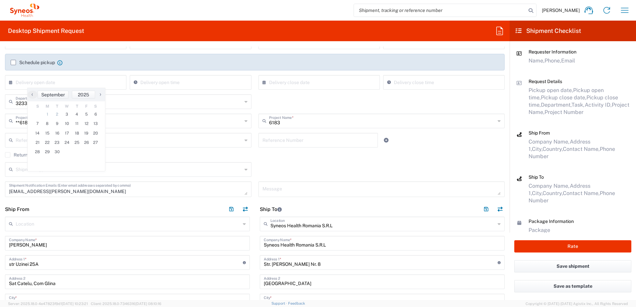
click at [11, 82] on icon at bounding box center [12, 82] width 7 height 11
click at [622, 11] on icon "button" at bounding box center [624, 10] width 11 height 11
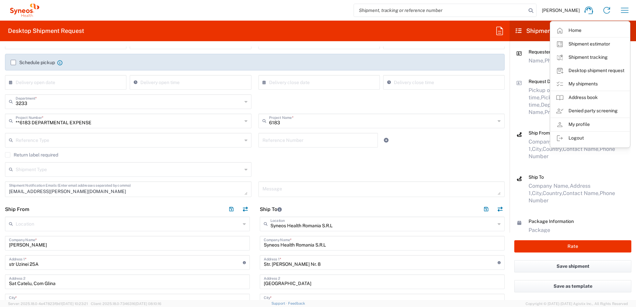
click at [499, 32] on icon at bounding box center [499, 31] width 11 height 11
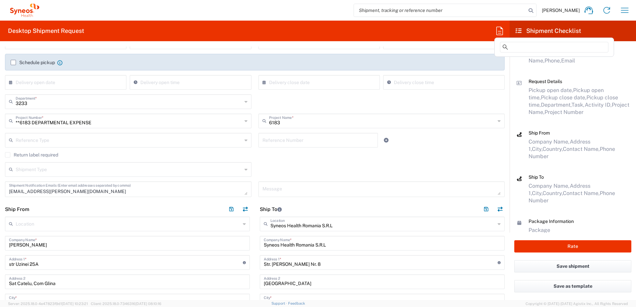
click at [499, 32] on icon at bounding box center [499, 31] width 11 height 11
click at [514, 47] on input at bounding box center [554, 47] width 108 height 11
click at [520, 30] on icon at bounding box center [518, 31] width 6 height 6
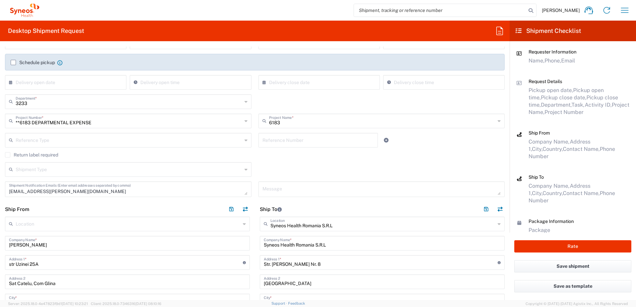
click at [520, 30] on icon at bounding box center [518, 31] width 6 height 6
click at [542, 29] on h2 "Shipment Checklist" at bounding box center [548, 31] width 66 height 8
click at [520, 32] on icon at bounding box center [518, 31] width 6 height 6
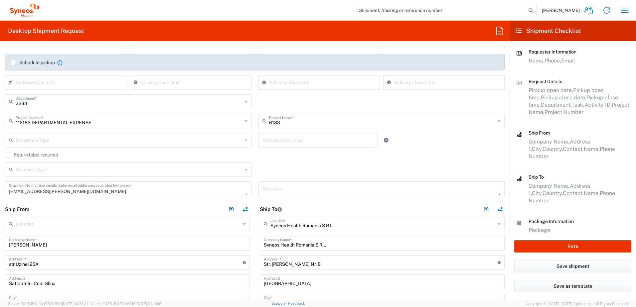
click at [520, 32] on icon at bounding box center [518, 31] width 6 height 6
click at [407, 8] on input "search" at bounding box center [440, 10] width 172 height 13
click at [628, 10] on icon "button" at bounding box center [624, 10] width 11 height 11
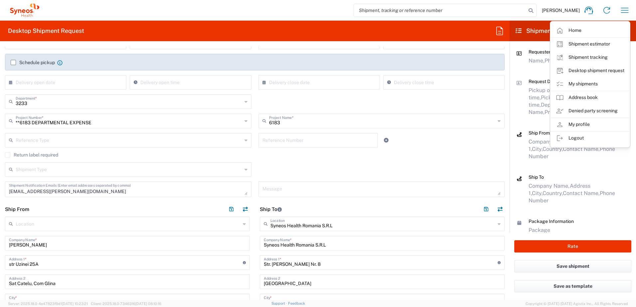
click at [484, 8] on input "search" at bounding box center [440, 10] width 172 height 13
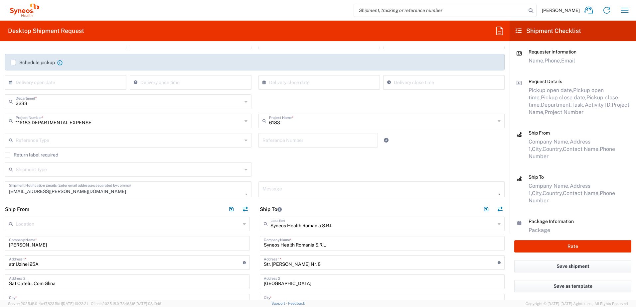
click at [13, 62] on label "Schedule pickup" at bounding box center [33, 62] width 44 height 5
click at [13, 63] on input "Schedule pickup" at bounding box center [13, 63] width 0 height 0
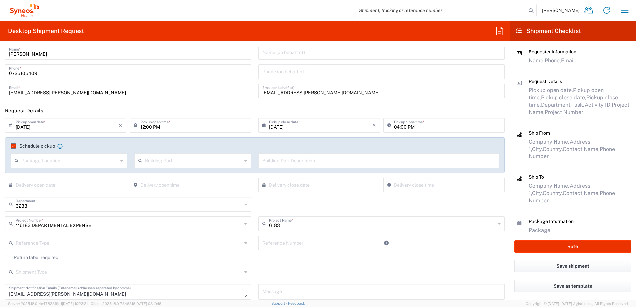
scroll to position [0, 0]
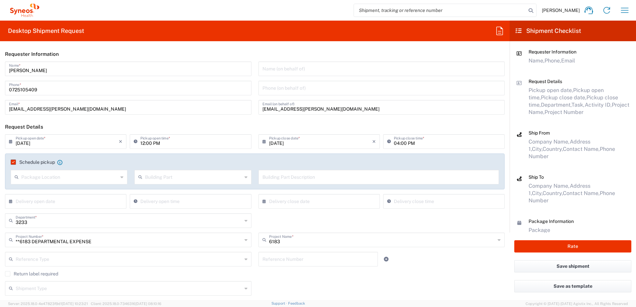
click at [70, 178] on input "text" at bounding box center [69, 177] width 97 height 12
click at [14, 162] on label "Schedule pickup" at bounding box center [33, 162] width 44 height 5
click at [12, 162] on input "Schedule pickup" at bounding box center [12, 162] width 0 height 0
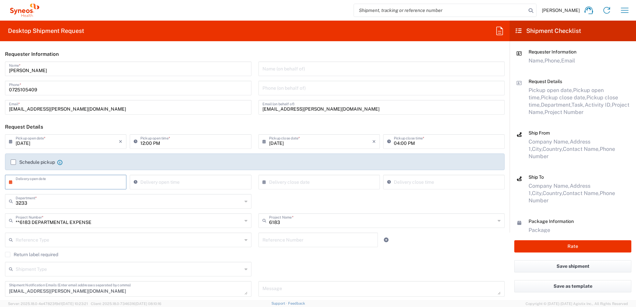
click at [23, 184] on input "text" at bounding box center [67, 182] width 103 height 12
click at [67, 213] on span "3" at bounding box center [67, 213] width 10 height 9
click at [175, 182] on input "11:57 AM" at bounding box center [193, 182] width 107 height 12
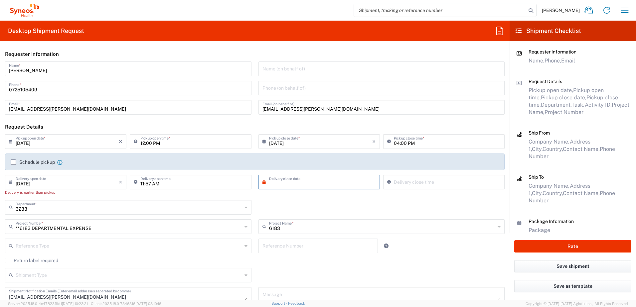
click at [287, 185] on input "text" at bounding box center [320, 182] width 103 height 12
click at [327, 212] on span "4" at bounding box center [328, 213] width 10 height 9
click at [397, 182] on input "11:57 AM" at bounding box center [447, 182] width 107 height 12
click at [395, 183] on input "11:57 AM" at bounding box center [447, 182] width 107 height 12
click at [410, 180] on input "11:57 AM" at bounding box center [447, 182] width 107 height 12
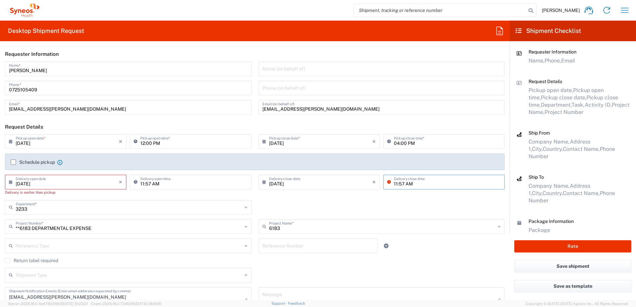
click at [411, 179] on input "11:57 AM" at bounding box center [447, 182] width 107 height 12
click at [43, 180] on input "[DATE]" at bounding box center [67, 182] width 103 height 12
click at [129, 196] on div "11:57 AM Delivery open time" at bounding box center [190, 187] width 125 height 25
click at [295, 182] on input "[DATE]" at bounding box center [320, 182] width 103 height 12
click at [283, 181] on input "[DATE]" at bounding box center [320, 182] width 103 height 12
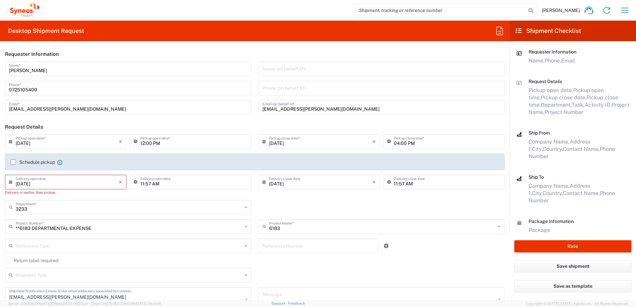
click at [286, 181] on input "[DATE]" at bounding box center [320, 182] width 103 height 12
click at [316, 213] on span "3" at bounding box center [318, 213] width 10 height 9
click at [142, 196] on div "11:57 AM Delivery open time" at bounding box center [190, 187] width 125 height 25
click at [50, 181] on input "[DATE]" at bounding box center [67, 182] width 103 height 12
click at [76, 213] on span "4" at bounding box center [77, 213] width 10 height 9
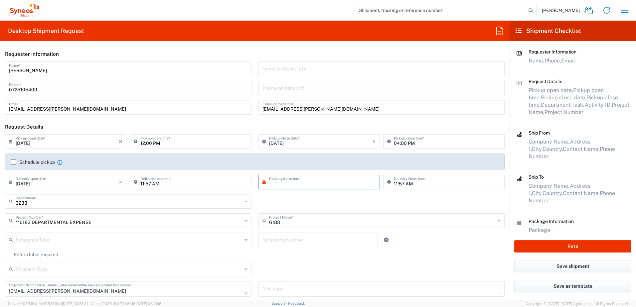
click at [302, 181] on input "text" at bounding box center [320, 182] width 103 height 12
click at [325, 212] on span "4" at bounding box center [328, 213] width 10 height 9
click at [41, 267] on input "text" at bounding box center [129, 269] width 226 height 12
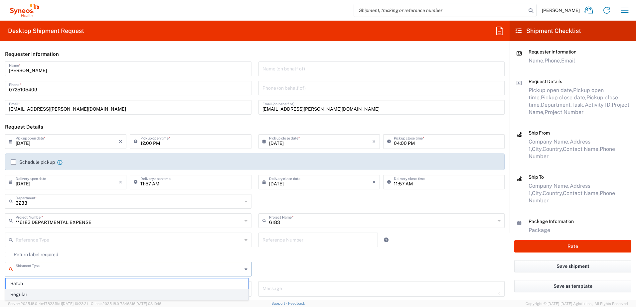
drag, startPoint x: 23, startPoint y: 296, endPoint x: 27, endPoint y: 292, distance: 5.4
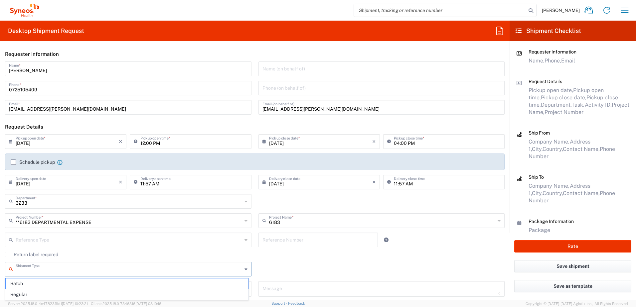
click at [23, 296] on span "Regular" at bounding box center [127, 295] width 242 height 10
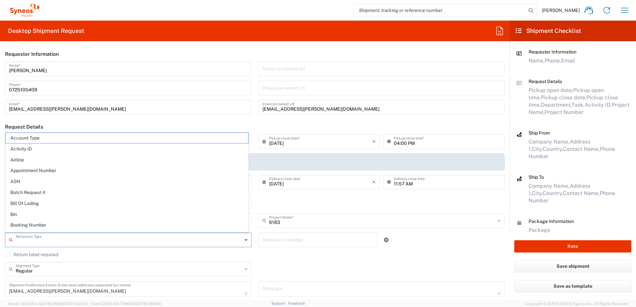
click at [53, 239] on input "text" at bounding box center [129, 240] width 226 height 12
click at [32, 228] on span "Project" at bounding box center [127, 230] width 242 height 10
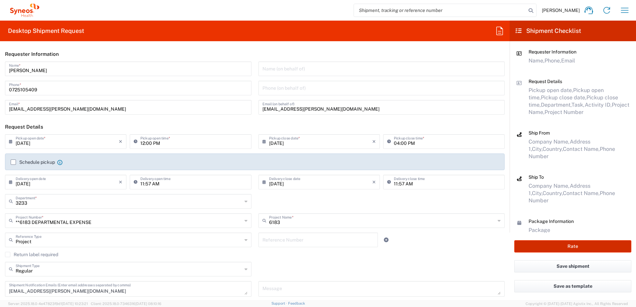
click at [568, 241] on button "Rate" at bounding box center [572, 246] width 117 height 12
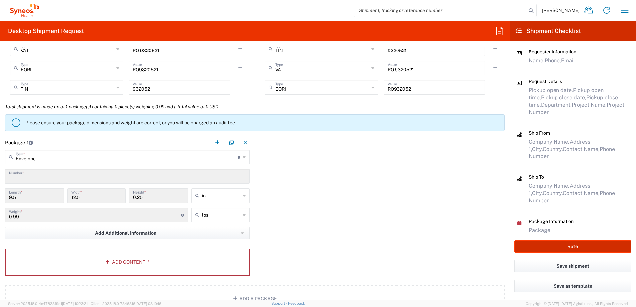
scroll to position [565, 0]
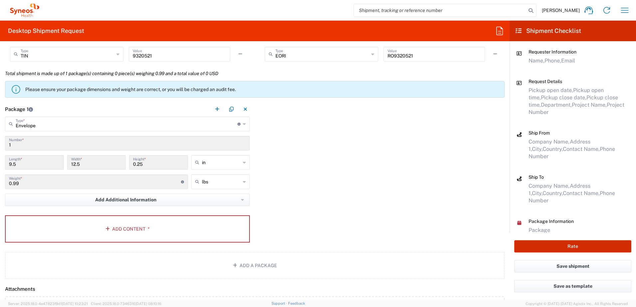
click at [561, 245] on button "Rate" at bounding box center [572, 246] width 117 height 12
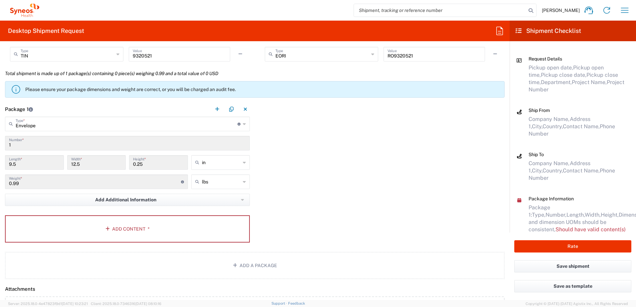
click at [23, 143] on input "1" at bounding box center [127, 143] width 237 height 12
click at [35, 143] on input "1" at bounding box center [127, 143] width 237 height 12
click at [78, 127] on input "text" at bounding box center [127, 124] width 222 height 12
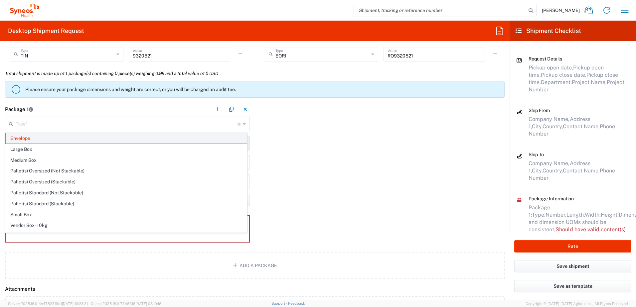
click at [25, 137] on span "Envelope" at bounding box center [126, 138] width 241 height 10
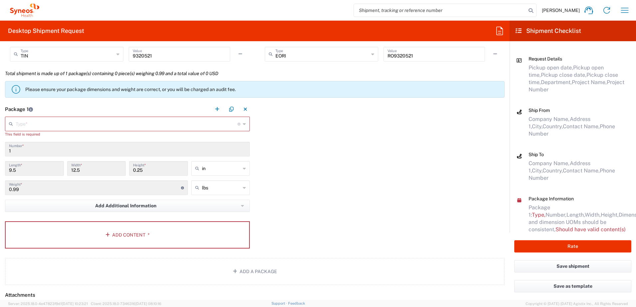
click at [243, 123] on icon at bounding box center [244, 124] width 3 height 11
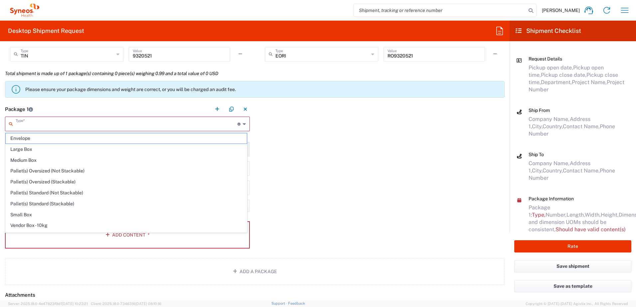
click at [46, 123] on input "text" at bounding box center [127, 124] width 222 height 12
click at [21, 137] on span "Envelope" at bounding box center [126, 138] width 241 height 10
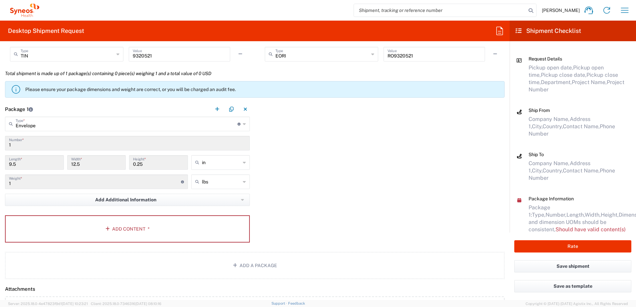
click at [587, 226] on span "Should have valid content(s)" at bounding box center [590, 229] width 70 height 6
click at [584, 226] on span "Should have valid content(s)" at bounding box center [590, 229] width 70 height 6
click at [139, 230] on button "Add Content *" at bounding box center [127, 228] width 245 height 27
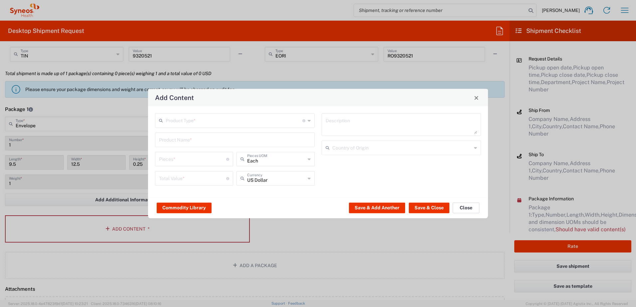
click at [464, 208] on button "Close" at bounding box center [466, 208] width 27 height 11
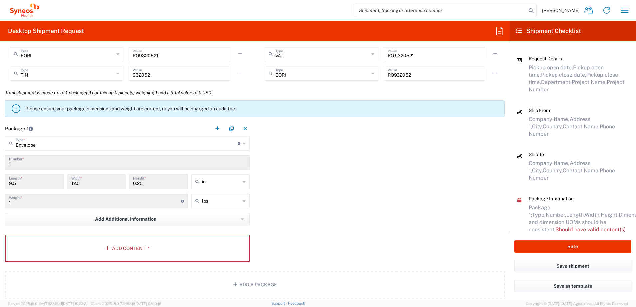
scroll to position [532, 0]
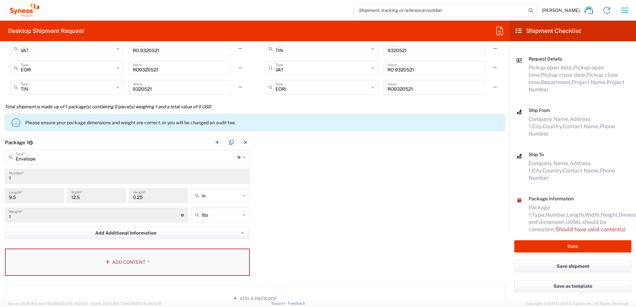
click at [114, 268] on button "Add Content *" at bounding box center [127, 262] width 245 height 27
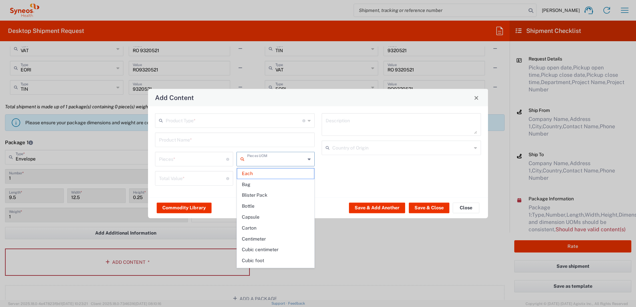
click at [276, 160] on input "text" at bounding box center [276, 159] width 58 height 12
click at [264, 171] on span "Each" at bounding box center [275, 174] width 77 height 10
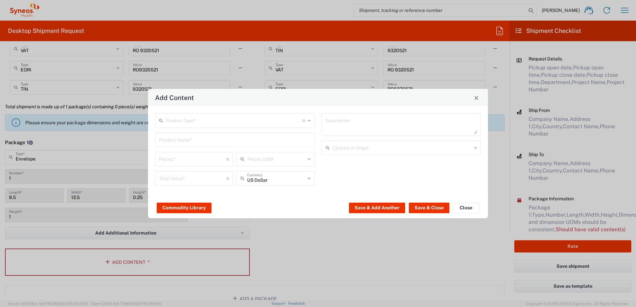
click at [308, 180] on icon at bounding box center [309, 178] width 3 height 11
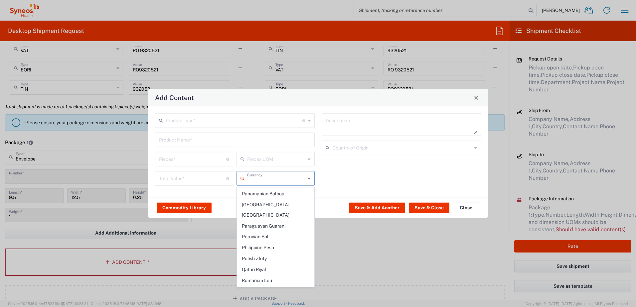
scroll to position [1264, 0]
click at [267, 274] on span "Romanian Leu" at bounding box center [275, 279] width 77 height 10
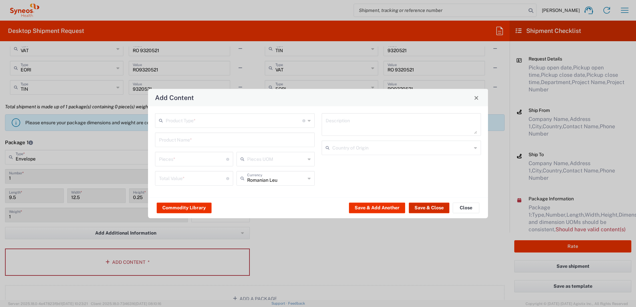
click at [427, 208] on button "Save & Close" at bounding box center [429, 208] width 41 height 11
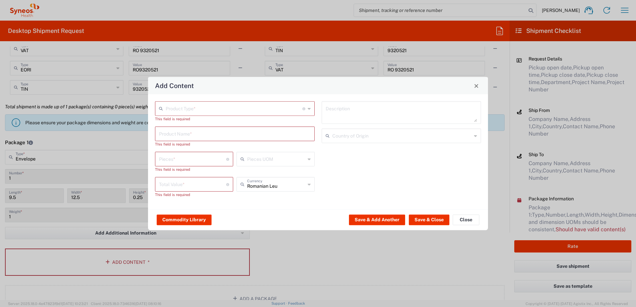
click at [307, 110] on div "Product Type * Document: Paper document generated internally by Syneos, a clien…" at bounding box center [235, 108] width 160 height 15
click at [176, 123] on span "Documents" at bounding box center [235, 123] width 158 height 10
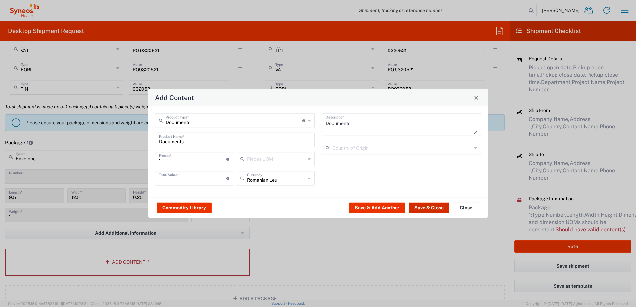
click at [429, 208] on button "Save & Close" at bounding box center [429, 208] width 41 height 11
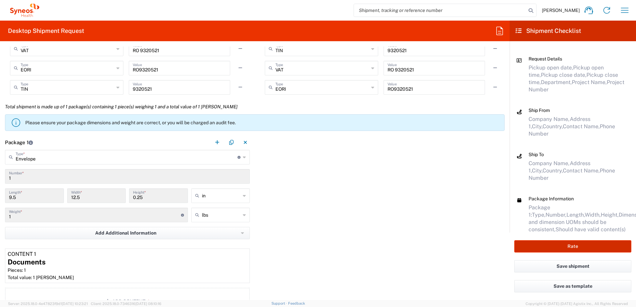
click at [574, 243] on button "Rate" at bounding box center [572, 246] width 117 height 12
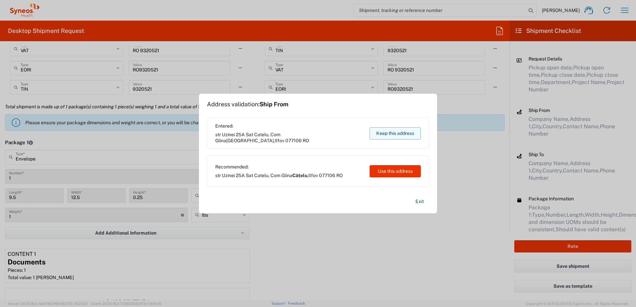
click at [398, 135] on button "Keep this address" at bounding box center [394, 133] width 51 height 12
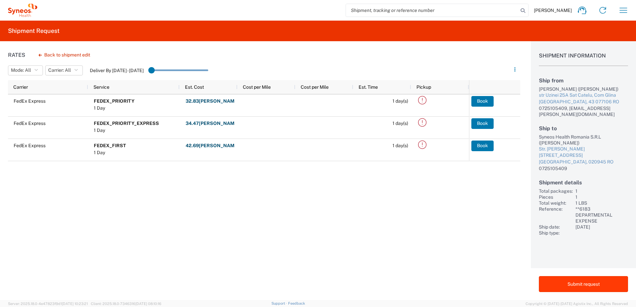
click at [578, 284] on button "Submit request" at bounding box center [583, 284] width 89 height 16
